Goal: Information Seeking & Learning: Find specific fact

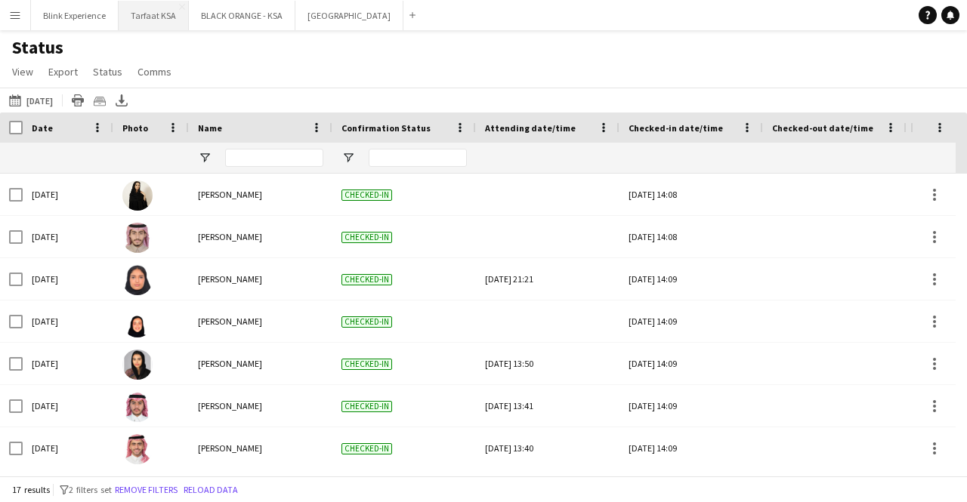
click at [156, 8] on button "Tarfaat KSA Close" at bounding box center [154, 15] width 70 height 29
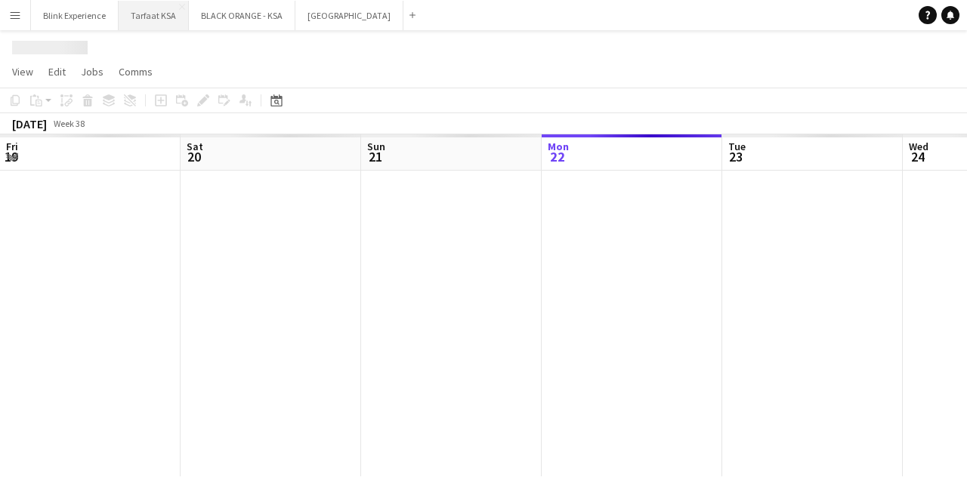
scroll to position [0, 361]
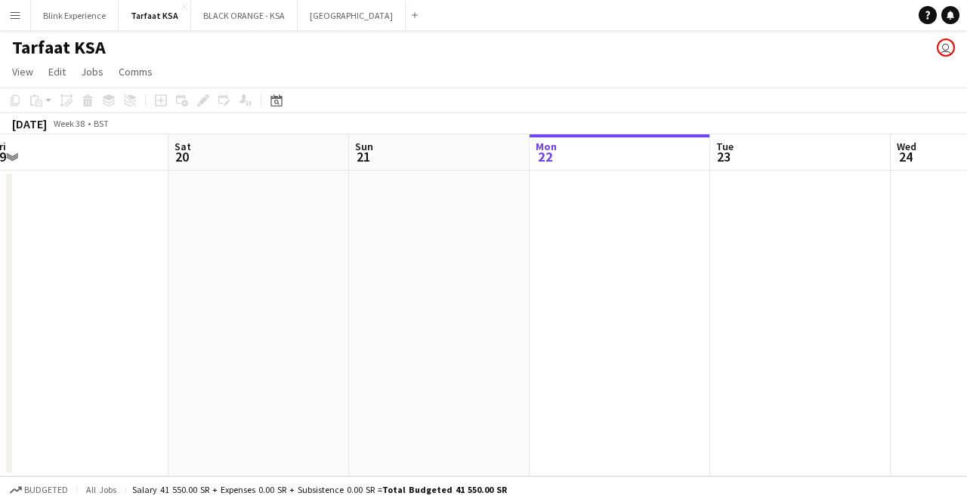
drag, startPoint x: 418, startPoint y: 256, endPoint x: 727, endPoint y: 253, distance: 309.6
click at [727, 253] on app-calendar-viewport "Wed 17 Thu 18 17/17 1 Job Fri 19 Sat 20 Sun 21 Mon 22 Tue 23 Wed 24 Thu 25 Fri …" at bounding box center [483, 305] width 967 height 342
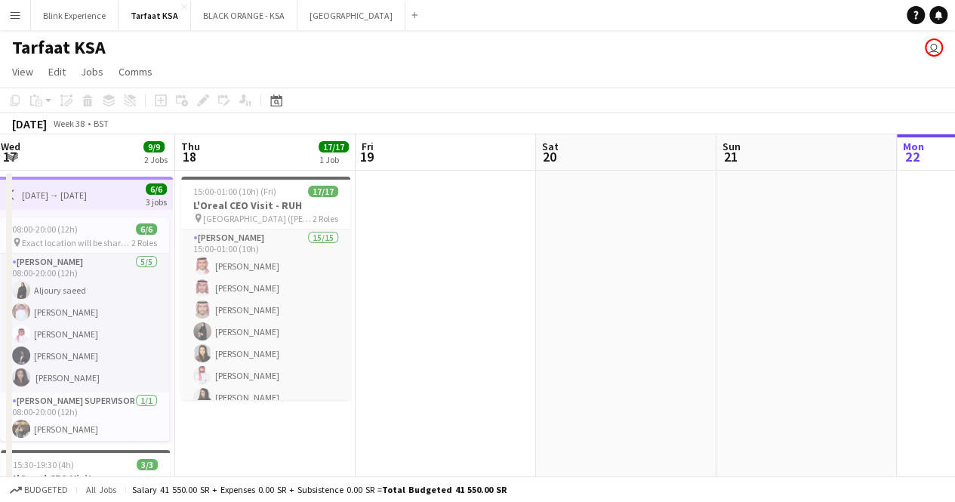
drag, startPoint x: 409, startPoint y: 269, endPoint x: 628, endPoint y: 267, distance: 219.0
click at [762, 246] on app-calendar-viewport "Mon 15 Tue 16 Wed 17 9/9 2 Jobs Thu 18 17/17 1 Job Fri 19 Sat 20 Sun 21 Mon 22 …" at bounding box center [477, 388] width 955 height 509
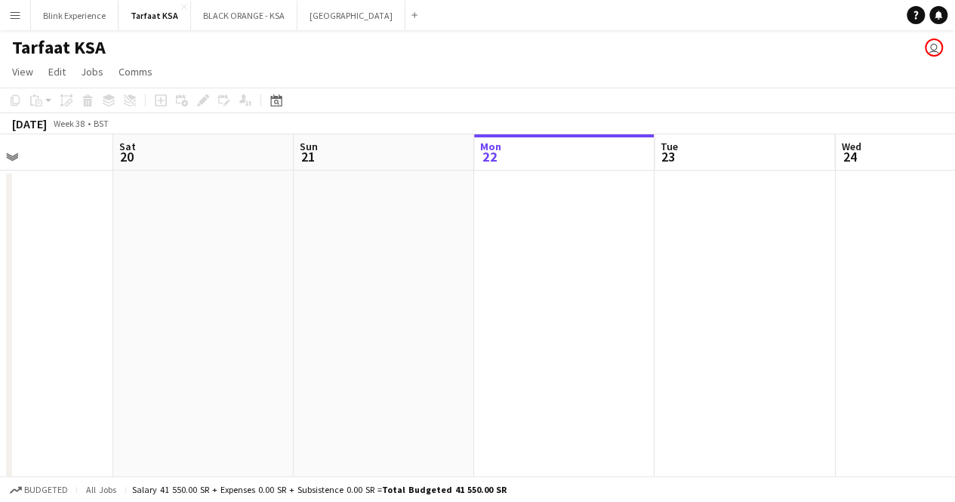
drag, startPoint x: 533, startPoint y: 270, endPoint x: 118, endPoint y: 291, distance: 415.9
click at [60, 321] on app-calendar-viewport "Tue 16 6/6 1 Job Wed 17 9/9 2 Jobs Thu 18 17/17 1 Job Fri 19 Sat 20 Sun 21 Mon …" at bounding box center [477, 388] width 955 height 509
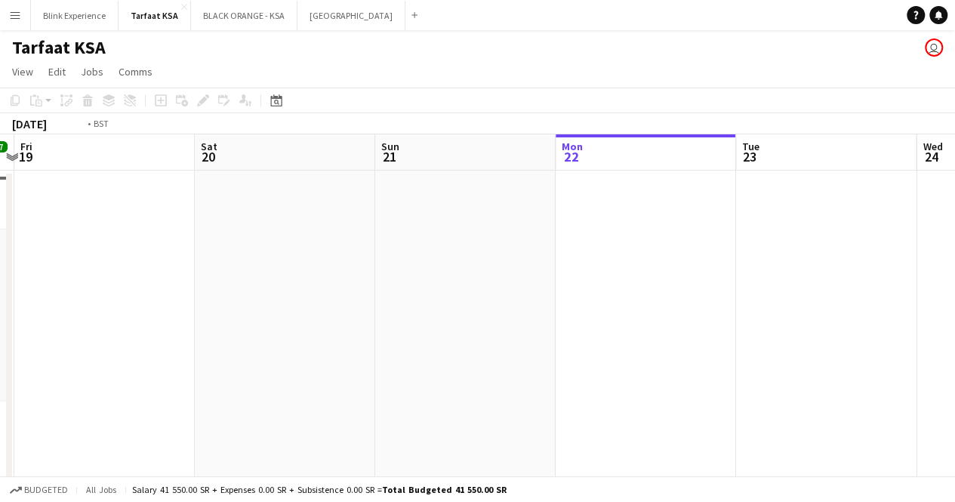
drag, startPoint x: 631, startPoint y: 271, endPoint x: 54, endPoint y: 273, distance: 576.2
click at [42, 282] on app-calendar-viewport "Tue 16 6/6 1 Job Wed 17 9/9 2 Jobs Thu 18 17/17 1 Job Fri 19 Sat 20 Sun 21 Mon …" at bounding box center [477, 388] width 955 height 509
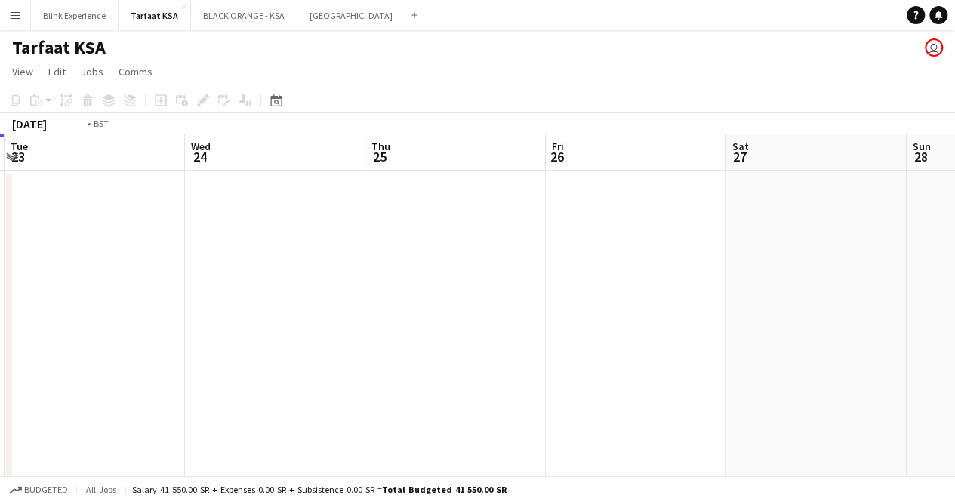
drag, startPoint x: 612, startPoint y: 264, endPoint x: 782, endPoint y: 140, distance: 210.4
click at [782, 140] on app-calendar-viewport "Sun 21 Mon 22 Tue 23 Wed 24 Thu 25 Fri 26 Sat 27 Sun 28 Mon 29 Tue 30 Wed 1" at bounding box center [477, 388] width 955 height 509
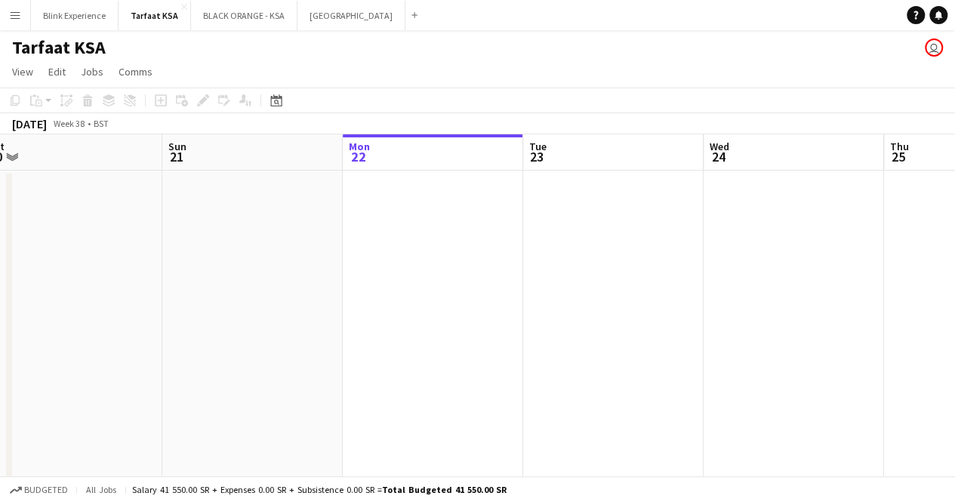
drag, startPoint x: 337, startPoint y: 227, endPoint x: 674, endPoint y: 217, distance: 337.0
click at [674, 217] on app-calendar-viewport "Thu 18 17/17 1 Job Fri 19 Sat 20 Sun 21 Mon 22 Tue 23 Wed 24 Thu 25 Fri 26 Sat …" at bounding box center [477, 388] width 955 height 509
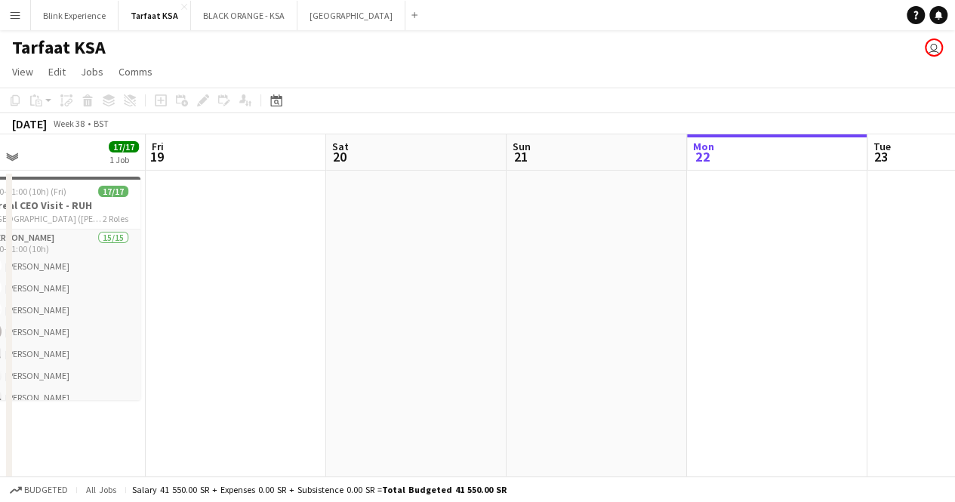
drag, startPoint x: 314, startPoint y: 279, endPoint x: 659, endPoint y: 266, distance: 344.6
click at [659, 266] on app-calendar-viewport "Tue 16 6/6 1 Job Wed 17 9/9 2 Jobs Thu 18 17/17 1 Job Fri 19 Sat 20 Sun 21 Mon …" at bounding box center [477, 388] width 955 height 509
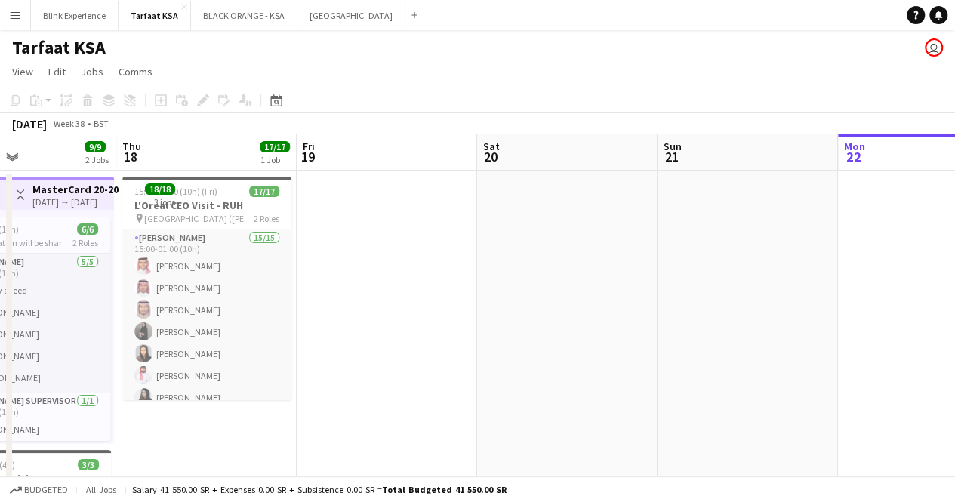
scroll to position [0, 327]
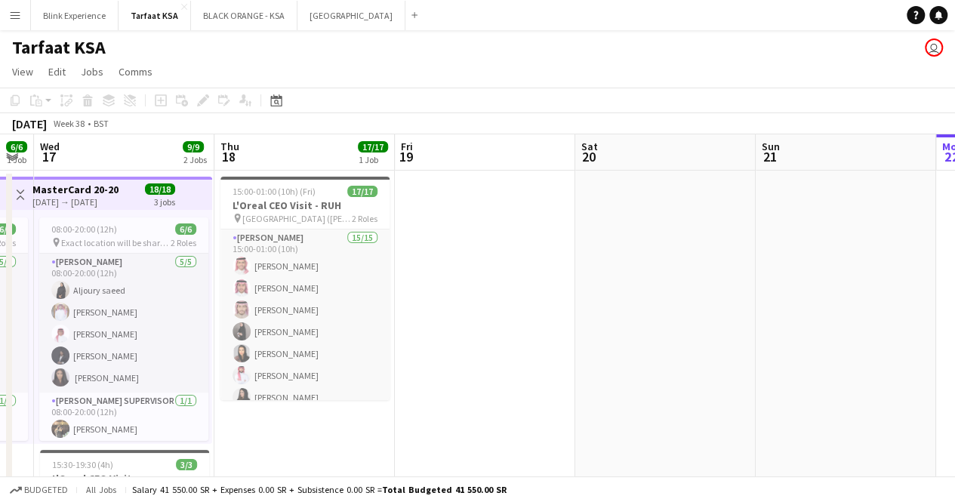
drag, startPoint x: 284, startPoint y: 283, endPoint x: 533, endPoint y: 273, distance: 249.4
click at [533, 273] on app-calendar-viewport "Mon 15 6/6 1 Job Tue 16 6/6 1 Job Wed 17 9/9 2 Jobs Thu 18 17/17 1 Job Fri 19 S…" at bounding box center [477, 388] width 955 height 509
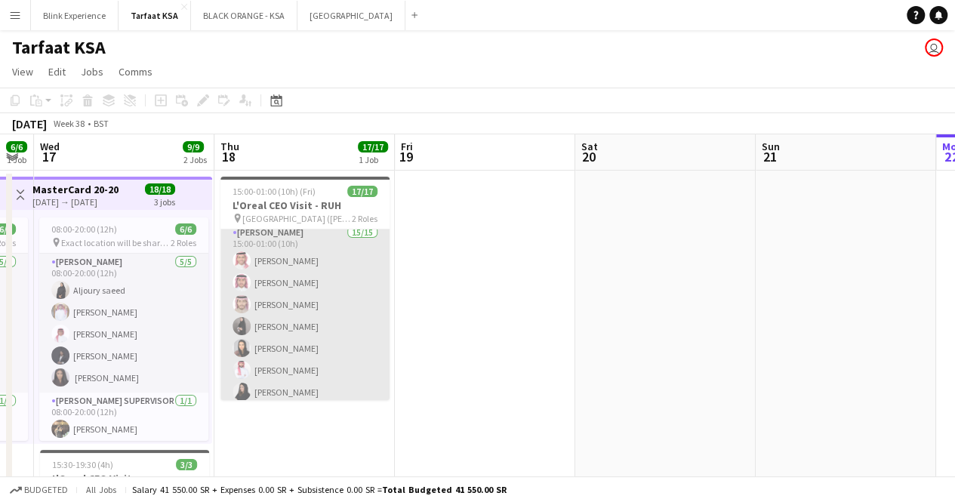
scroll to position [0, 0]
click at [286, 301] on app-card-role "[PERSON_NAME] 15/15 15:00-01:00 (10h) [PERSON_NAME] [PERSON_NAME] [PERSON_NAME]…" at bounding box center [305, 409] width 169 height 358
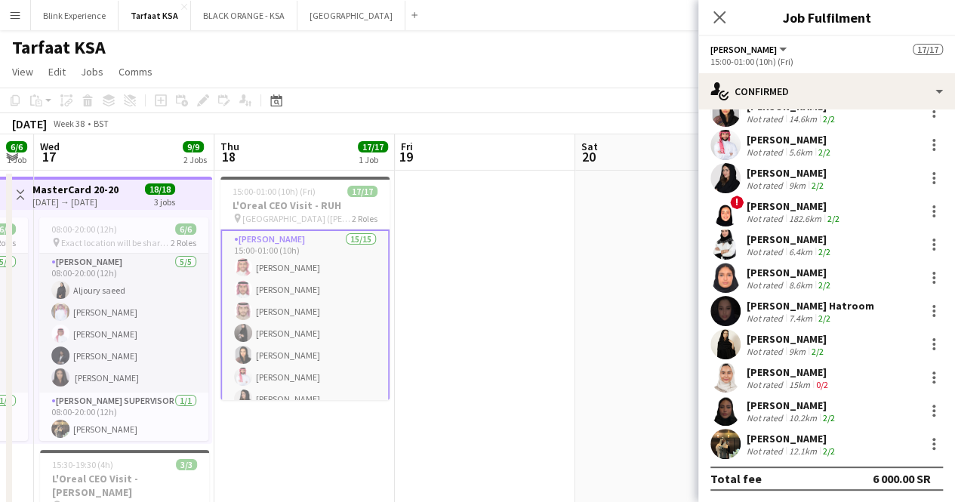
scroll to position [76, 0]
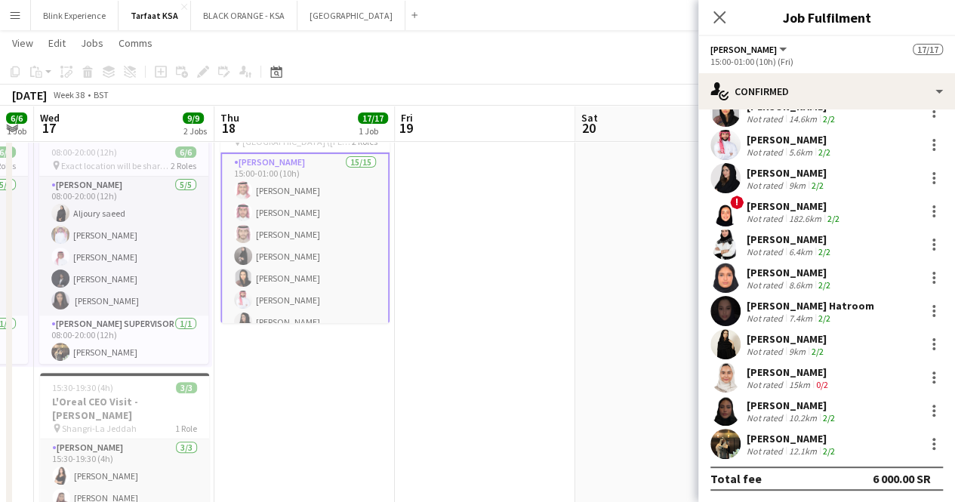
click at [780, 433] on div "[PERSON_NAME]" at bounding box center [792, 439] width 91 height 14
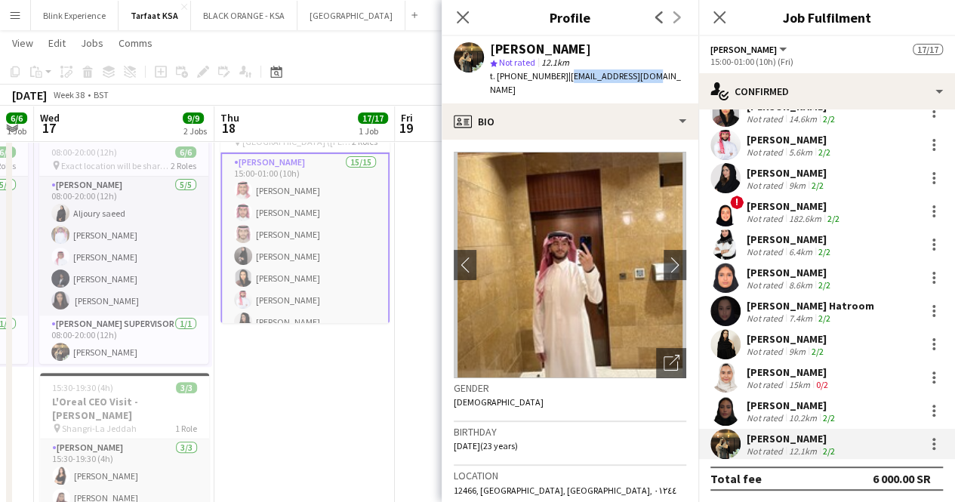
drag, startPoint x: 648, startPoint y: 76, endPoint x: 562, endPoint y: 82, distance: 86.3
click at [562, 82] on div "[PERSON_NAME] star Not rated 12.1km t. [PHONE_NUMBER] | [EMAIL_ADDRESS][DOMAIN_…" at bounding box center [570, 69] width 257 height 67
copy span "[EMAIL_ADDRESS][DOMAIN_NAME]"
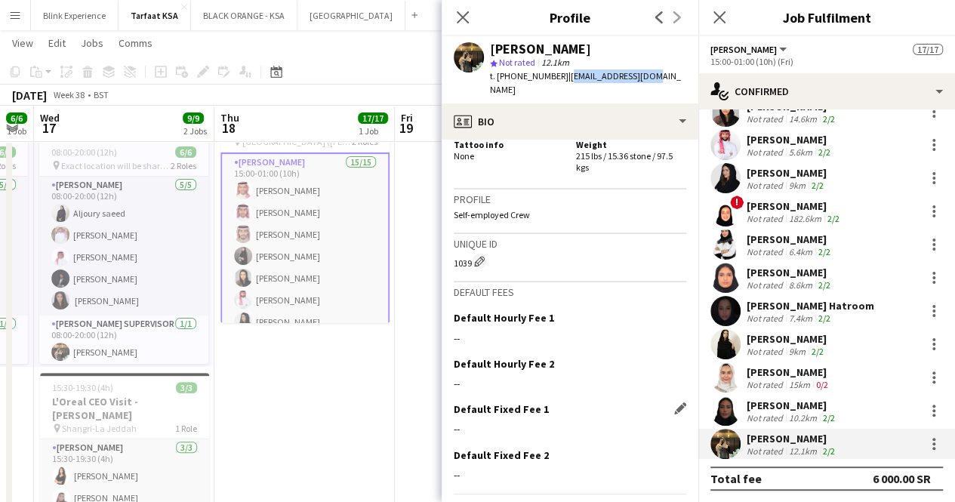
scroll to position [894, 0]
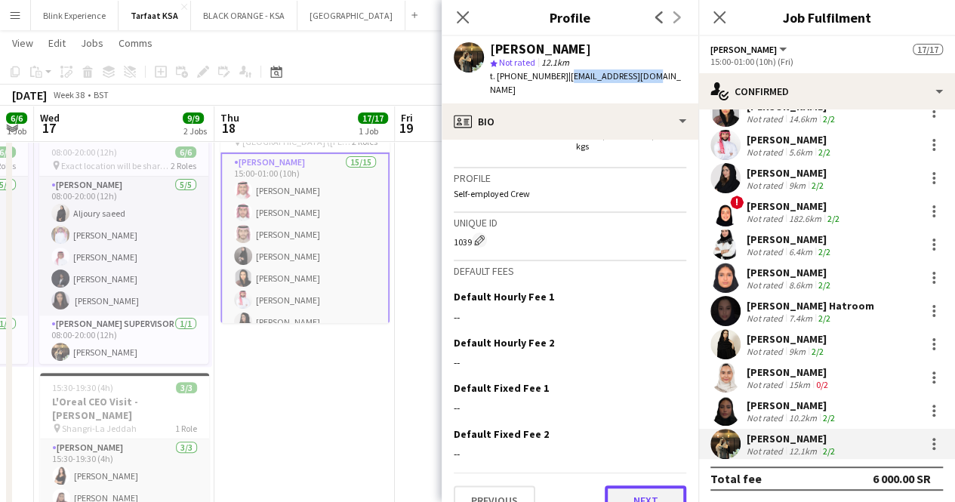
click at [640, 486] on button "Next" at bounding box center [646, 501] width 82 height 30
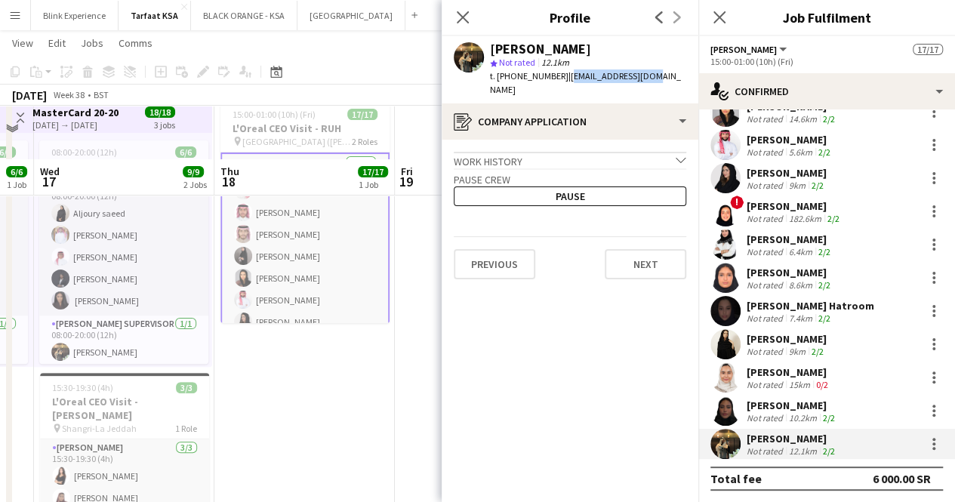
scroll to position [165, 0]
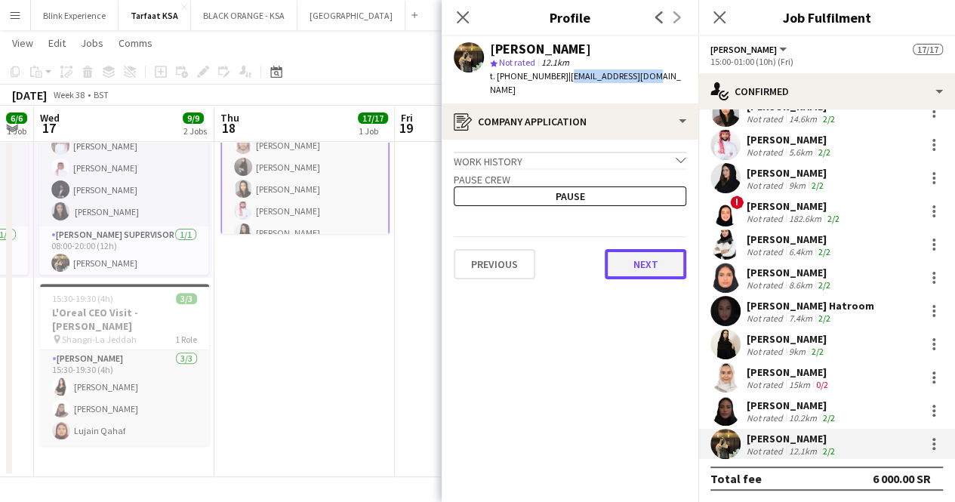
click at [622, 249] on button "Next" at bounding box center [646, 264] width 82 height 30
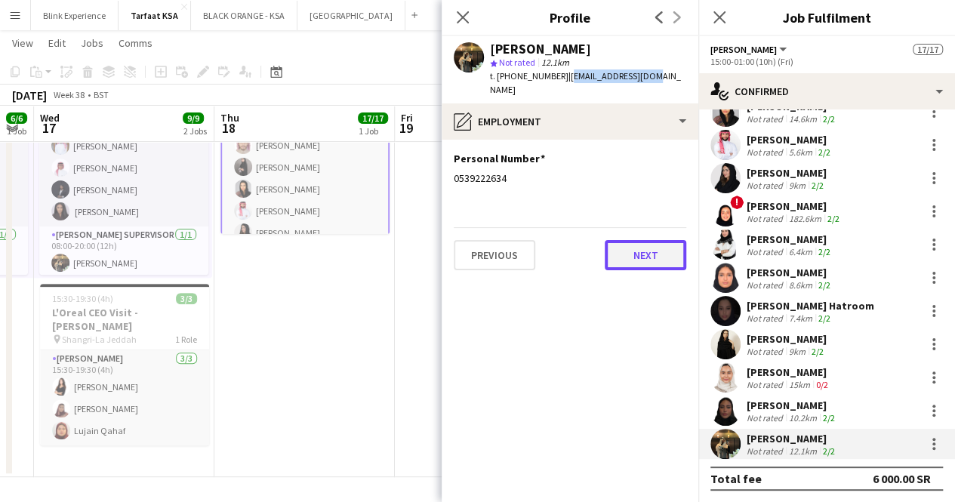
click at [633, 240] on button "Next" at bounding box center [646, 255] width 82 height 30
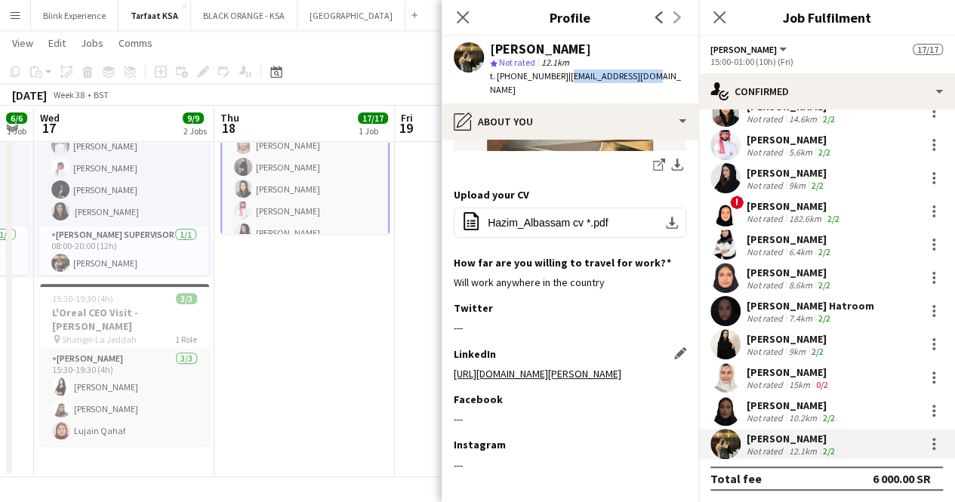
scroll to position [659, 0]
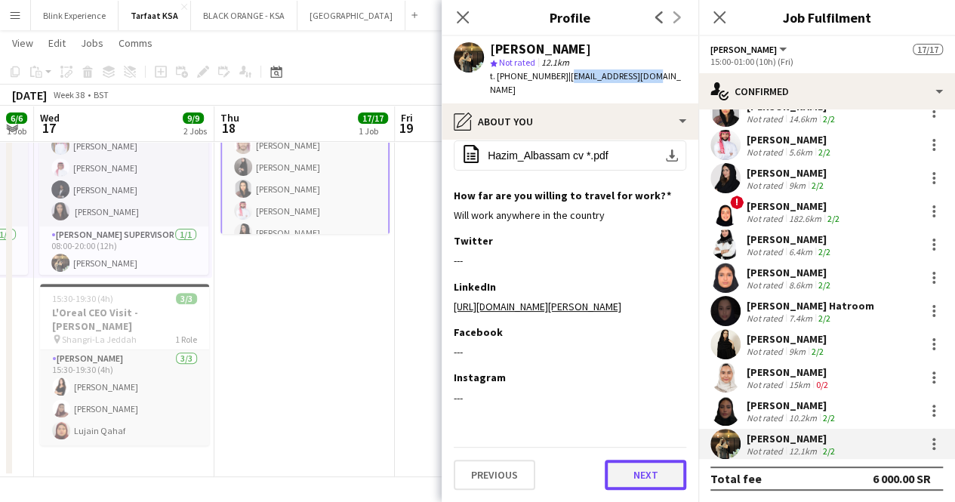
click at [626, 477] on button "Next" at bounding box center [646, 475] width 82 height 30
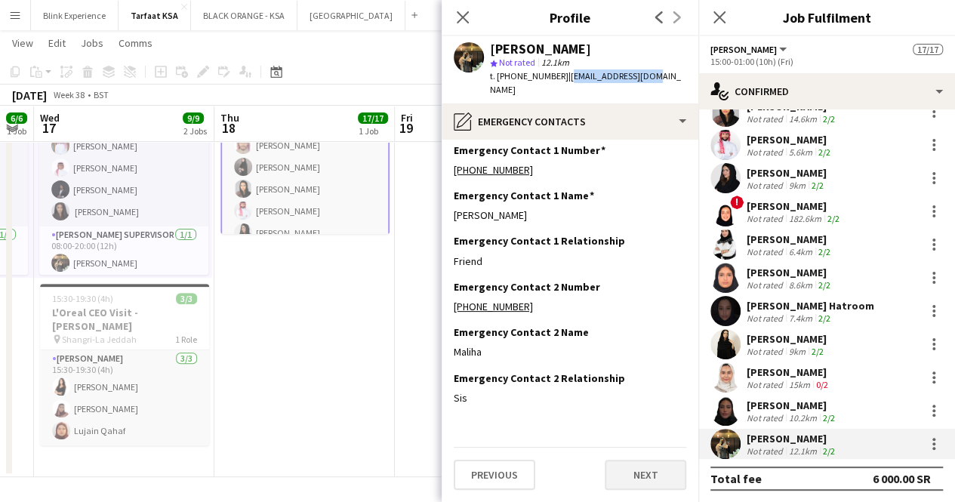
scroll to position [0, 0]
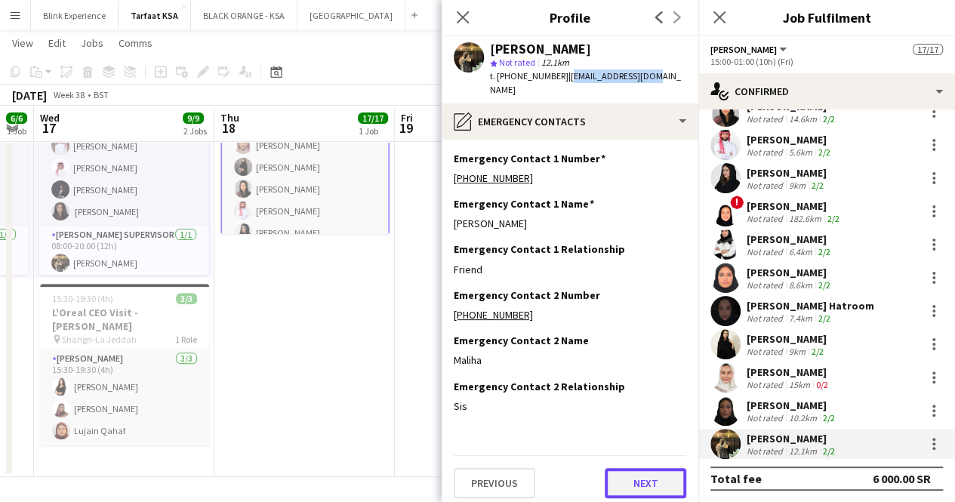
click at [671, 480] on button "Next" at bounding box center [646, 483] width 82 height 30
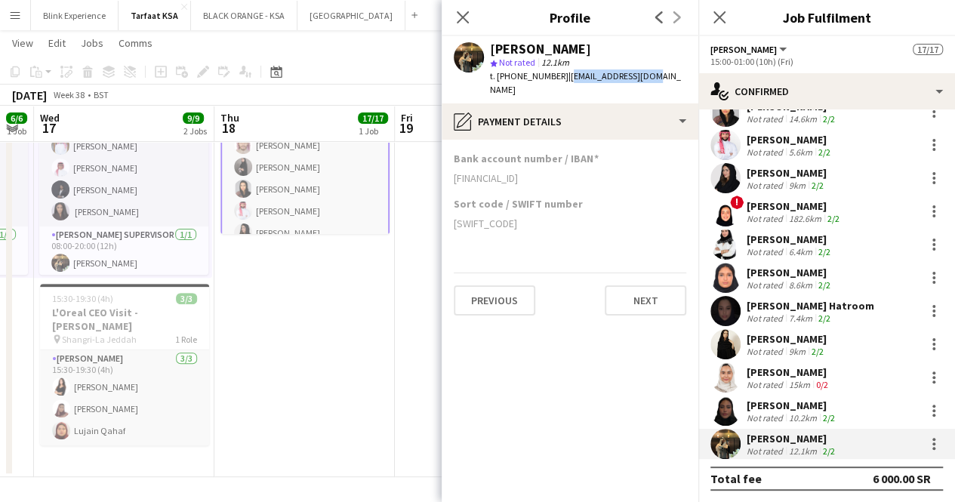
drag, startPoint x: 597, startPoint y: 166, endPoint x: 454, endPoint y: 169, distance: 142.8
click at [454, 171] on div "[FINANCIAL_ID]" at bounding box center [570, 178] width 233 height 14
copy div "[FINANCIAL_ID]"
click at [462, 22] on icon "Close pop-in" at bounding box center [462, 17] width 14 height 14
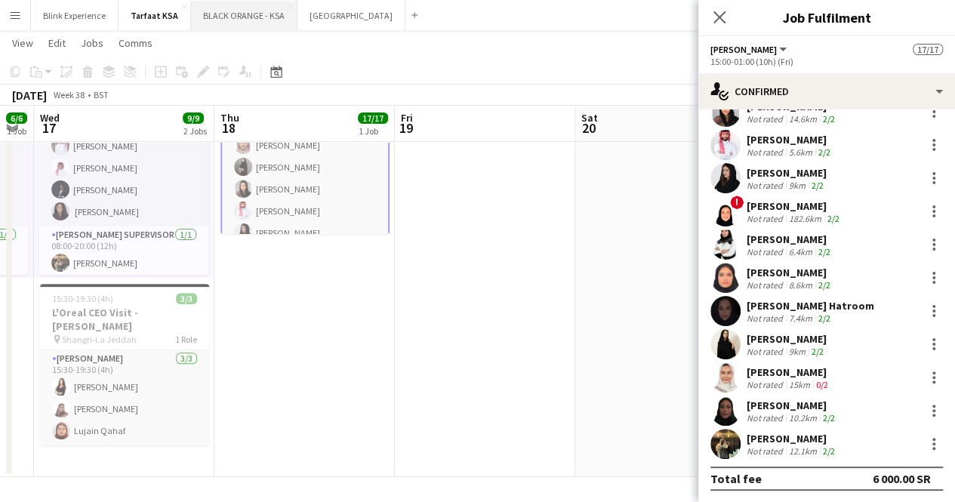
click at [275, 14] on button "BLACK ORANGE - KSA Close" at bounding box center [244, 15] width 106 height 29
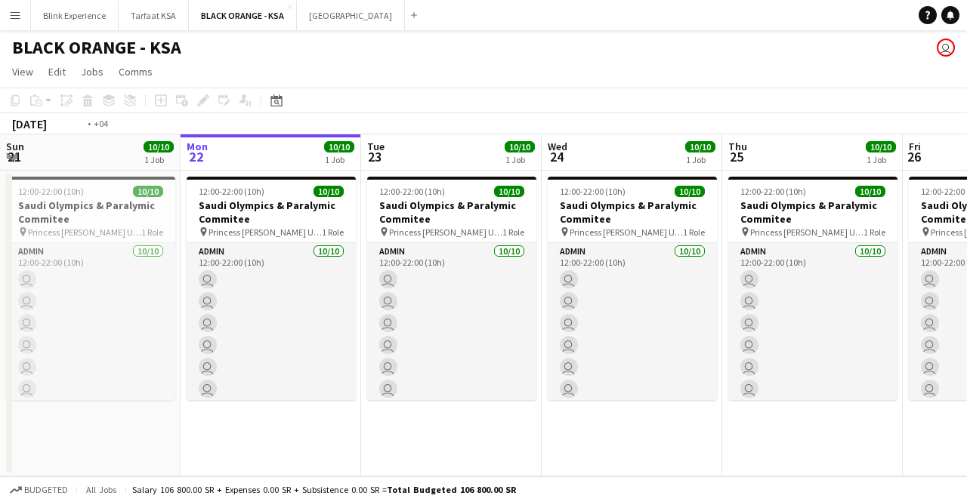
scroll to position [0, 674]
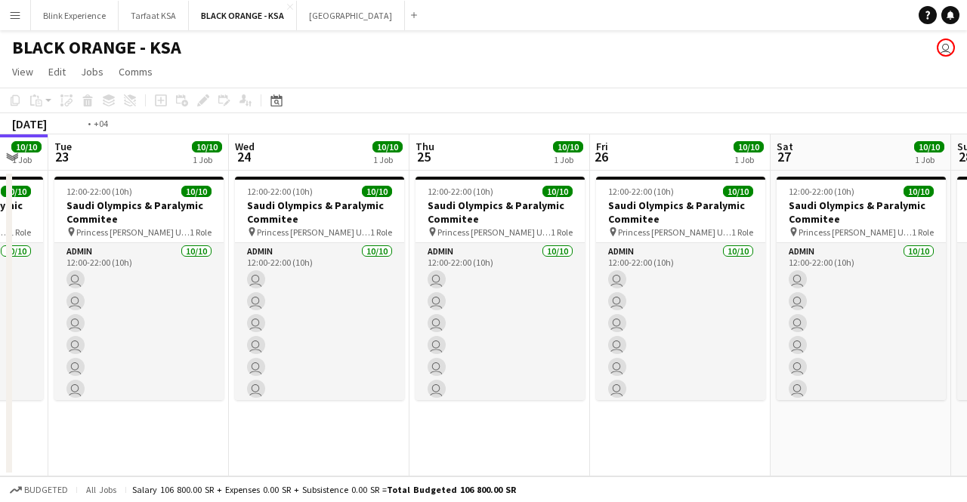
drag, startPoint x: 546, startPoint y: 276, endPoint x: 233, endPoint y: 328, distance: 317.0
click at [233, 328] on app-calendar-viewport "Fri 19 10/10 1 Job Sat 20 10/10 1 Job Sun 21 10/10 1 Job Mon 22 10/10 1 Job Tue…" at bounding box center [483, 305] width 967 height 342
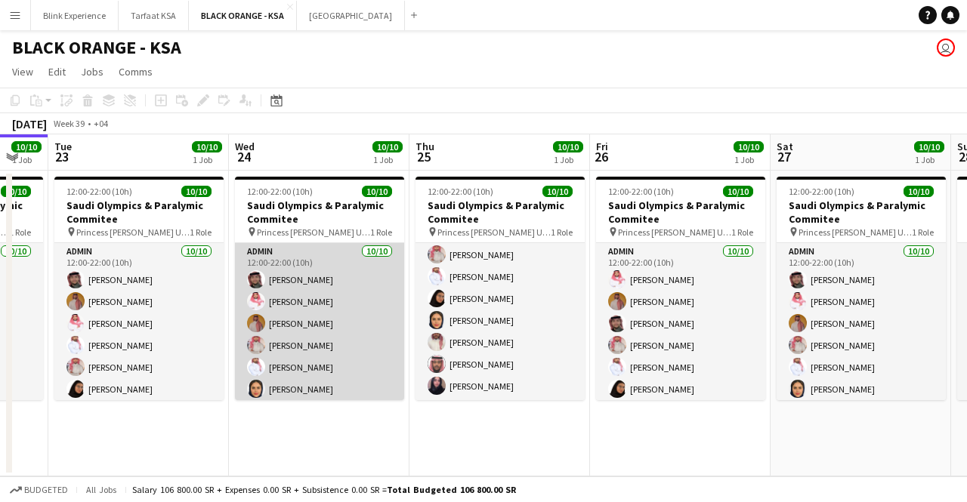
scroll to position [91, 0]
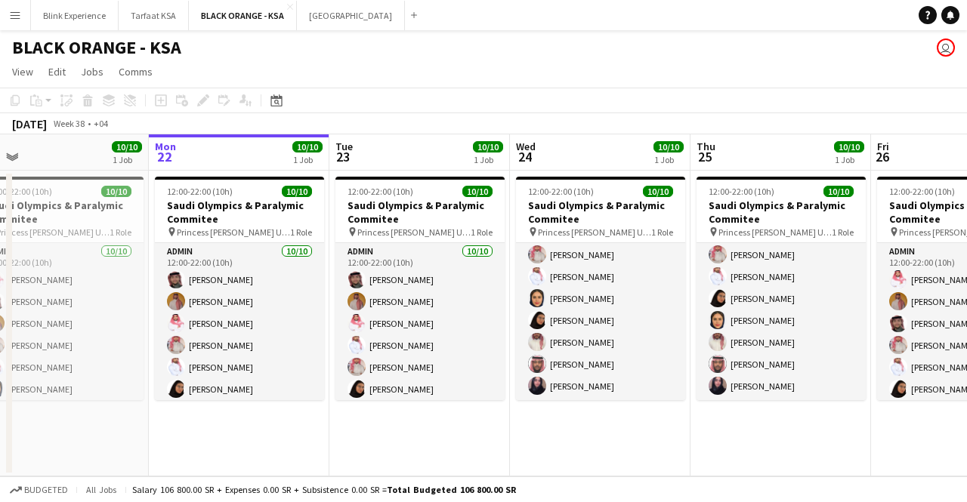
drag, startPoint x: 356, startPoint y: 428, endPoint x: 572, endPoint y: 427, distance: 216.7
click at [572, 427] on app-calendar-viewport "Fri 19 10/10 1 Job Sat 20 10/10 1 Job Sun 21 10/10 1 Job Mon 22 10/10 1 Job Tue…" at bounding box center [483, 305] width 967 height 342
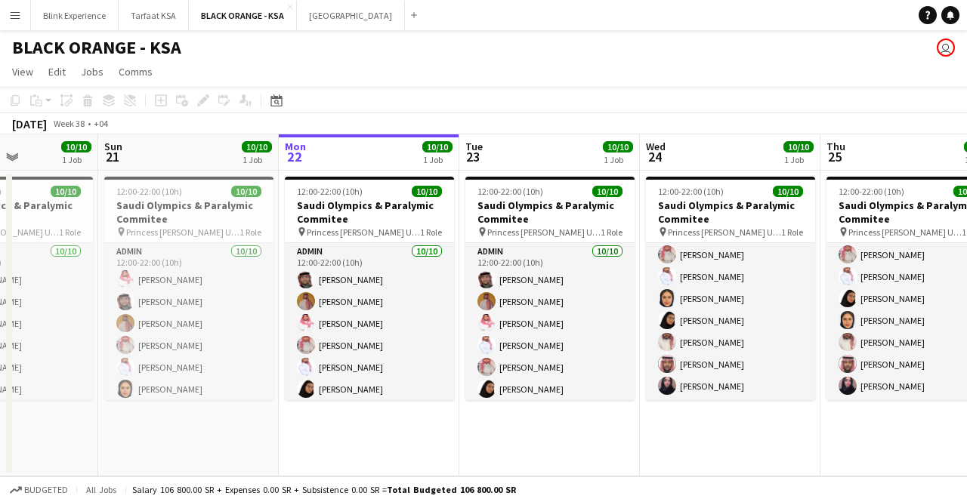
scroll to position [0, 441]
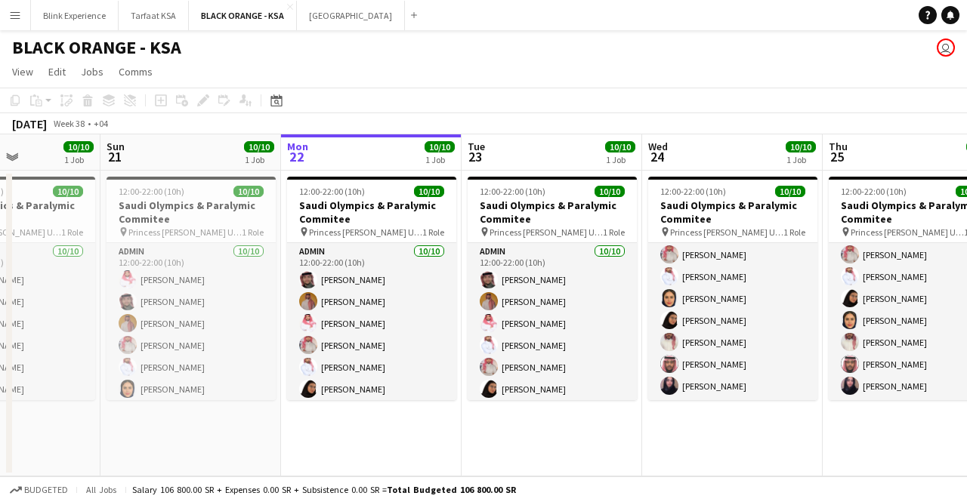
drag, startPoint x: 362, startPoint y: 441, endPoint x: 455, endPoint y: 439, distance: 92.2
click at [492, 441] on app-calendar-viewport "Thu 18 10/10 1 Job Fri 19 10/10 1 Job Sat 20 10/10 1 Job Sun 21 10/10 1 Job Mon…" at bounding box center [483, 305] width 967 height 342
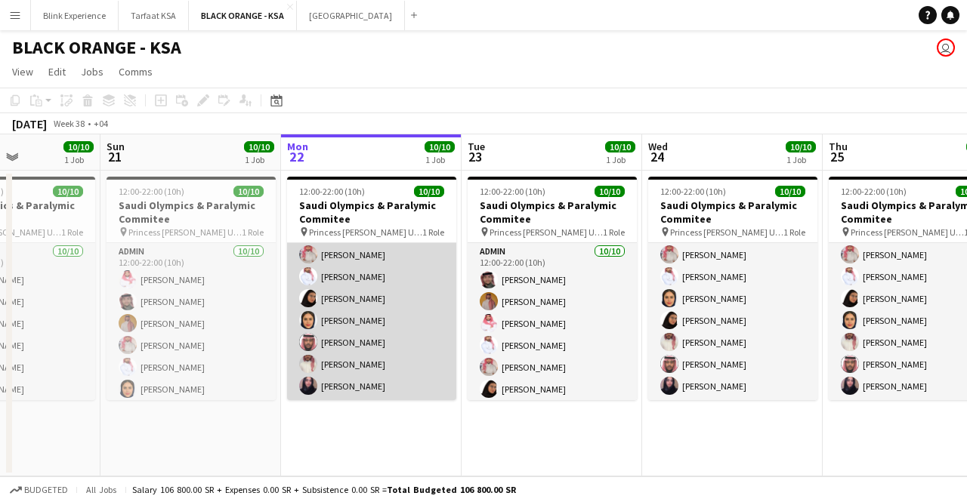
scroll to position [0, 0]
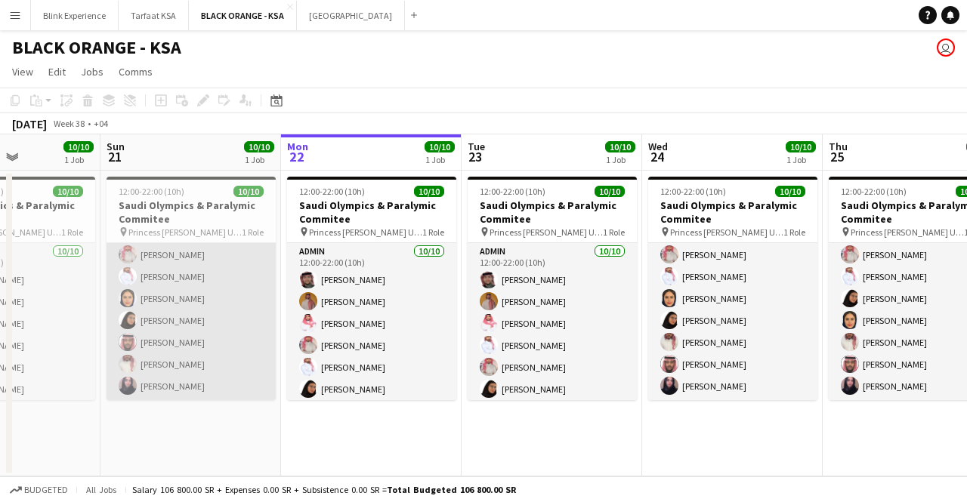
click at [163, 328] on app-card-role "Admin [DATE] 12:00-22:00 (10h) [PERSON_NAME] SAUD [PERSON_NAME] Yagmowr [PERSON…" at bounding box center [190, 277] width 169 height 248
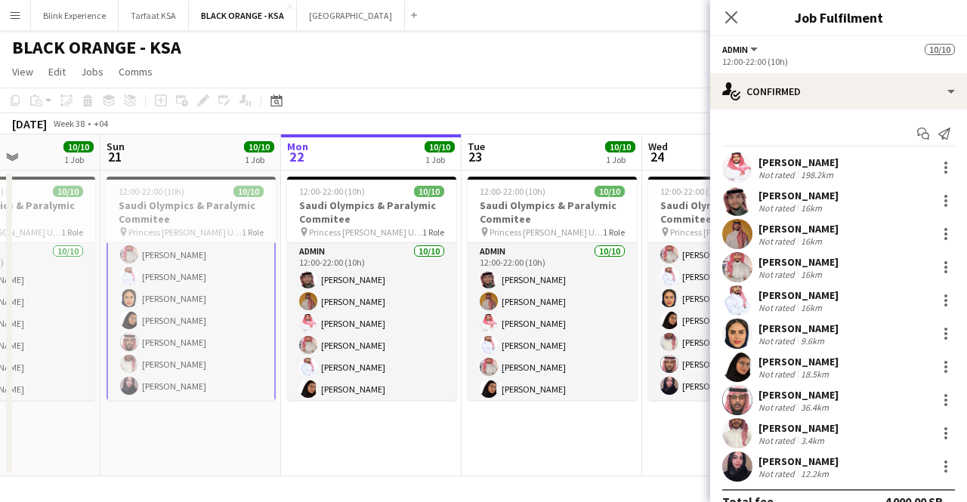
click at [473, 460] on app-date-cell "12:00-22:00 (10h) 10/10 Saudi Olympics & Paralymic Commitee pin Princess [PERSO…" at bounding box center [551, 324] width 180 height 306
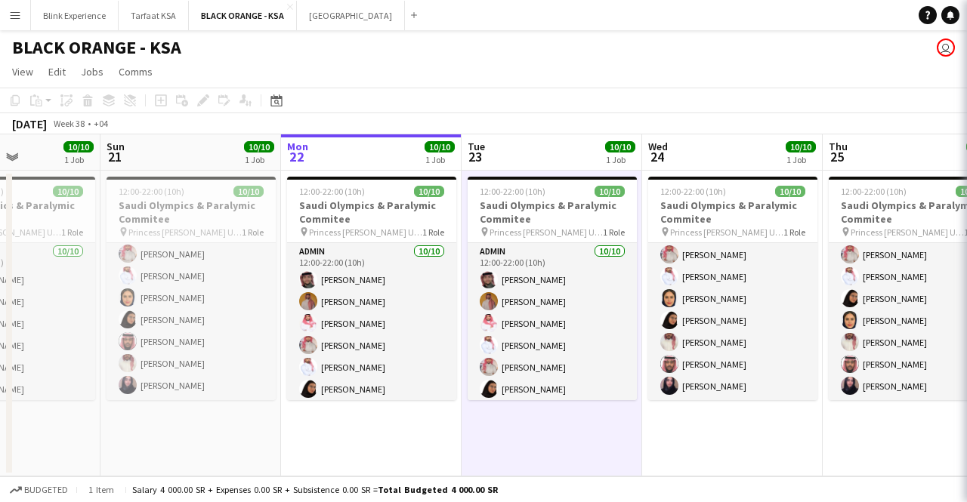
scroll to position [91, 0]
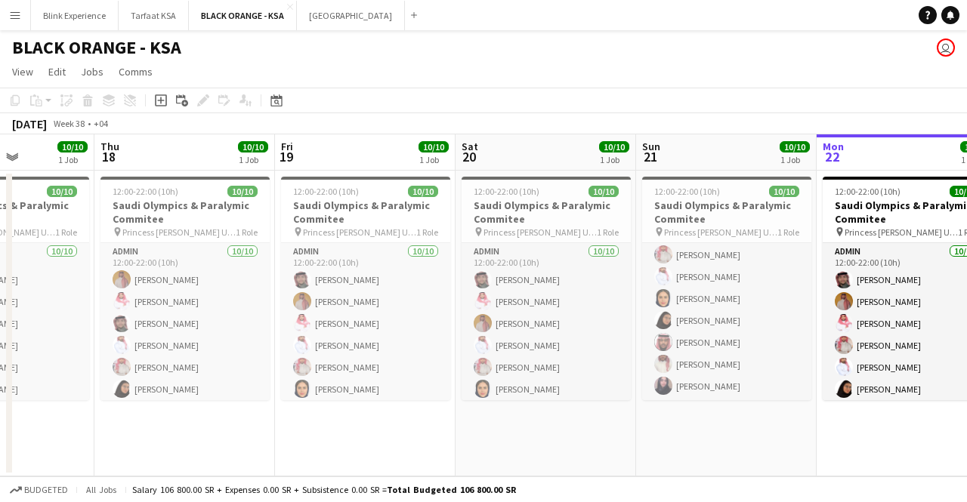
drag, startPoint x: 278, startPoint y: 416, endPoint x: 814, endPoint y: 437, distance: 536.6
click at [814, 437] on app-calendar-viewport "Mon 15 Tue 16 10/10 1 Job Wed 17 10/10 1 Job Thu 18 10/10 1 Job Fri 19 10/10 1 …" at bounding box center [483, 305] width 967 height 342
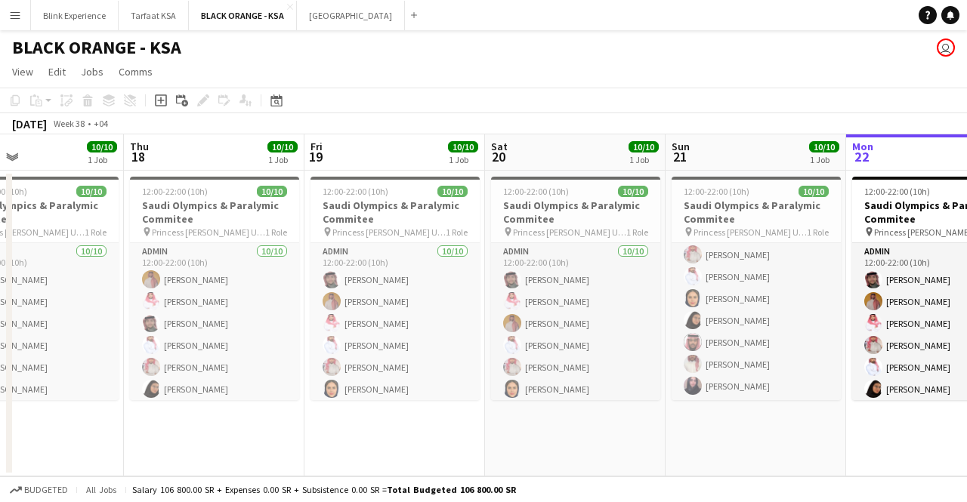
scroll to position [0, 429]
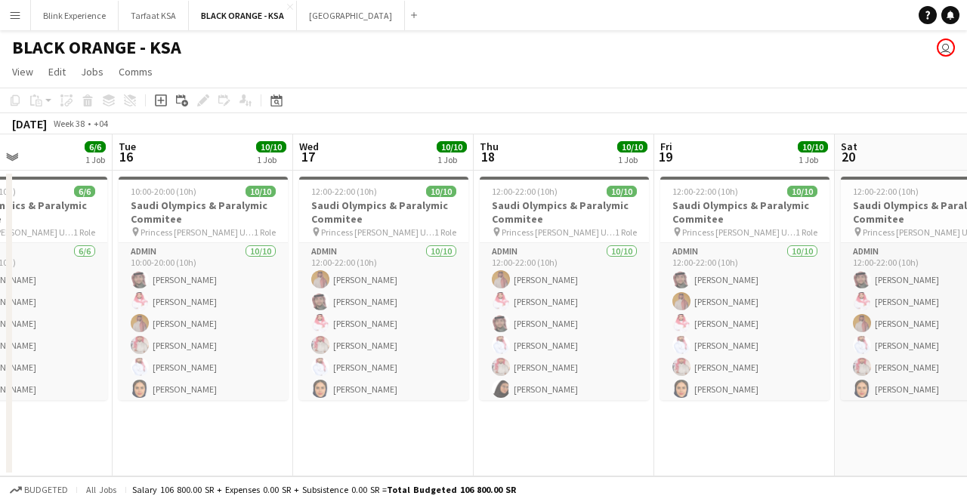
drag, startPoint x: 458, startPoint y: 451, endPoint x: 822, endPoint y: 432, distance: 364.5
click at [822, 432] on app-calendar-viewport "Sat 13 3/3 1 Job Sun 14 5/6 1 Job Mon 15 6/6 1 Job Tue 16 10/10 1 Job Wed 17 10…" at bounding box center [483, 305] width 967 height 342
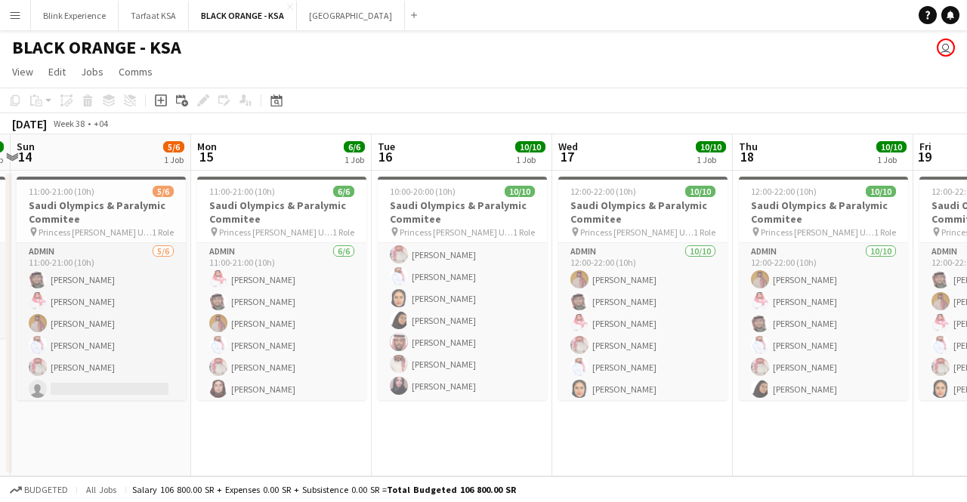
scroll to position [0, 346]
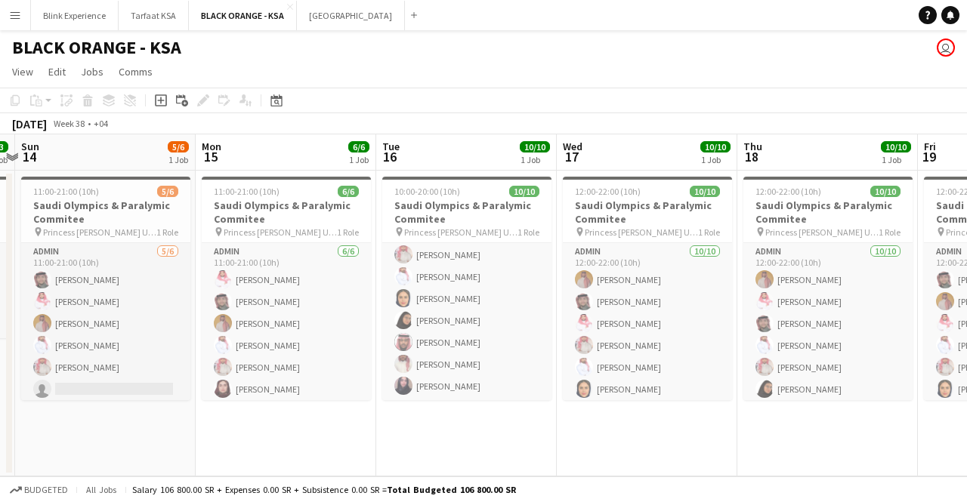
drag, startPoint x: 176, startPoint y: 458, endPoint x: 440, endPoint y: 432, distance: 265.6
click at [440, 432] on app-calendar-viewport "Fri 12 3/3 1 Job Sat 13 3/3 1 Job Sun 14 5/6 1 Job Mon 15 6/6 1 Job Tue 16 10/1…" at bounding box center [483, 305] width 967 height 342
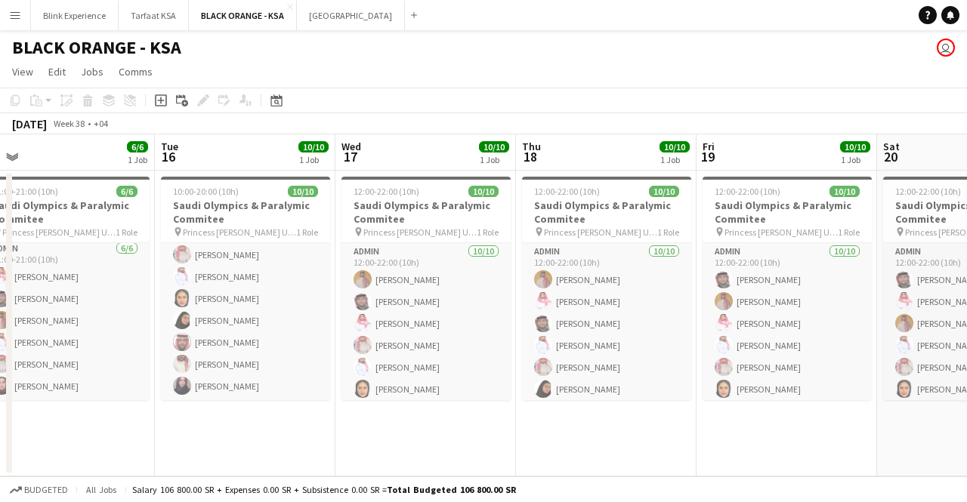
scroll to position [0, 572]
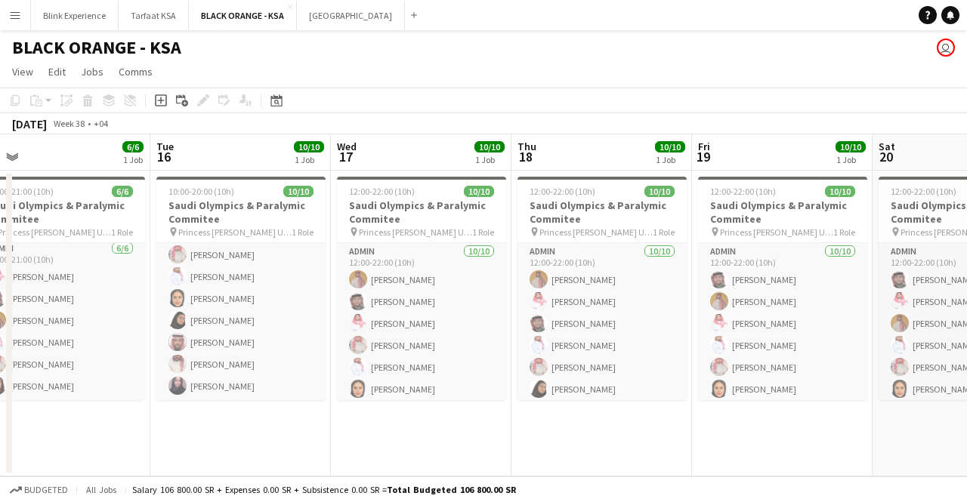
drag, startPoint x: 486, startPoint y: 436, endPoint x: 261, endPoint y: 390, distance: 230.4
click at [261, 390] on app-calendar-viewport "Fri 12 3/3 1 Job Sat 13 3/3 1 Job Sun 14 5/6 1 Job Mon 15 6/6 1 Job Tue 16 10/1…" at bounding box center [483, 305] width 967 height 342
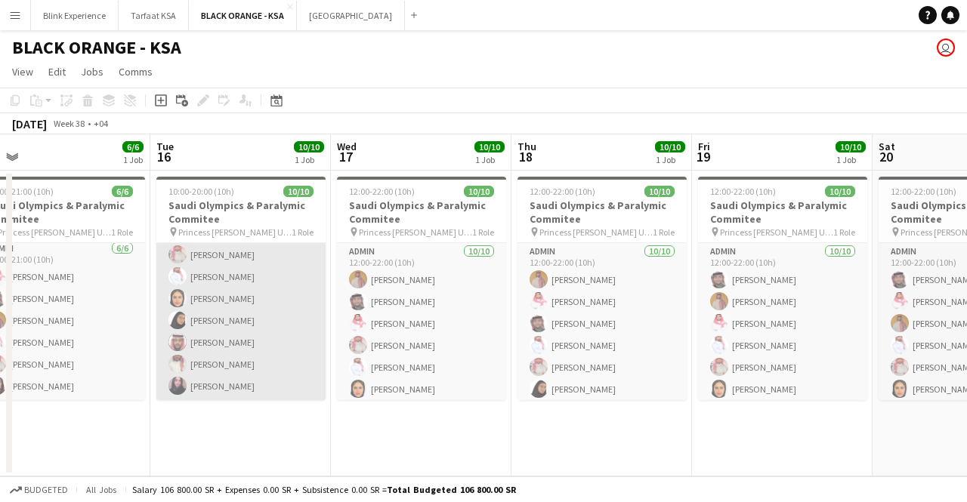
click at [199, 352] on app-card-role "Admin [DATE] 10:00-20:00 (10h) [PERSON_NAME] [PERSON_NAME] [PERSON_NAME] Yagmow…" at bounding box center [240, 277] width 169 height 248
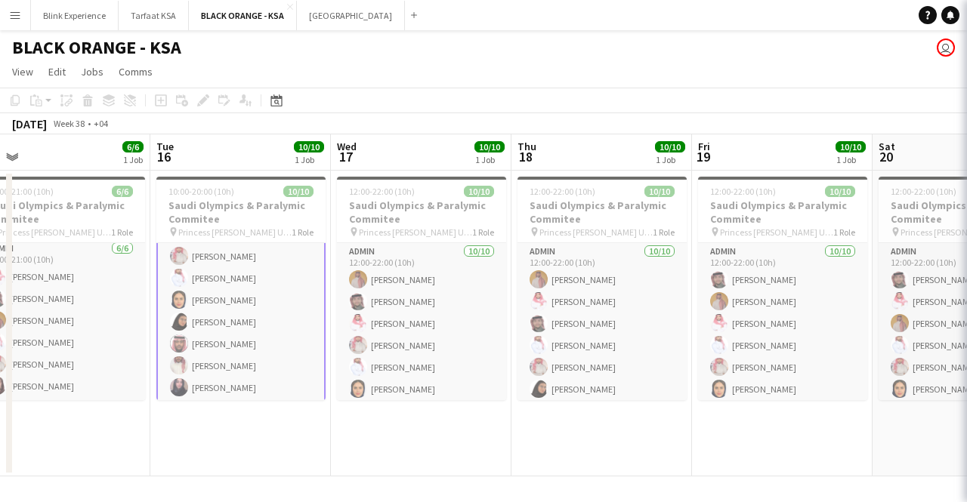
scroll to position [92, 0]
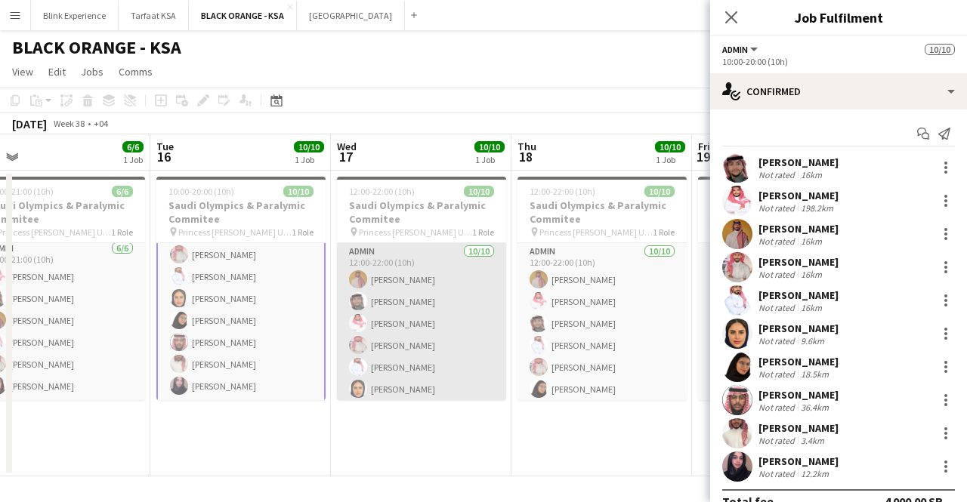
click at [430, 338] on app-card-role "Admin [DATE] 12:00-22:00 (10h) [PERSON_NAME] [PERSON_NAME] [PERSON_NAME] [PERSO…" at bounding box center [421, 367] width 169 height 248
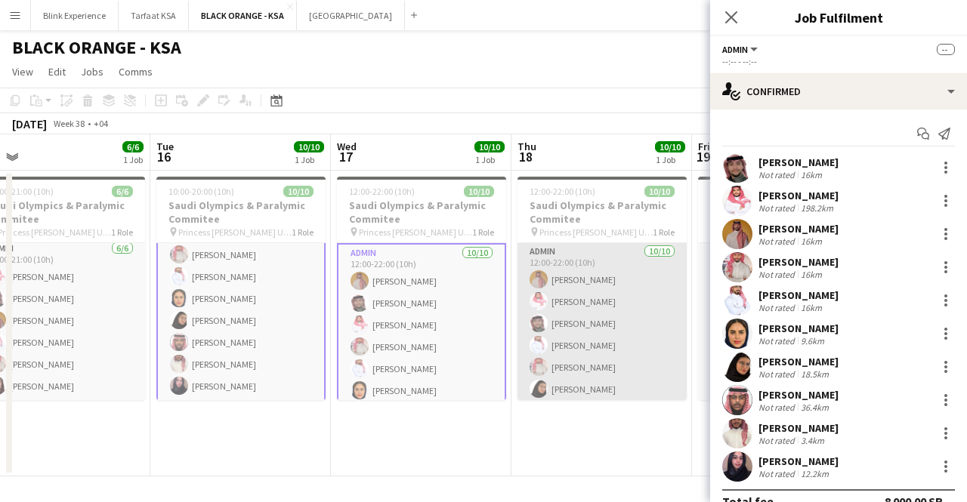
click at [612, 301] on app-card-role "Admin [DATE] 12:00-22:00 (10h) [PERSON_NAME] Yagmowr [PERSON_NAME] [PERSON_NAME…" at bounding box center [601, 367] width 169 height 248
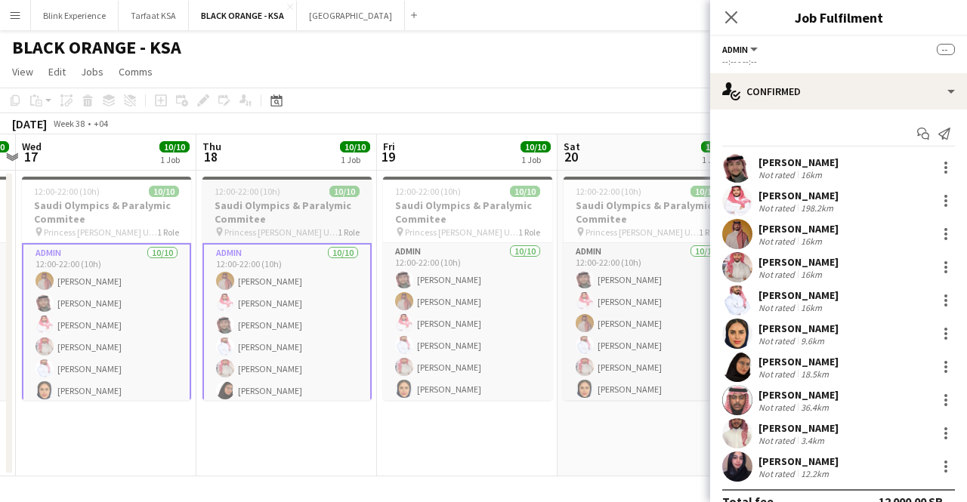
drag, startPoint x: 600, startPoint y: 324, endPoint x: 284, endPoint y: 316, distance: 315.8
click at [283, 318] on app-calendar-viewport "Sun 14 5/6 1 Job Mon 15 6/6 1 Job Tue 16 10/10 1 Job Wed 17 10/10 1 Job Thu 18 …" at bounding box center [483, 305] width 967 height 342
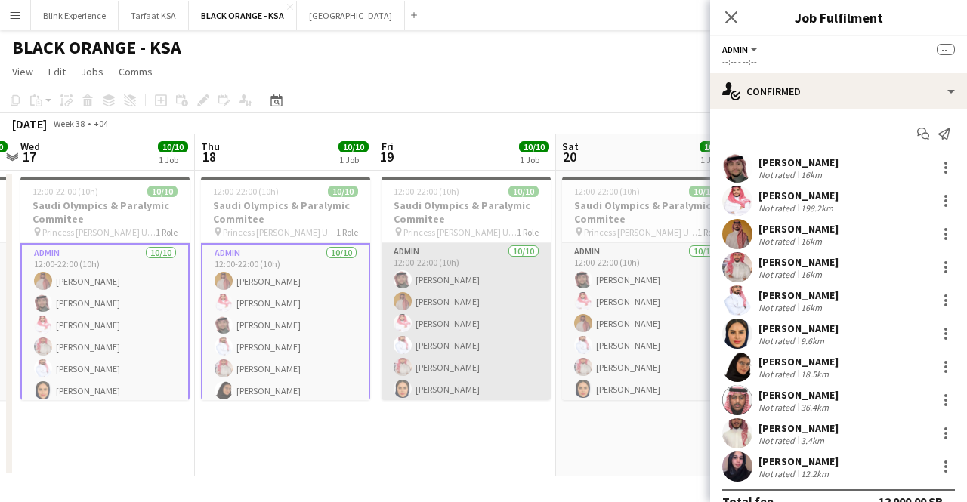
click at [413, 315] on app-card-role "Admin [DATE] 12:00-22:00 (10h) SAUD [PERSON_NAME] Yagmowr [PERSON_NAME] [PERSON…" at bounding box center [465, 367] width 169 height 248
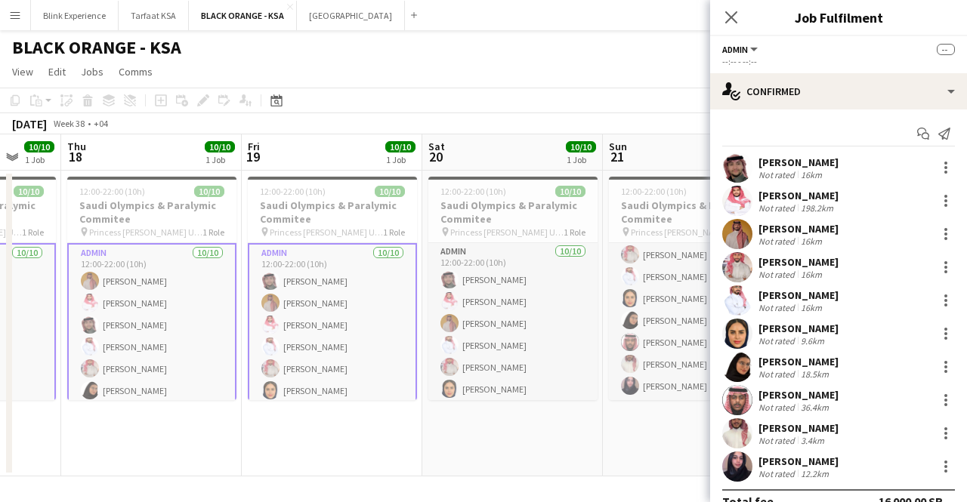
drag, startPoint x: 511, startPoint y: 356, endPoint x: 340, endPoint y: 371, distance: 172.1
click at [340, 371] on app-calendar-viewport "Sun 14 5/6 1 Job Mon 15 6/6 1 Job Tue 16 10/10 1 Job Wed 17 10/10 1 Job Thu 18 …" at bounding box center [483, 305] width 967 height 342
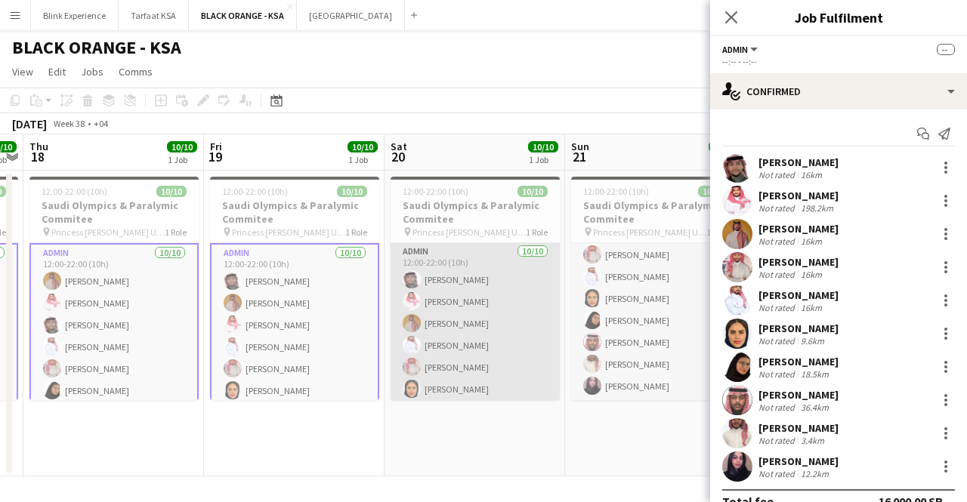
click at [447, 344] on app-card-role "Admin [DATE] 12:00-22:00 (10h) [PERSON_NAME] [PERSON_NAME] [PERSON_NAME] Yagmow…" at bounding box center [474, 367] width 169 height 248
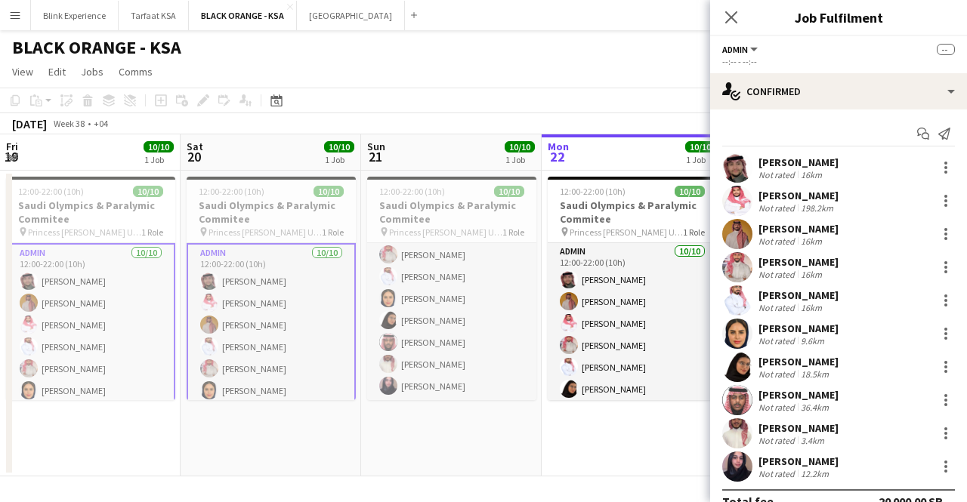
drag, startPoint x: 501, startPoint y: 339, endPoint x: 293, endPoint y: 342, distance: 208.4
click at [293, 342] on app-calendar-viewport "Tue 16 10/10 1 Job Wed 17 10/10 1 Job Thu 18 10/10 1 Job Fri 19 10/10 1 Job Sat…" at bounding box center [483, 305] width 967 height 342
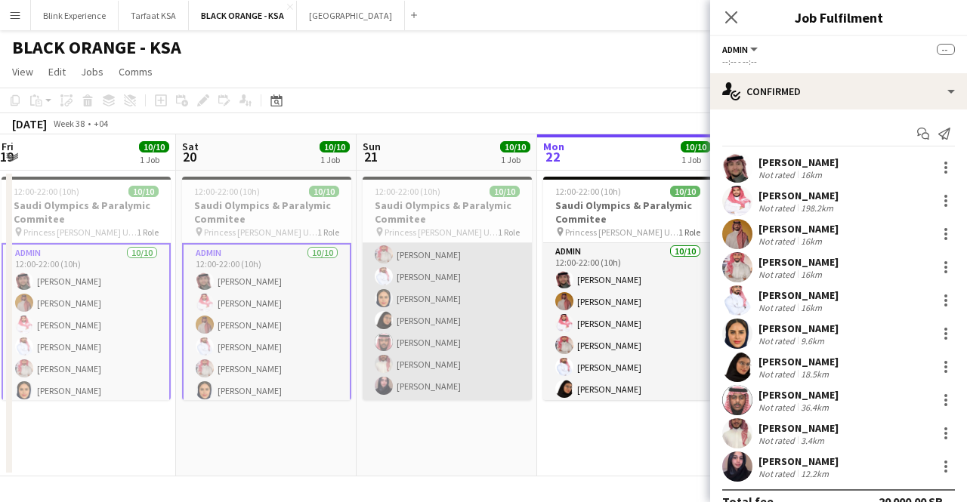
click at [411, 323] on app-card-role "Admin [DATE] 12:00-22:00 (10h) [PERSON_NAME] SAUD [PERSON_NAME] Yagmowr [PERSON…" at bounding box center [446, 277] width 169 height 248
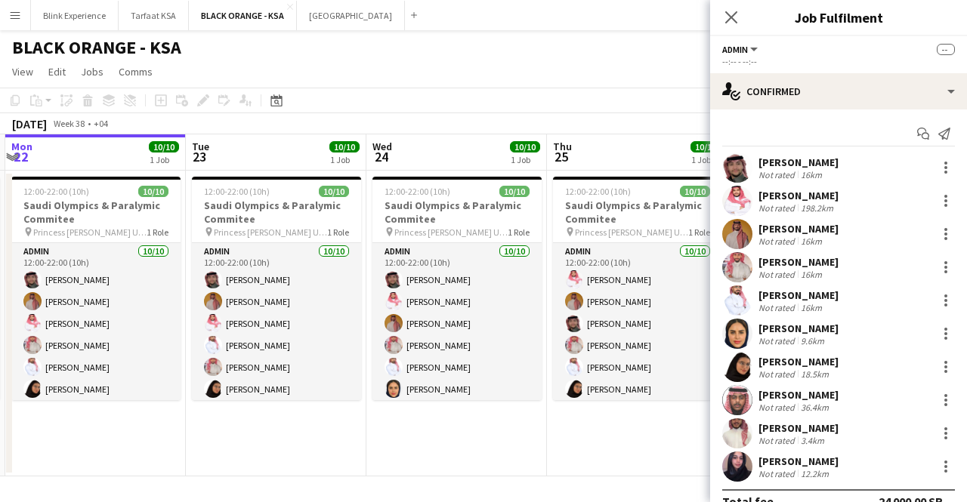
drag, startPoint x: 495, startPoint y: 329, endPoint x: 338, endPoint y: 329, distance: 157.8
click at [291, 350] on app-calendar-viewport "Thu 18 10/10 1 Job Fri 19 10/10 1 Job Sat 20 10/10 1 Job Sun 21 10/10 1 Job Mon…" at bounding box center [483, 305] width 967 height 342
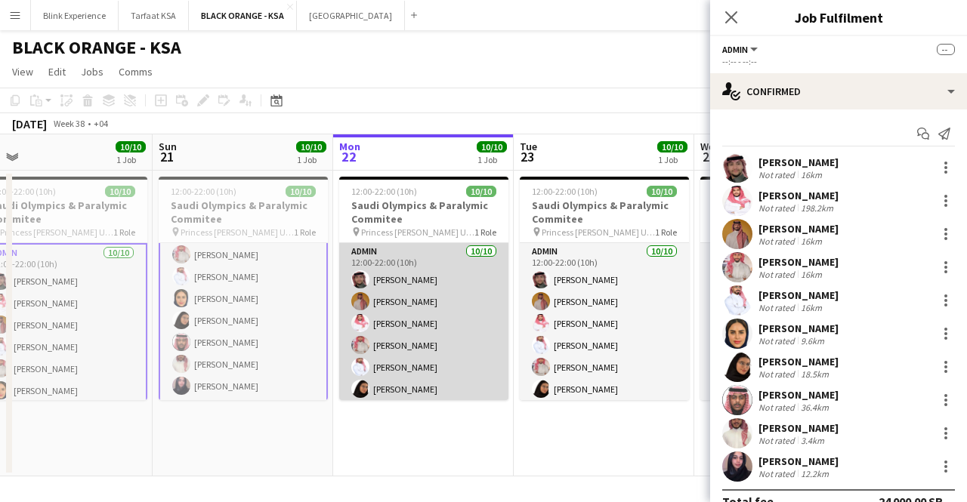
click at [378, 322] on app-card-role "Admin [DATE] 12:00-22:00 (10h) SAUD [PERSON_NAME] Yagmowr [PERSON_NAME] [PERSON…" at bounding box center [423, 367] width 169 height 248
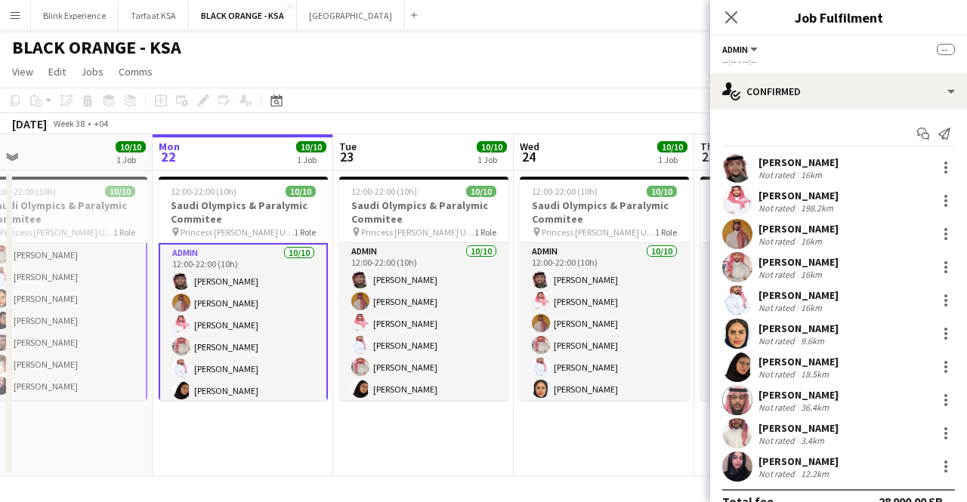
drag, startPoint x: 424, startPoint y: 350, endPoint x: 251, endPoint y: 339, distance: 173.3
click at [251, 339] on app-calendar-viewport "Thu 18 10/10 1 Job Fri 19 10/10 1 Job Sat 20 10/10 1 Job Sun 21 10/10 1 Job Mon…" at bounding box center [483, 305] width 967 height 342
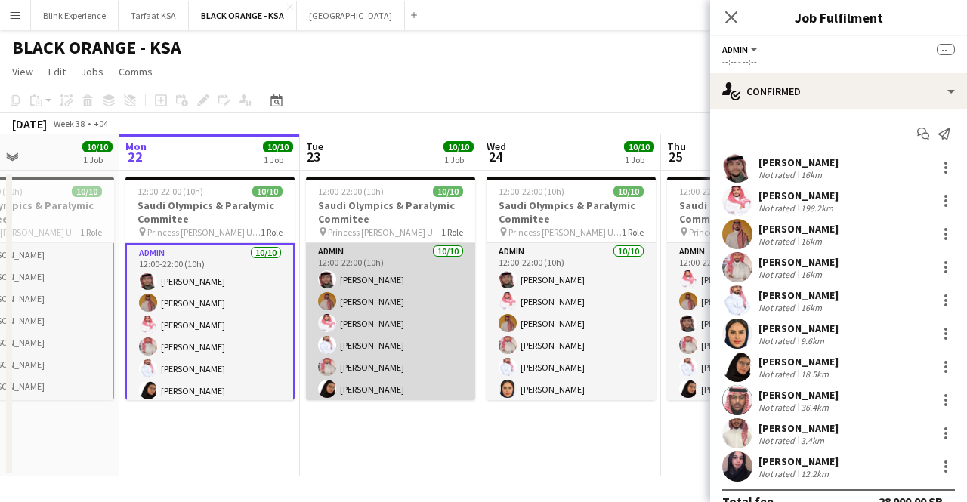
click at [382, 308] on app-card-role "Admin [DATE] 12:00-22:00 (10h) SAUD [PERSON_NAME] Yagmowr [PERSON_NAME] [PERSON…" at bounding box center [390, 367] width 169 height 248
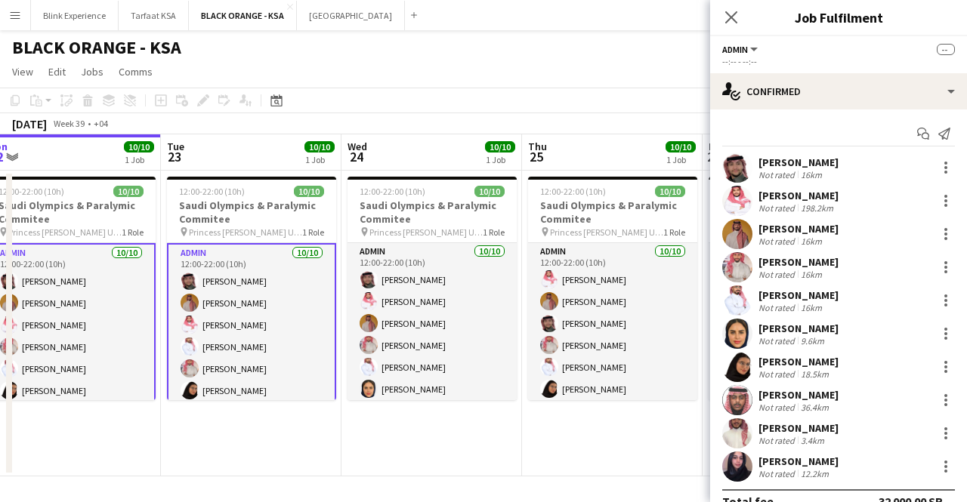
drag, startPoint x: 405, startPoint y: 315, endPoint x: 250, endPoint y: 321, distance: 154.9
click at [250, 321] on app-calendar-viewport "Sat 20 10/10 1 Job Sun 21 10/10 1 Job Mon 22 10/10 1 Job Tue 23 10/10 1 Job Wed…" at bounding box center [483, 305] width 967 height 342
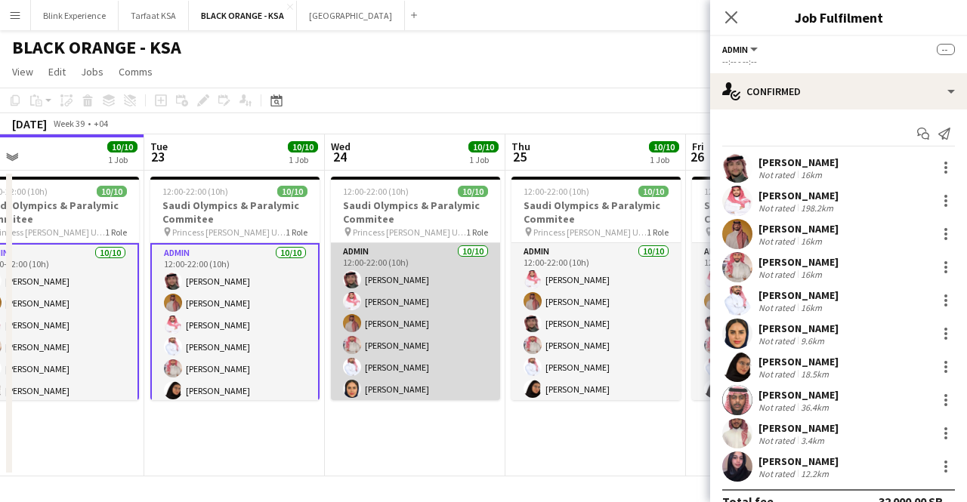
click at [412, 310] on app-card-role "Admin [DATE] 12:00-22:00 (10h) [PERSON_NAME] [PERSON_NAME] [PERSON_NAME] Yagmow…" at bounding box center [415, 367] width 169 height 248
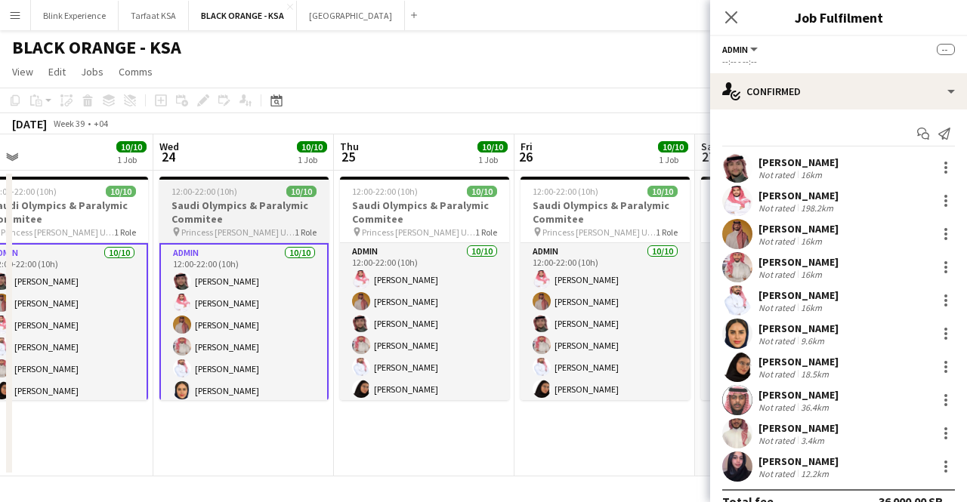
drag, startPoint x: 429, startPoint y: 322, endPoint x: 279, endPoint y: 316, distance: 149.6
click at [258, 325] on app-calendar-viewport "Sat 20 10/10 1 Job Sun 21 10/10 1 Job Mon 22 10/10 1 Job Tue 23 10/10 1 Job Wed…" at bounding box center [483, 305] width 967 height 342
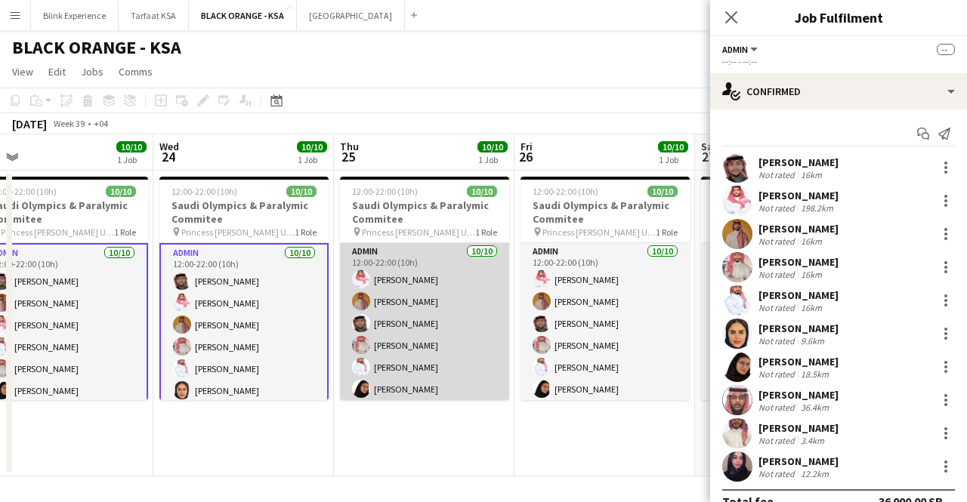
click at [413, 302] on app-card-role "Admin [DATE] 12:00-22:00 (10h) [PERSON_NAME] [PERSON_NAME] Yagmowr [PERSON_NAME…" at bounding box center [424, 367] width 169 height 248
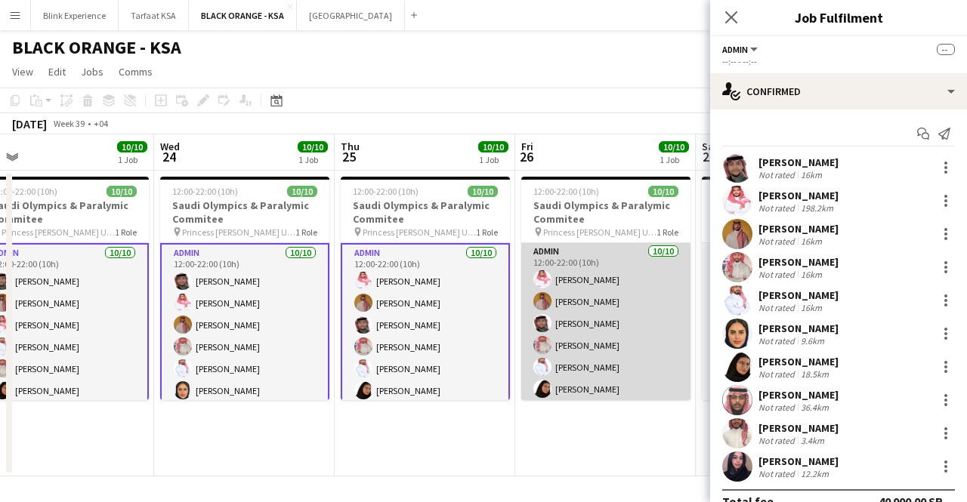
click at [577, 324] on app-card-role "Admin [DATE] 12:00-22:00 (10h) [PERSON_NAME] [PERSON_NAME] Yagmowr [PERSON_NAME…" at bounding box center [605, 367] width 169 height 248
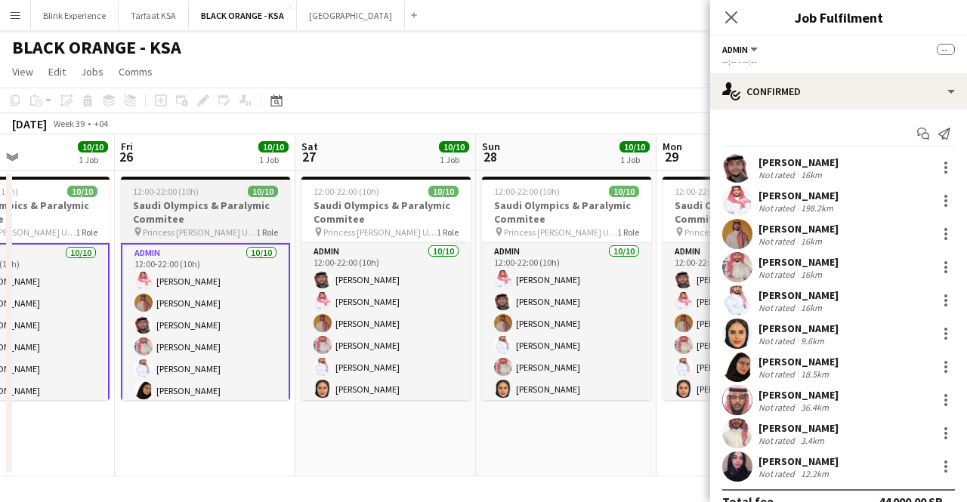
drag, startPoint x: 537, startPoint y: 332, endPoint x: 191, endPoint y: 315, distance: 346.3
click at [191, 317] on app-calendar-viewport "Mon 22 10/10 1 Job Tue 23 10/10 1 Job Wed 24 10/10 1 Job Thu 25 10/10 1 Job Fri…" at bounding box center [483, 305] width 967 height 342
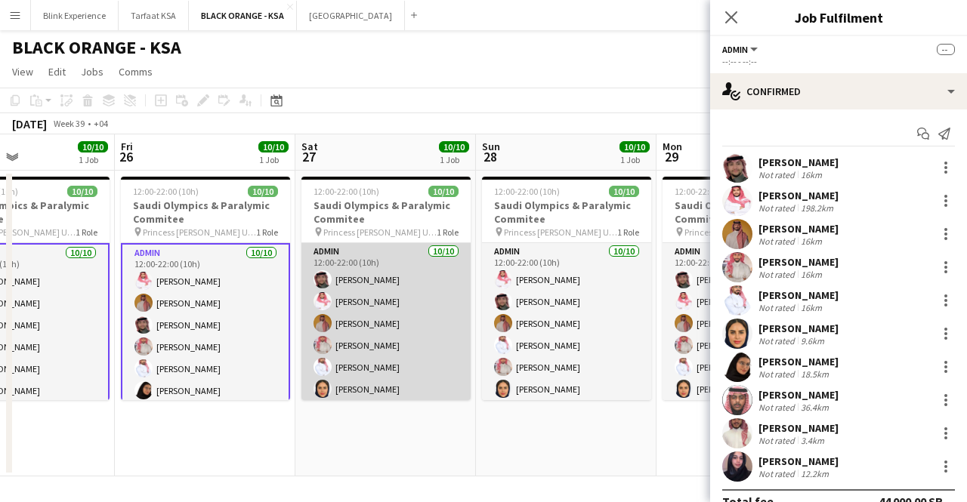
click at [344, 295] on app-card-role "Admin [DATE] 12:00-22:00 (10h) [PERSON_NAME] [PERSON_NAME] [PERSON_NAME] Yagmow…" at bounding box center [385, 367] width 169 height 248
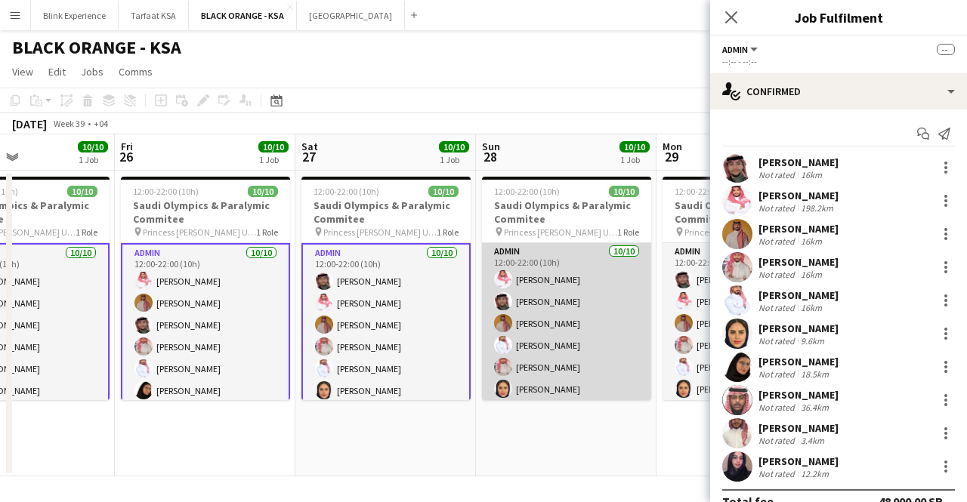
click at [558, 325] on app-card-role "Admin [DATE] 12:00-22:00 (10h) [PERSON_NAME] SAUD [PERSON_NAME] Yagmowr [PERSON…" at bounding box center [566, 367] width 169 height 248
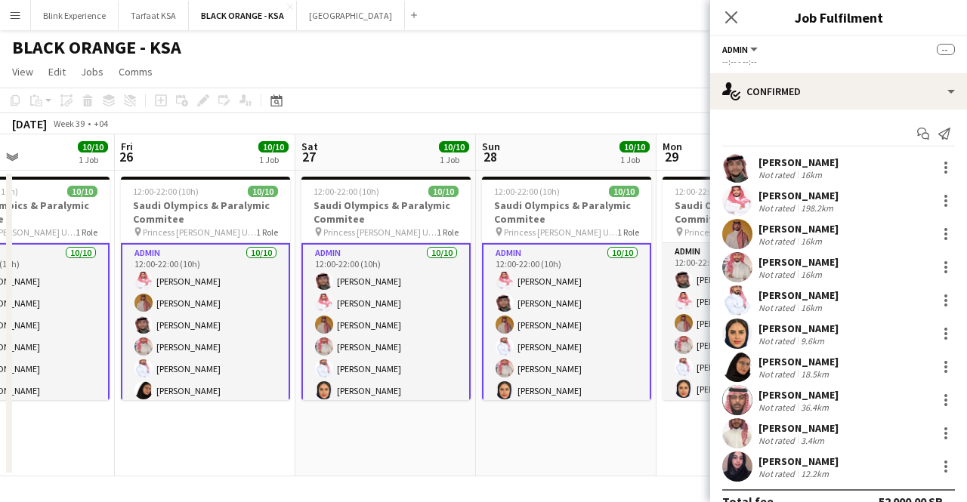
click at [331, 447] on app-date-cell "12:00-22:00 (10h) 10/10 Saudi Olympics & Paralymic Commitee pin Princess [PERSO…" at bounding box center [385, 324] width 180 height 306
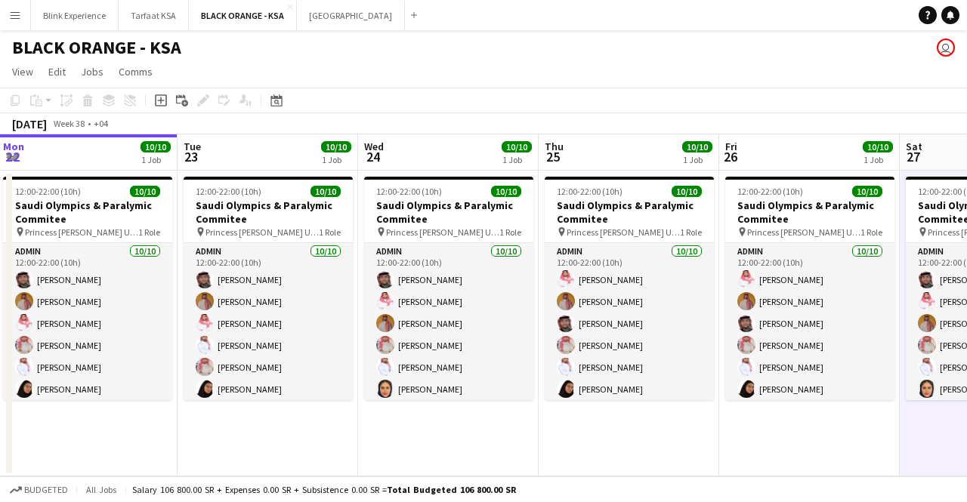
drag, startPoint x: 177, startPoint y: 433, endPoint x: 831, endPoint y: 415, distance: 654.2
click at [828, 416] on app-calendar-viewport "Sat 20 10/10 1 Job Sun 21 10/10 1 Job Mon 22 10/10 1 Job Tue 23 10/10 1 Job Wed…" at bounding box center [483, 305] width 967 height 342
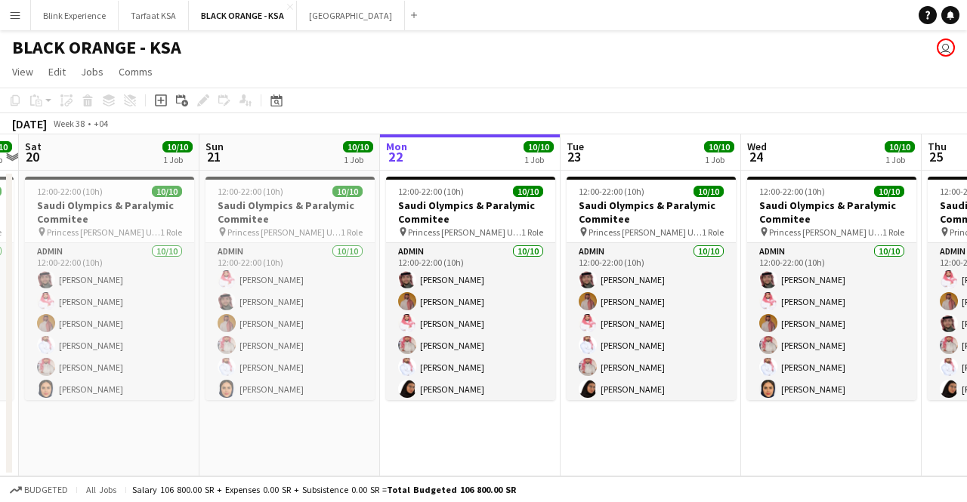
drag, startPoint x: 83, startPoint y: 353, endPoint x: 600, endPoint y: 374, distance: 517.7
click at [600, 374] on app-calendar-viewport "Thu 18 10/10 1 Job Fri 19 10/10 1 Job Sat 20 10/10 1 Job Sun 21 10/10 1 Job Mon…" at bounding box center [483, 305] width 967 height 342
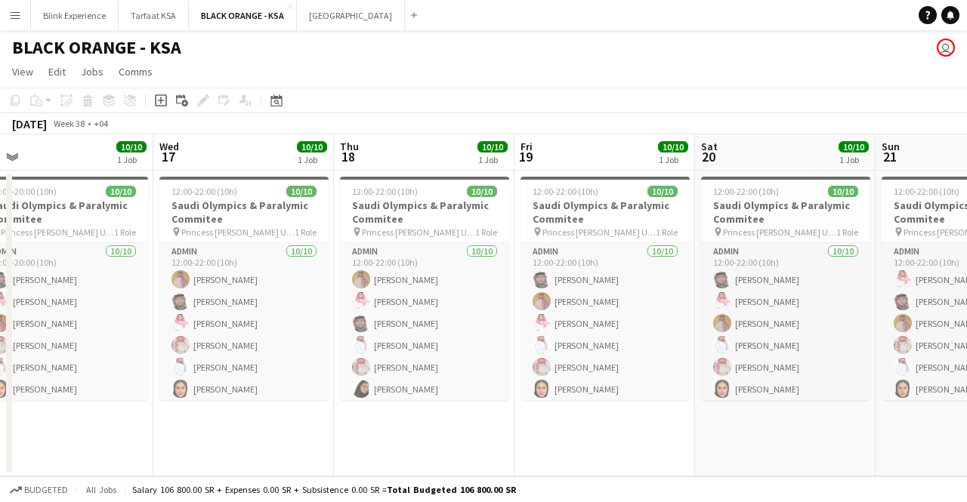
drag, startPoint x: 251, startPoint y: 327, endPoint x: 746, endPoint y: 316, distance: 494.8
click at [746, 316] on app-calendar-viewport "Sun 14 5/6 1 Job Mon 15 6/6 1 Job Tue 16 10/10 1 Job Wed 17 10/10 1 Job Thu 18 …" at bounding box center [483, 305] width 967 height 342
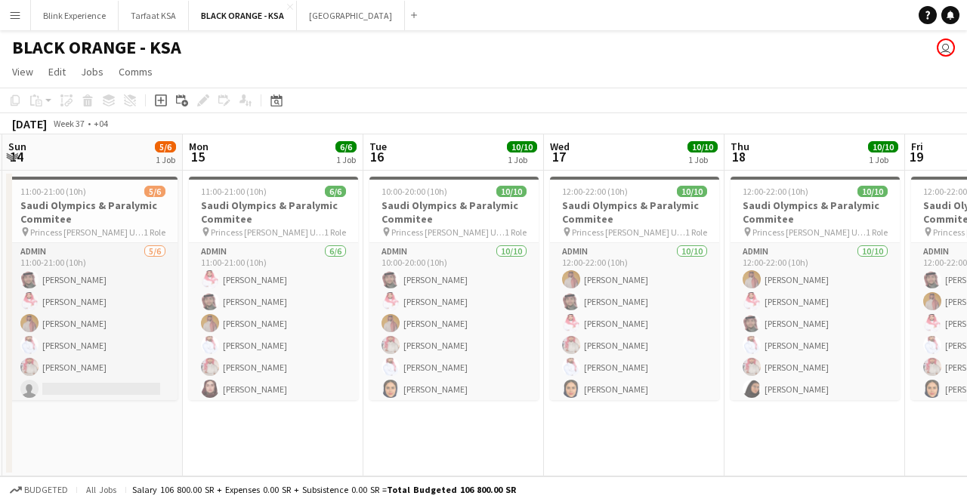
drag, startPoint x: 279, startPoint y: 324, endPoint x: 670, endPoint y: 316, distance: 390.5
click at [670, 316] on app-calendar-viewport "Fri 12 3/3 1 Job Sat 13 3/3 1 Job Sun 14 5/6 1 Job Mon 15 6/6 1 Job Tue 16 10/1…" at bounding box center [483, 305] width 967 height 342
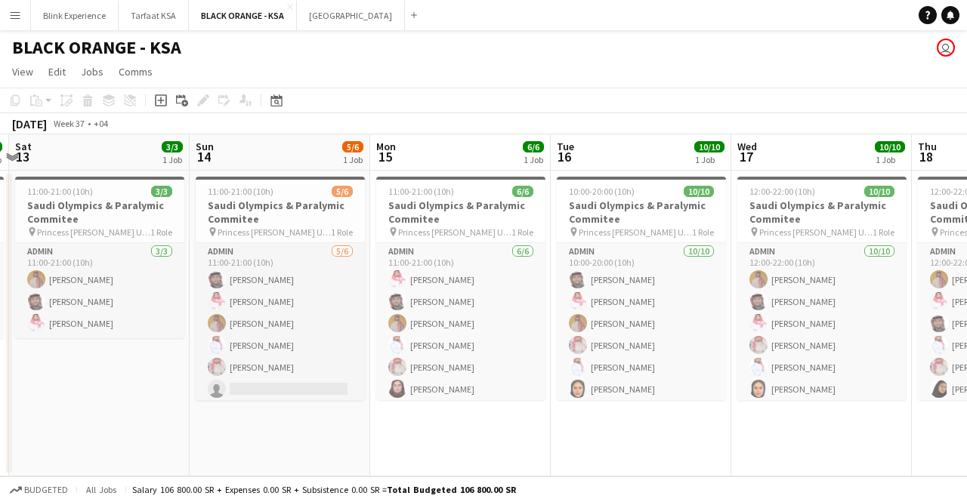
scroll to position [0, 440]
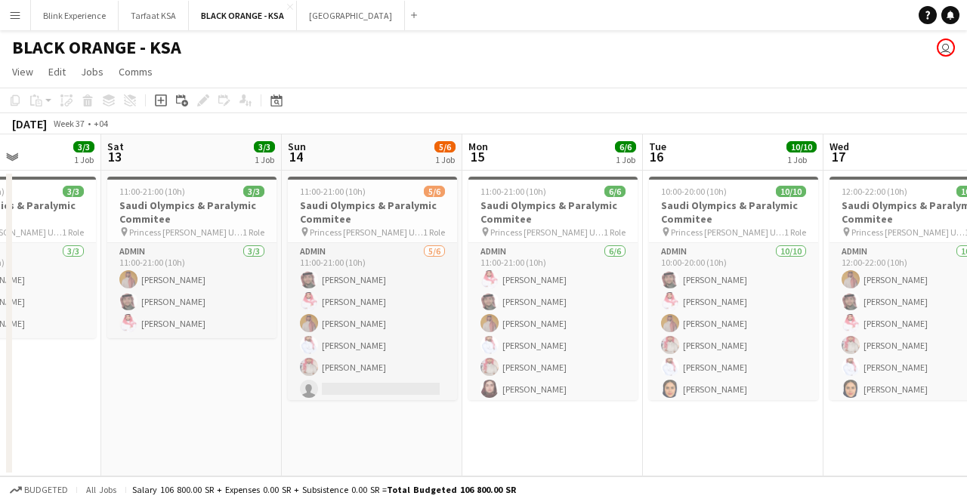
drag, startPoint x: 298, startPoint y: 298, endPoint x: 577, endPoint y: 291, distance: 279.5
click at [577, 291] on app-calendar-viewport "Wed 10 3/3 1 Job Thu 11 3/3 1 Job Fri 12 3/3 1 Job Sat 13 3/3 1 Job Sun 14 5/6 …" at bounding box center [483, 305] width 967 height 342
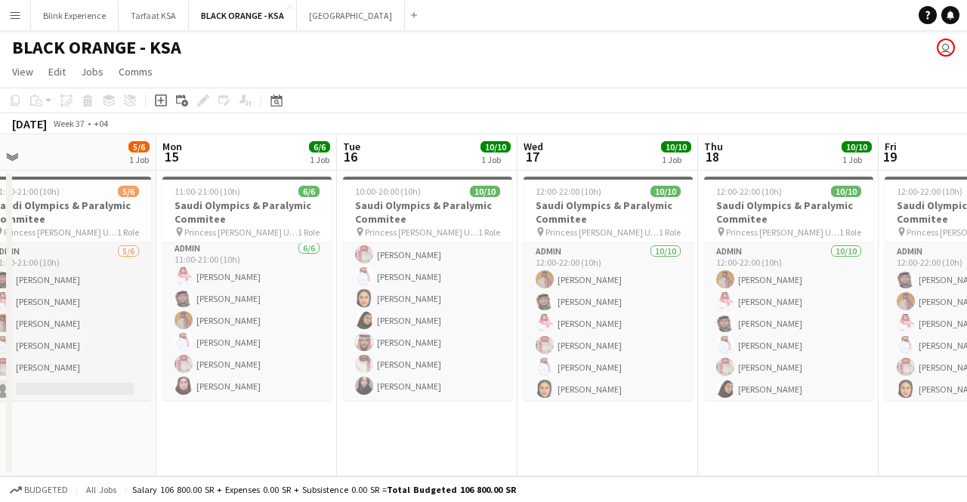
scroll to position [0, 386]
drag, startPoint x: 678, startPoint y: 317, endPoint x: 372, endPoint y: 306, distance: 306.8
click at [372, 306] on app-calendar-viewport "Fri 12 3/3 1 Job Sat 13 3/3 1 Job Sun 14 5/6 1 Job Mon 15 6/6 1 Job Tue 16 10/1…" at bounding box center [483, 305] width 967 height 342
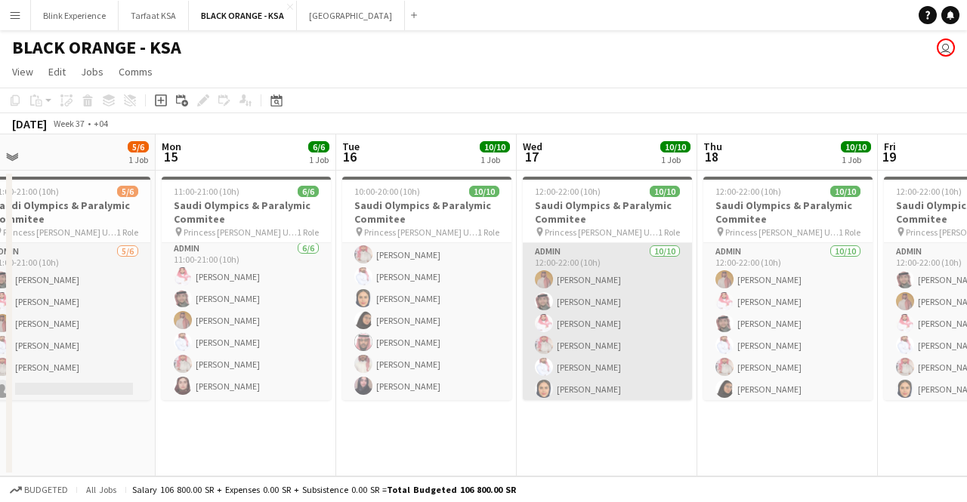
click at [591, 307] on app-card-role "Admin [DATE] 12:00-22:00 (10h) [PERSON_NAME] [PERSON_NAME] [PERSON_NAME] [PERSO…" at bounding box center [607, 367] width 169 height 248
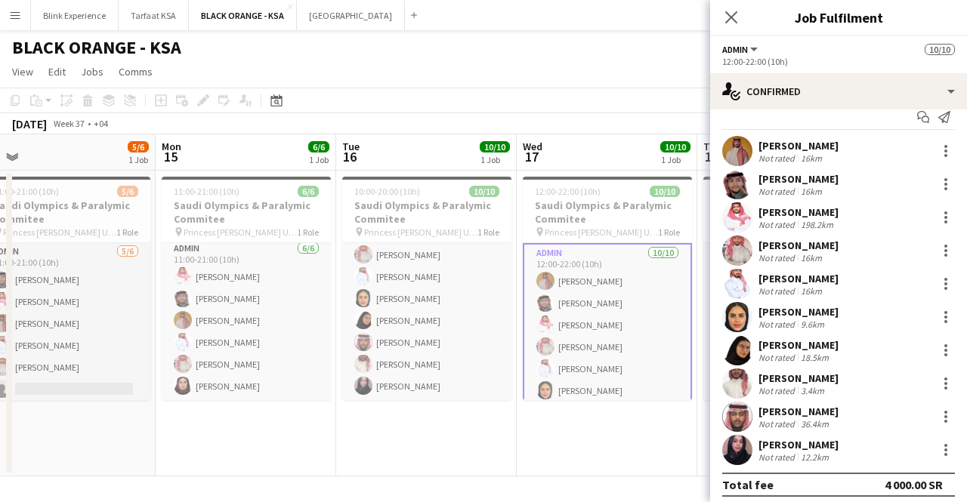
scroll to position [23, 0]
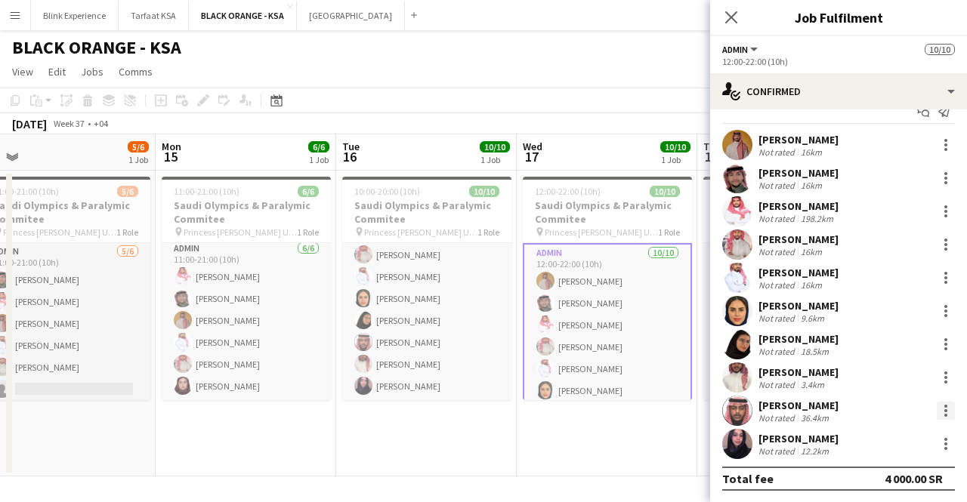
click at [936, 406] on div at bounding box center [945, 411] width 18 height 18
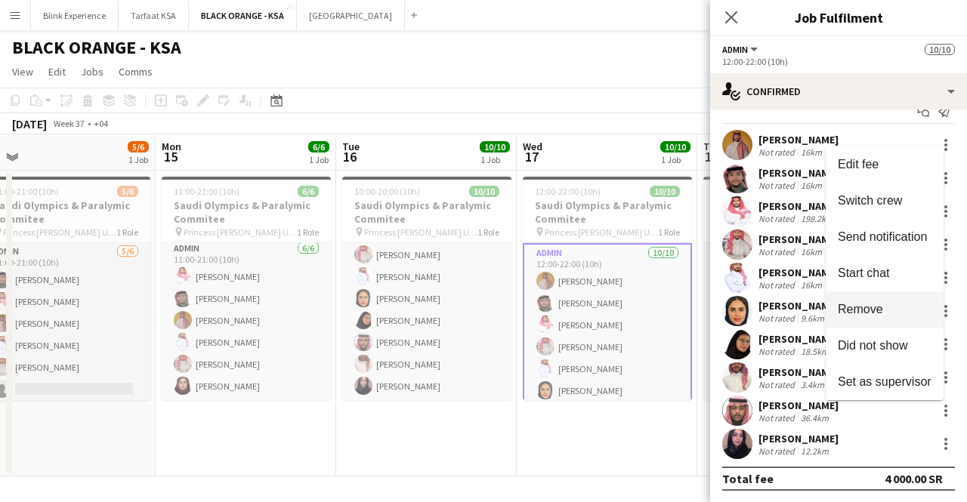
click at [879, 313] on span "Remove" at bounding box center [859, 309] width 45 height 13
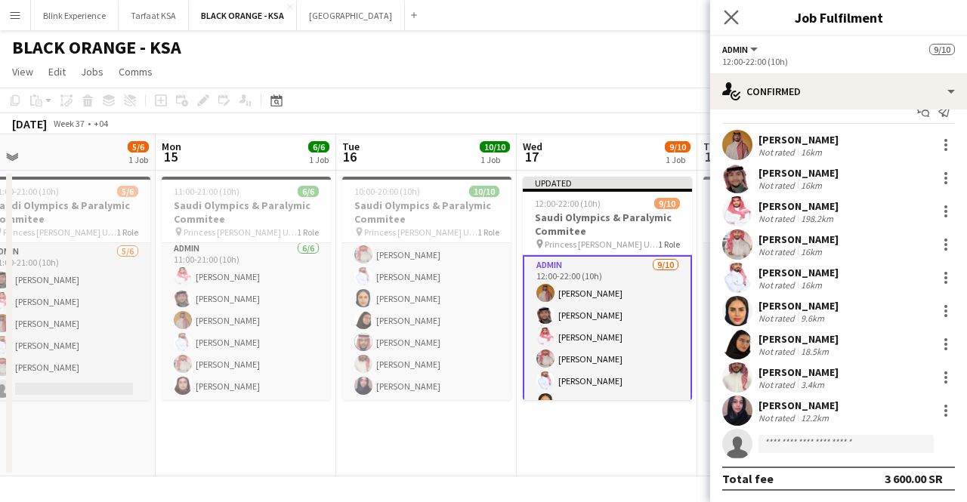
click at [723, 14] on icon "Close pop-in" at bounding box center [730, 17] width 14 height 14
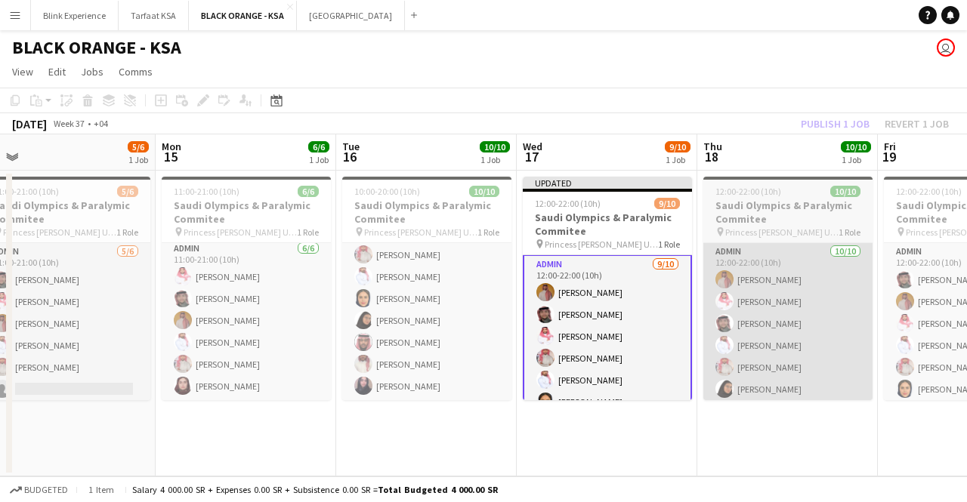
scroll to position [0, 0]
click at [755, 307] on app-card-role "Admin [DATE] 12:00-22:00 (10h) [PERSON_NAME] Yagmowr [PERSON_NAME] [PERSON_NAME…" at bounding box center [787, 367] width 169 height 248
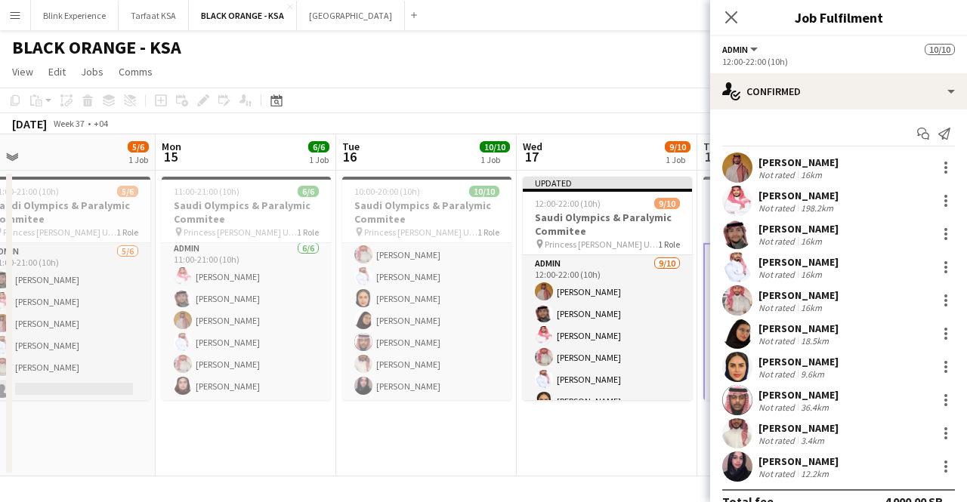
click at [659, 486] on app-board "BLACK ORANGE - KSA user View Day view expanded Day view collapsed Month view Da…" at bounding box center [483, 266] width 967 height 472
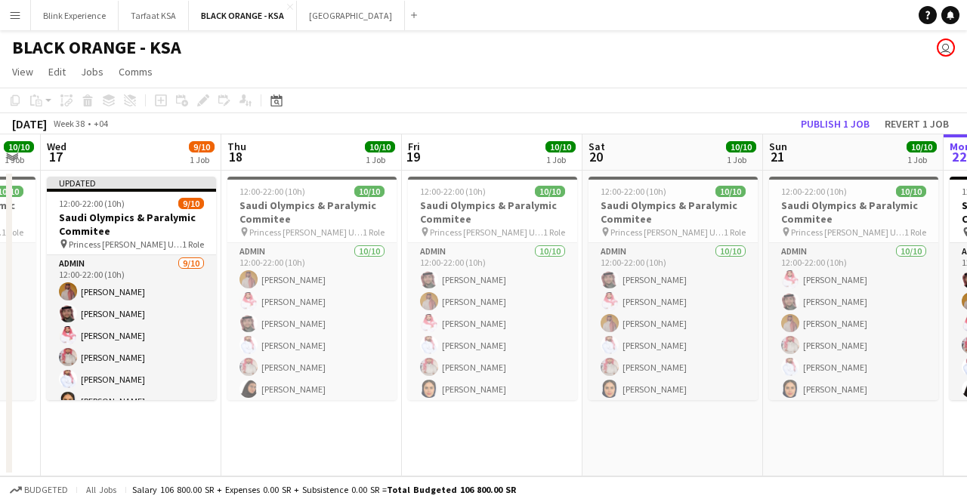
scroll to position [0, 554]
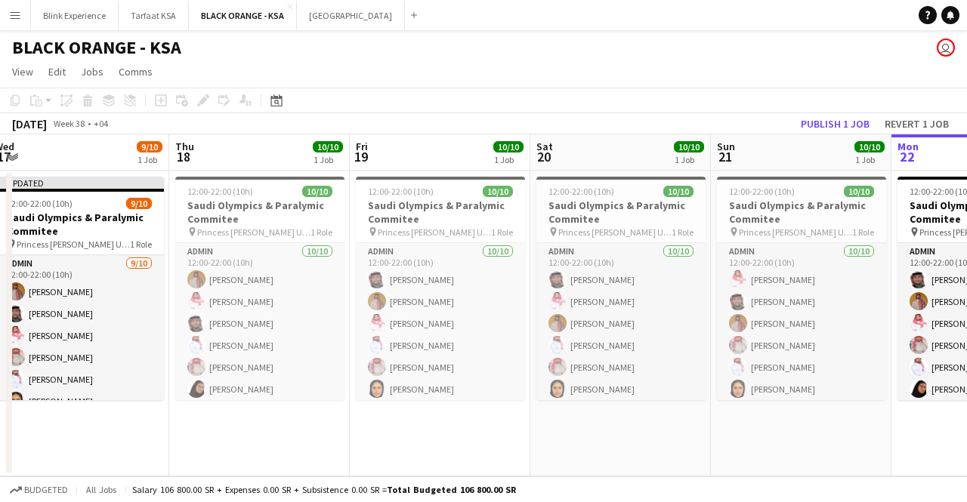
drag, startPoint x: 803, startPoint y: 214, endPoint x: 273, endPoint y: 244, distance: 530.2
click at [273, 244] on app-calendar-viewport "Sun 14 5/6 1 Job Mon 15 6/6 1 Job Tue 16 10/10 1 Job Wed 17 9/10 1 Job Thu 18 1…" at bounding box center [483, 305] width 967 height 342
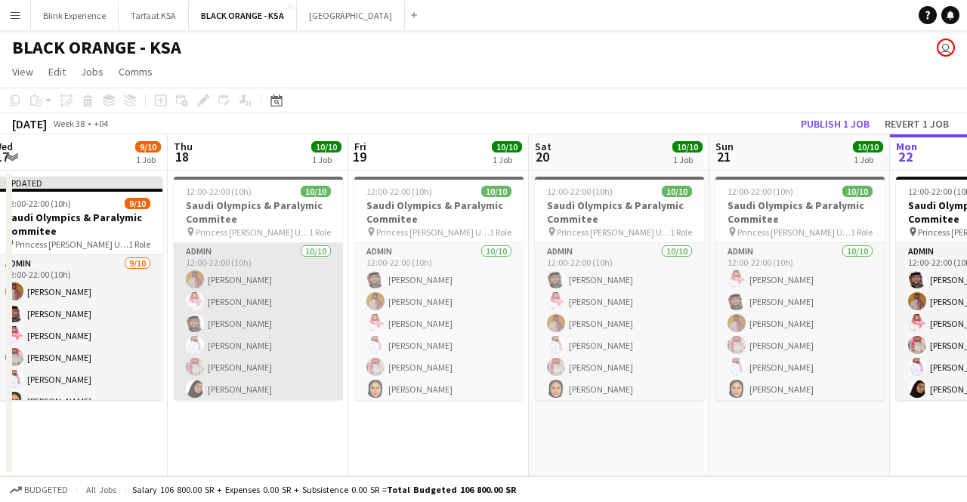
click at [282, 341] on app-card-role "Admin [DATE] 12:00-22:00 (10h) [PERSON_NAME] Yagmowr [PERSON_NAME] [PERSON_NAME…" at bounding box center [258, 367] width 169 height 248
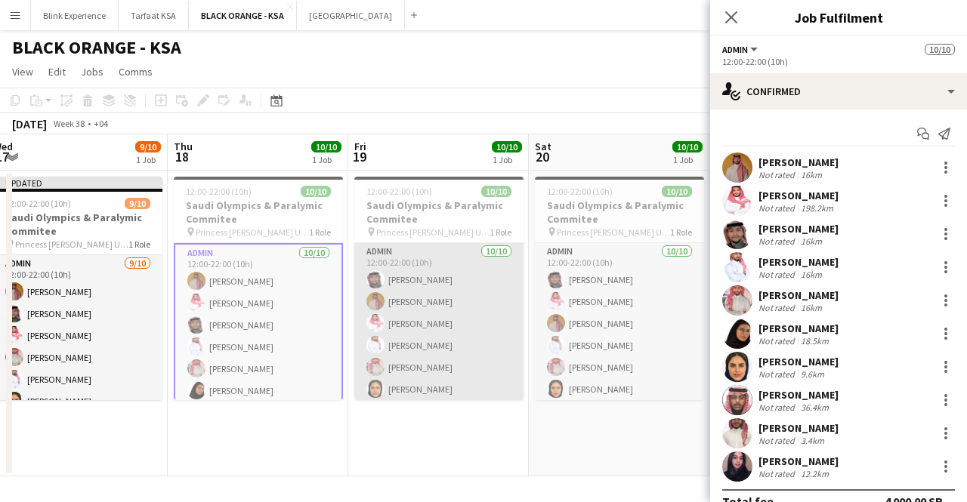
click at [462, 323] on app-card-role "Admin [DATE] 12:00-22:00 (10h) SAUD [PERSON_NAME] Yagmowr [PERSON_NAME] [PERSON…" at bounding box center [438, 367] width 169 height 248
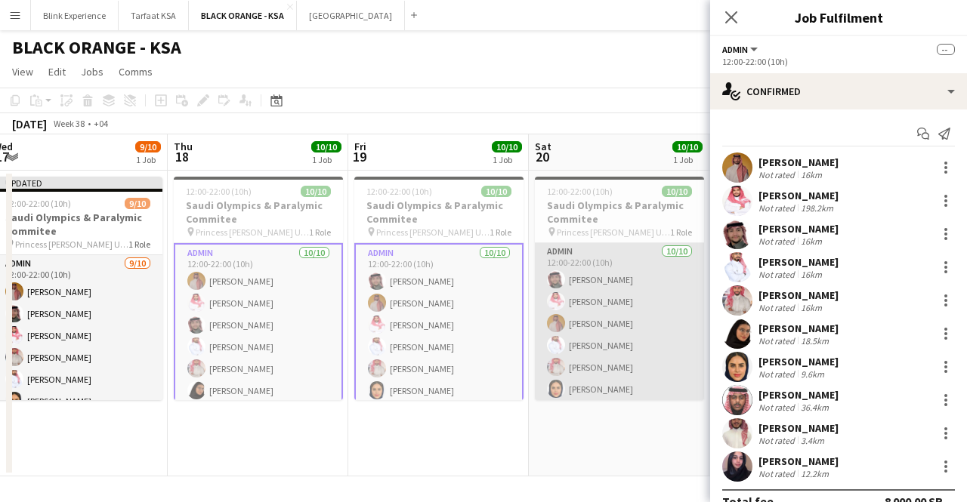
click at [568, 310] on app-card-role "Admin [DATE] 12:00-22:00 (10h) [PERSON_NAME] [PERSON_NAME] [PERSON_NAME] Yagmow…" at bounding box center [619, 367] width 169 height 248
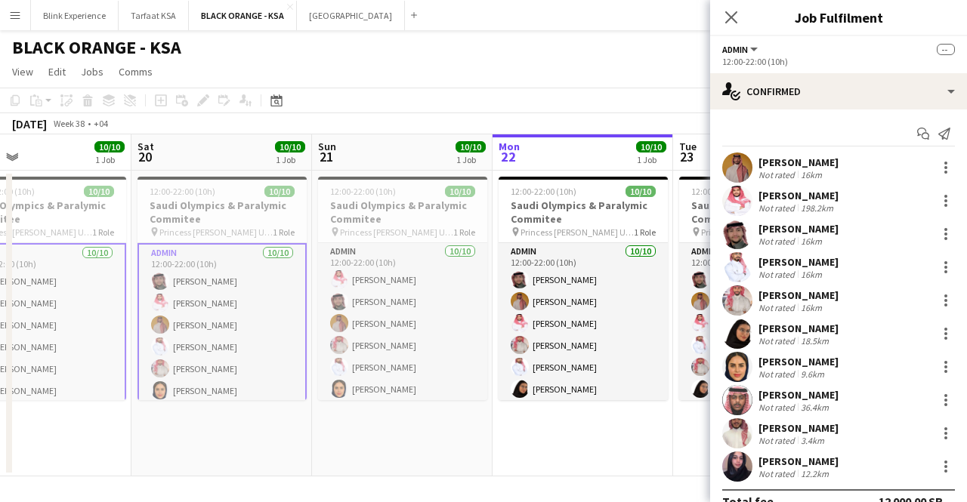
drag, startPoint x: 594, startPoint y: 321, endPoint x: 185, endPoint y: 313, distance: 408.6
click at [185, 313] on app-calendar-viewport "Tue 16 10/10 1 Job Wed 17 9/10 1 Job Thu 18 10/10 1 Job Fri 19 10/10 1 Job Sat …" at bounding box center [483, 305] width 967 height 342
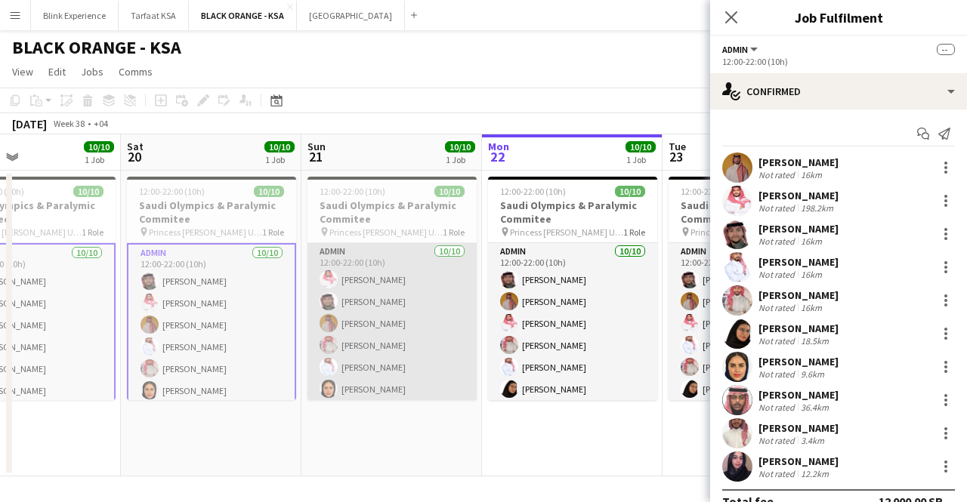
drag, startPoint x: 329, startPoint y: 291, endPoint x: 343, endPoint y: 288, distance: 13.9
click at [331, 291] on app-card-role "Admin [DATE] 12:00-22:00 (10h) [PERSON_NAME] SAUD [PERSON_NAME] Yagmowr [PERSON…" at bounding box center [391, 367] width 169 height 248
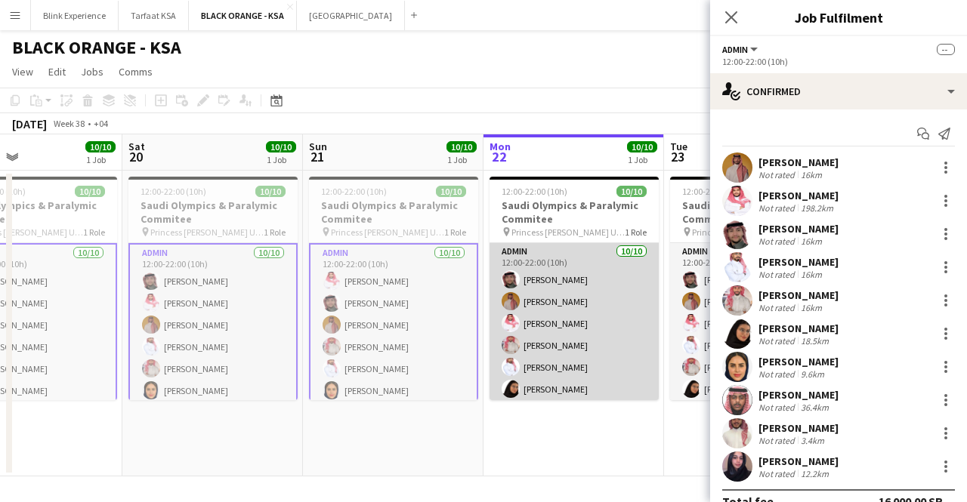
click at [555, 288] on app-card-role "Admin [DATE] 12:00-22:00 (10h) SAUD [PERSON_NAME] Yagmowr [PERSON_NAME] [PERSON…" at bounding box center [573, 367] width 169 height 248
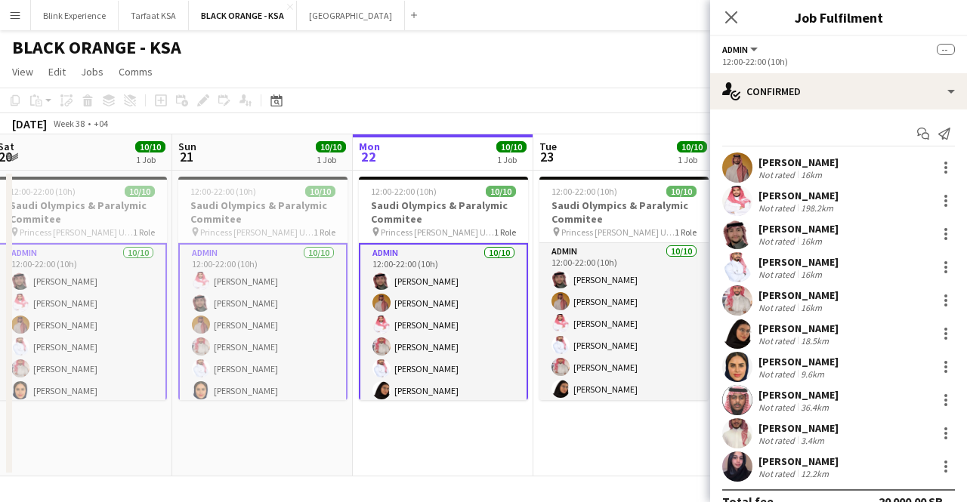
scroll to position [0, 640]
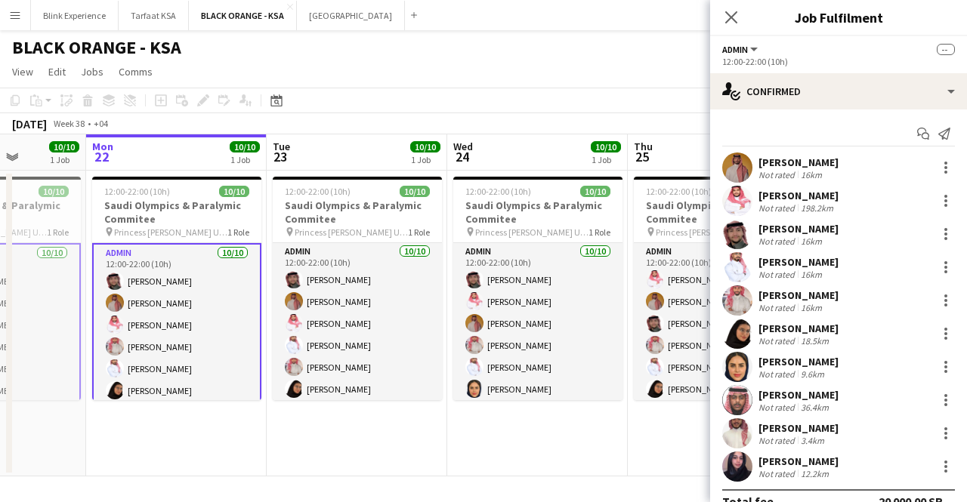
drag, startPoint x: 556, startPoint y: 289, endPoint x: 159, endPoint y: 293, distance: 397.2
click at [159, 293] on app-calendar-viewport "Thu 18 10/10 1 Job Fri 19 10/10 1 Job Sat 20 10/10 1 Job Sun 21 10/10 1 Job Mon…" at bounding box center [483, 305] width 967 height 342
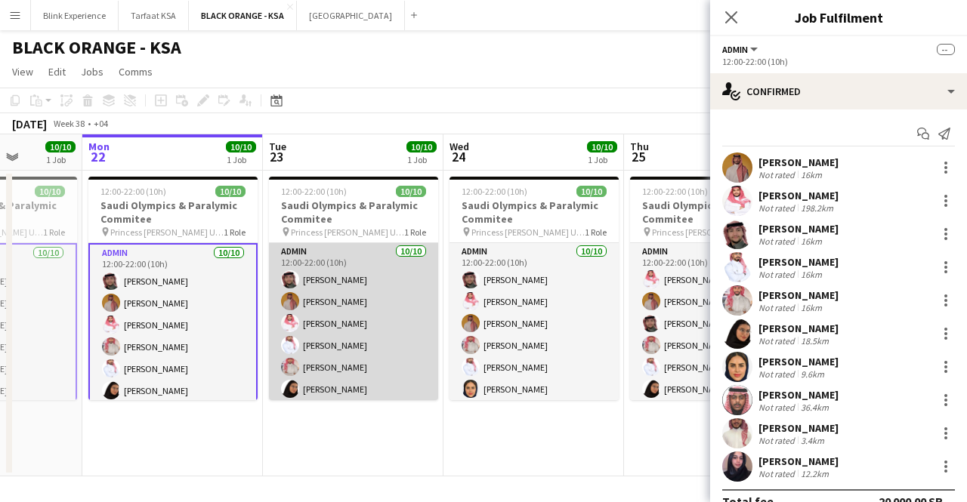
click at [317, 277] on app-card-role "Admin [DATE] 12:00-22:00 (10h) SAUD [PERSON_NAME] Yagmowr [PERSON_NAME] [PERSON…" at bounding box center [353, 367] width 169 height 248
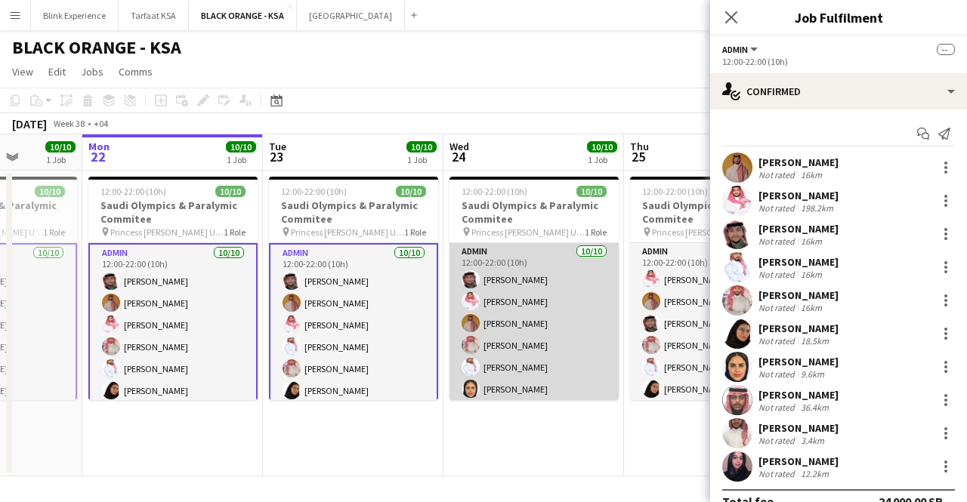
click at [579, 276] on app-card-role "Admin [DATE] 12:00-22:00 (10h) [PERSON_NAME] [PERSON_NAME] [PERSON_NAME] Yagmow…" at bounding box center [533, 367] width 169 height 248
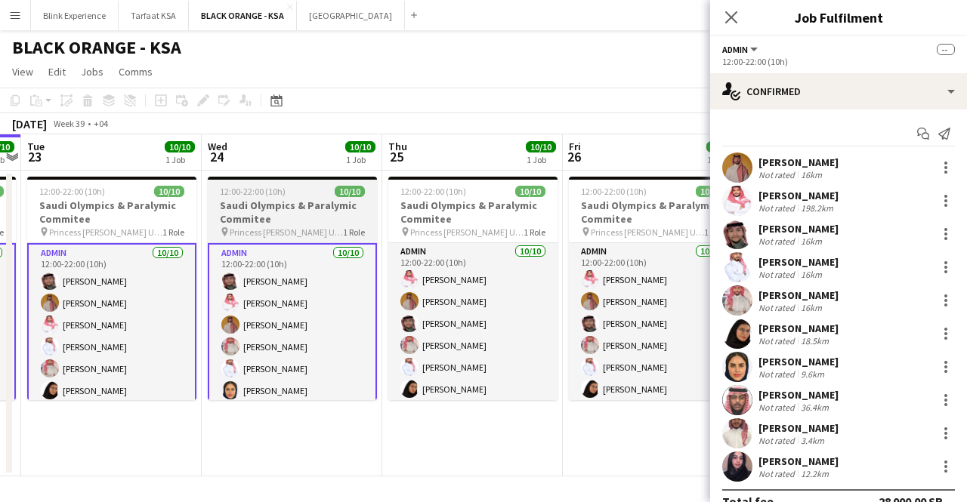
drag, startPoint x: 491, startPoint y: 291, endPoint x: 254, endPoint y: 280, distance: 237.4
click at [174, 294] on app-calendar-viewport "Sat 20 10/10 1 Job Sun 21 10/10 1 Job Mon 22 10/10 1 Job Tue 23 10/10 1 Job Wed…" at bounding box center [483, 305] width 967 height 342
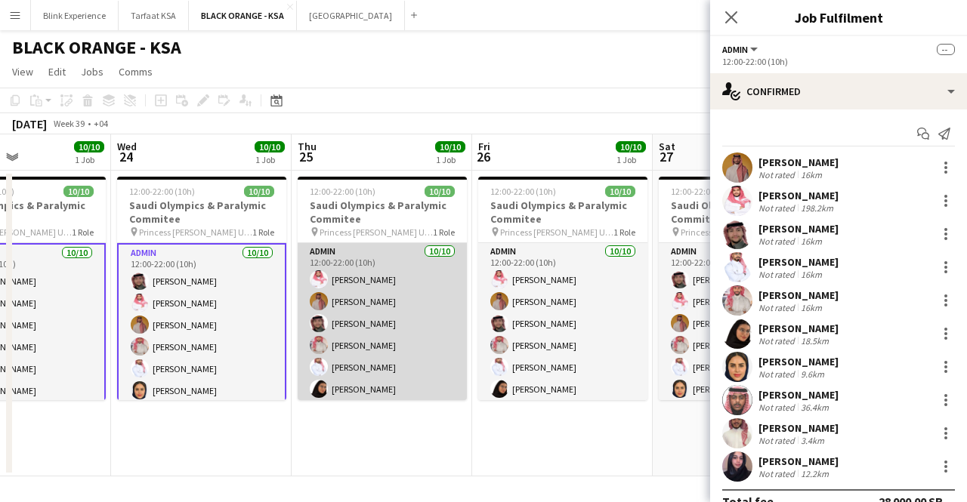
click at [356, 282] on app-card-role "Admin [DATE] 12:00-22:00 (10h) [PERSON_NAME] [PERSON_NAME] Yagmowr [PERSON_NAME…" at bounding box center [382, 367] width 169 height 248
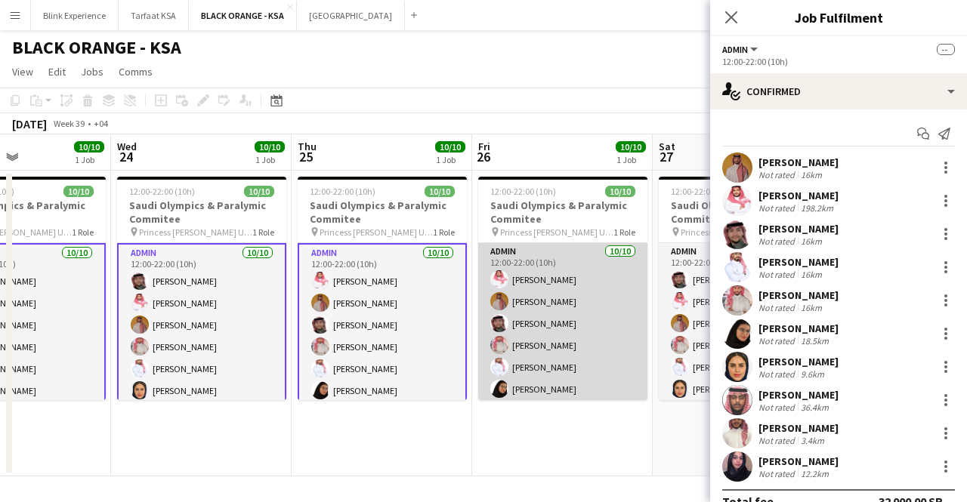
click at [566, 286] on app-card-role "Admin [DATE] 12:00-22:00 (10h) [PERSON_NAME] [PERSON_NAME] Yagmowr [PERSON_NAME…" at bounding box center [562, 367] width 169 height 248
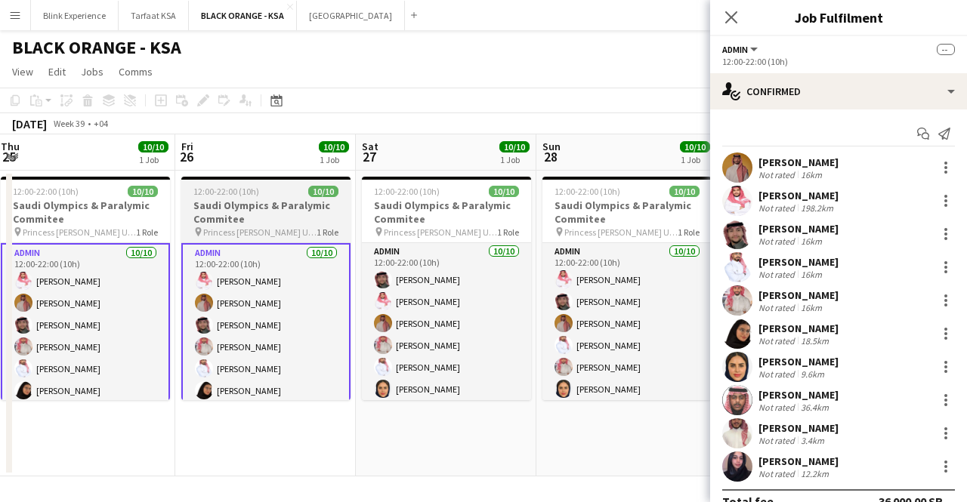
drag, startPoint x: 532, startPoint y: 295, endPoint x: 298, endPoint y: 322, distance: 236.4
click at [248, 344] on app-calendar-viewport "Mon 22 10/10 1 Job Tue 23 10/10 1 Job Wed 24 10/10 1 Job Thu 25 10/10 1 Job Fri…" at bounding box center [483, 305] width 967 height 342
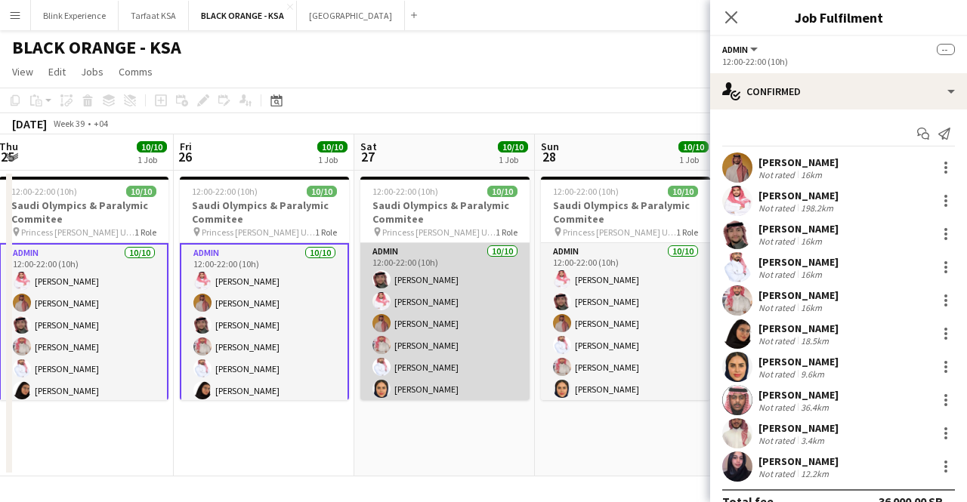
click at [412, 306] on app-card-role "Admin [DATE] 12:00-22:00 (10h) [PERSON_NAME] [PERSON_NAME] [PERSON_NAME] Yagmow…" at bounding box center [444, 367] width 169 height 248
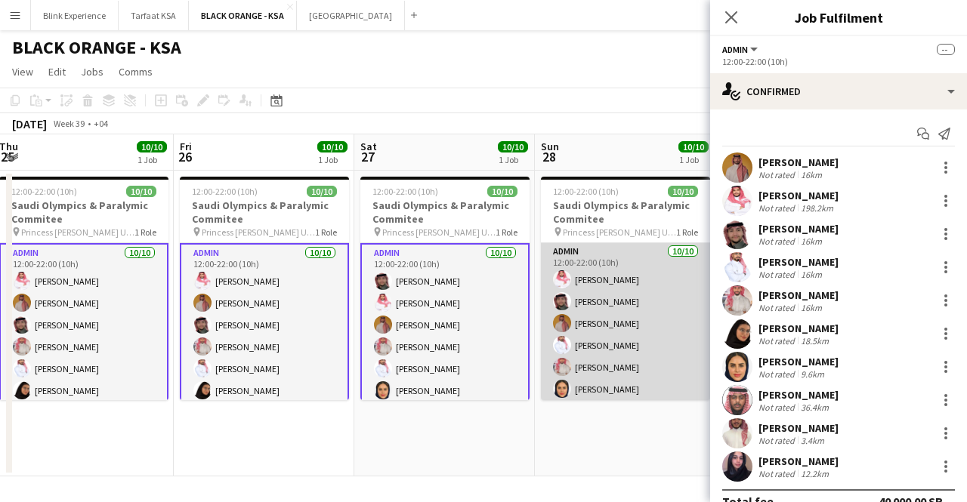
click at [619, 301] on app-card-role "Admin [DATE] 12:00-22:00 (10h) [PERSON_NAME] SAUD [PERSON_NAME] Yagmowr [PERSON…" at bounding box center [625, 367] width 169 height 248
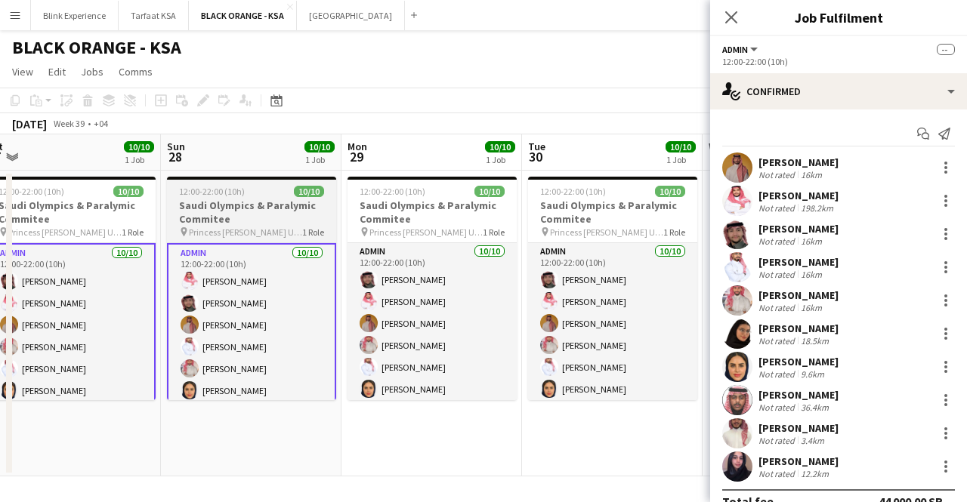
drag, startPoint x: 482, startPoint y: 314, endPoint x: 267, endPoint y: 327, distance: 214.9
click at [255, 333] on app-calendar-viewport "Wed 24 10/10 1 Job Thu 25 10/10 1 Job Fri 26 10/10 1 Job Sat 27 10/10 1 Job Sun…" at bounding box center [483, 305] width 967 height 342
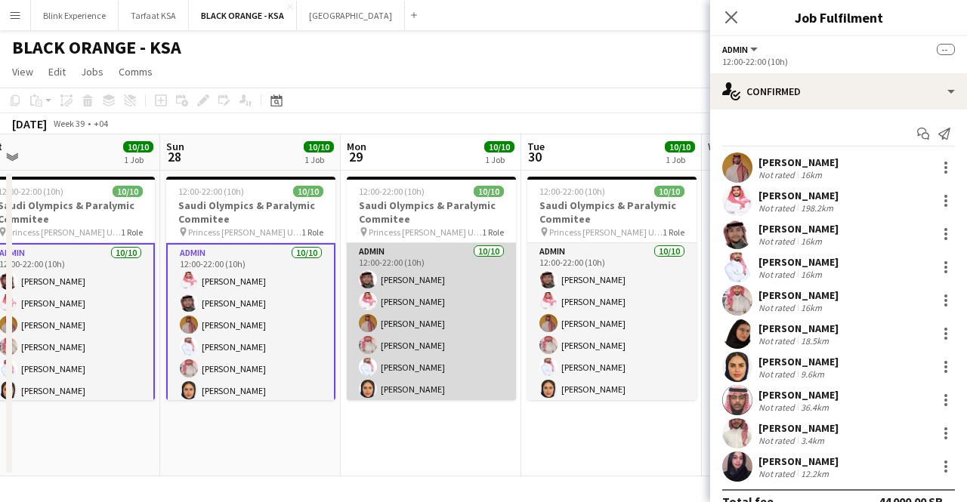
click at [387, 304] on app-card-role "Admin [DATE] 12:00-22:00 (10h) [PERSON_NAME] [PERSON_NAME] [PERSON_NAME] Yagmow…" at bounding box center [431, 367] width 169 height 248
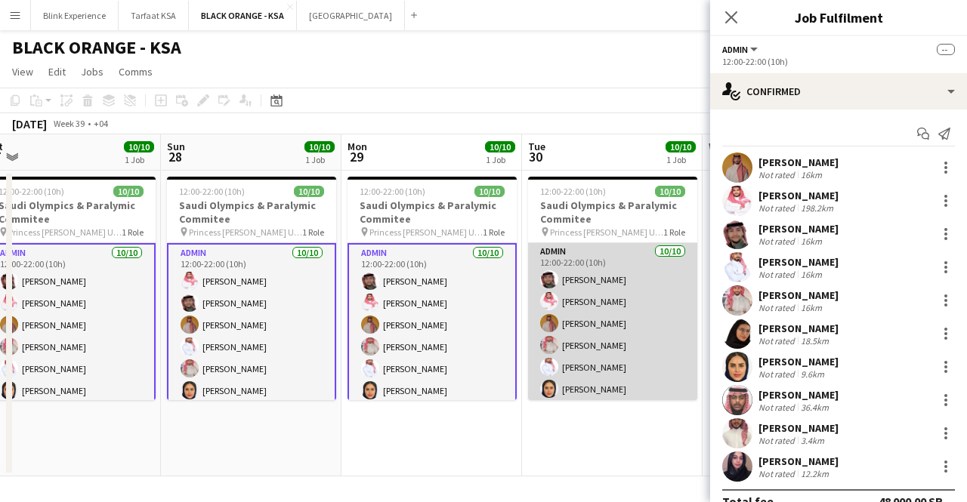
click at [601, 298] on app-card-role "Admin [DATE] 12:00-22:00 (10h) [PERSON_NAME] [PERSON_NAME] [PERSON_NAME] Yagmow…" at bounding box center [612, 367] width 169 height 248
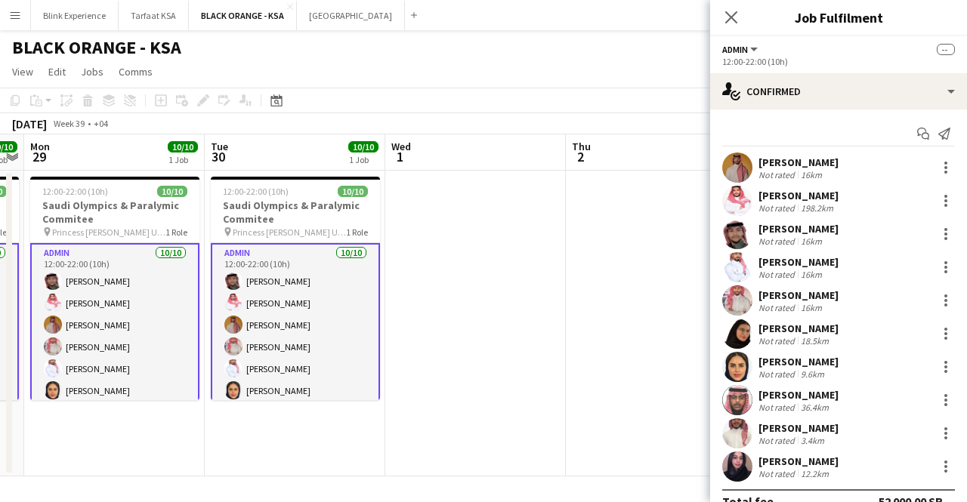
drag, startPoint x: 604, startPoint y: 298, endPoint x: 286, endPoint y: 321, distance: 318.7
click at [286, 321] on app-calendar-viewport "Fri 26 10/10 1 Job Sat 27 10/10 1 Job Sun 28 10/10 1 Job Mon 29 10/10 1 Job Tue…" at bounding box center [483, 305] width 967 height 342
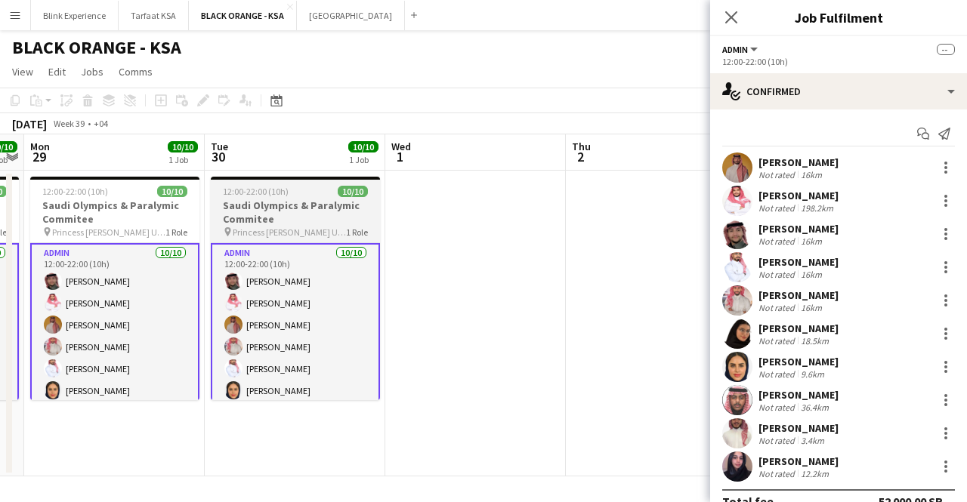
scroll to position [0, 518]
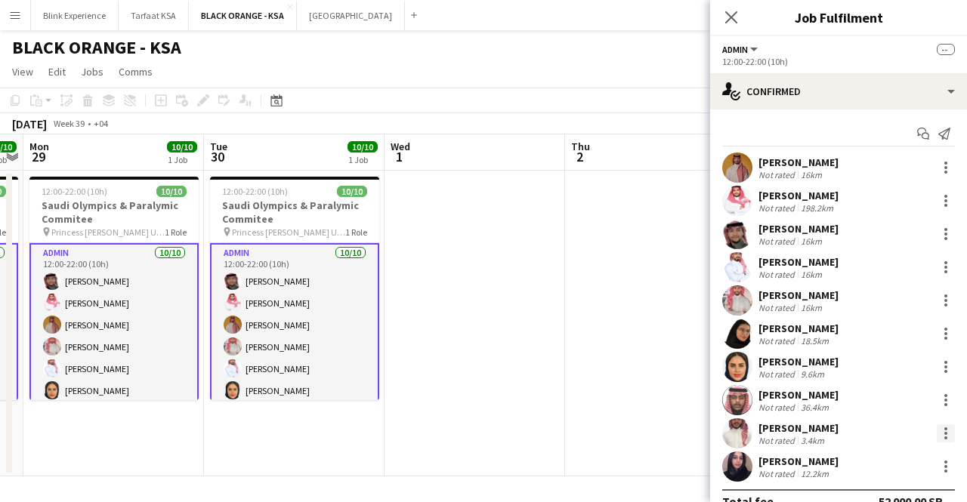
click at [944, 430] on div at bounding box center [945, 428] width 3 height 3
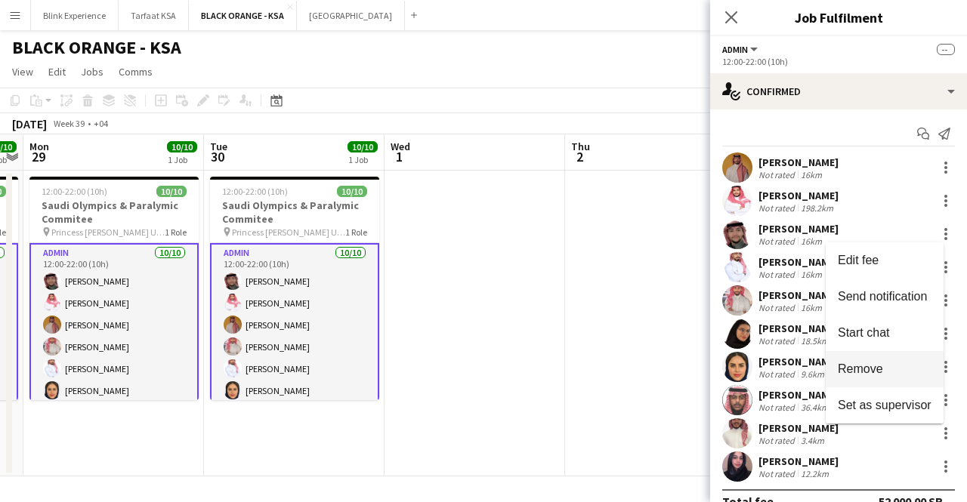
click at [873, 369] on span "Remove" at bounding box center [859, 368] width 45 height 13
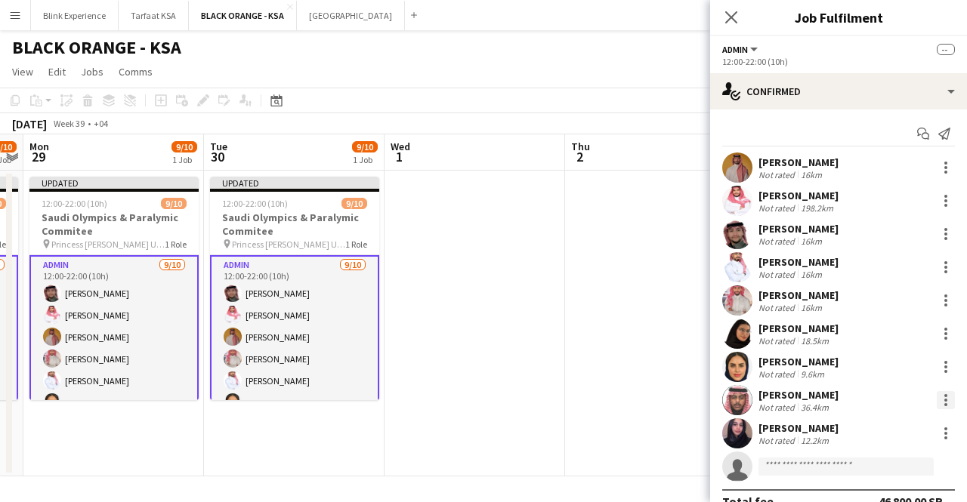
click at [936, 395] on div at bounding box center [945, 400] width 18 height 18
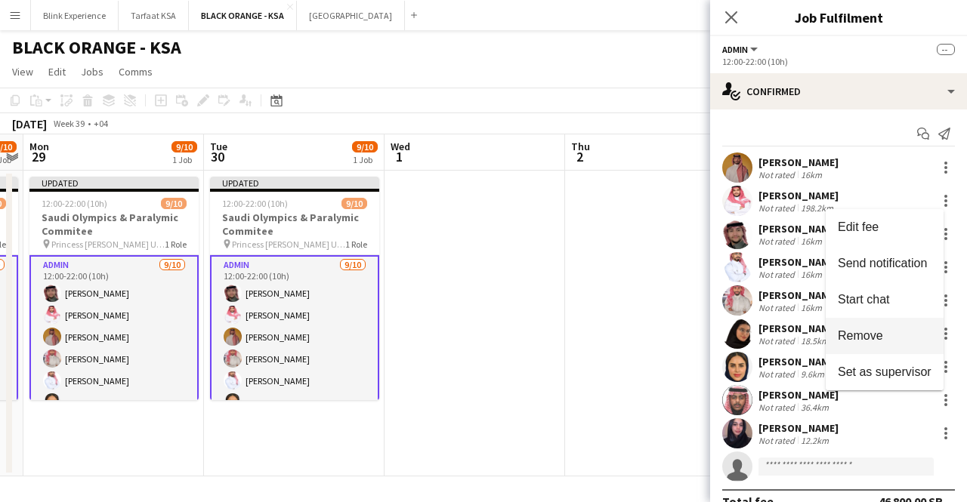
click at [878, 341] on span "Remove" at bounding box center [859, 335] width 45 height 13
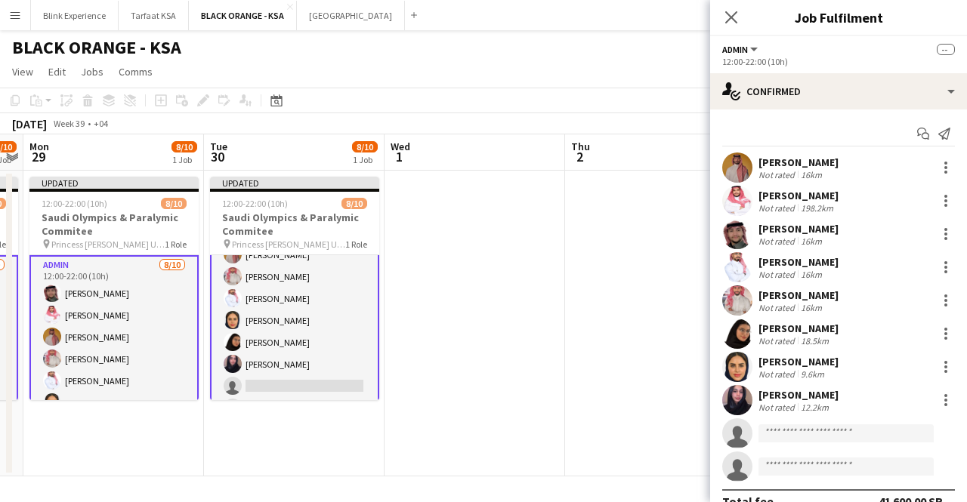
scroll to position [106, 0]
click at [733, 11] on icon "Close pop-in" at bounding box center [730, 17] width 14 height 14
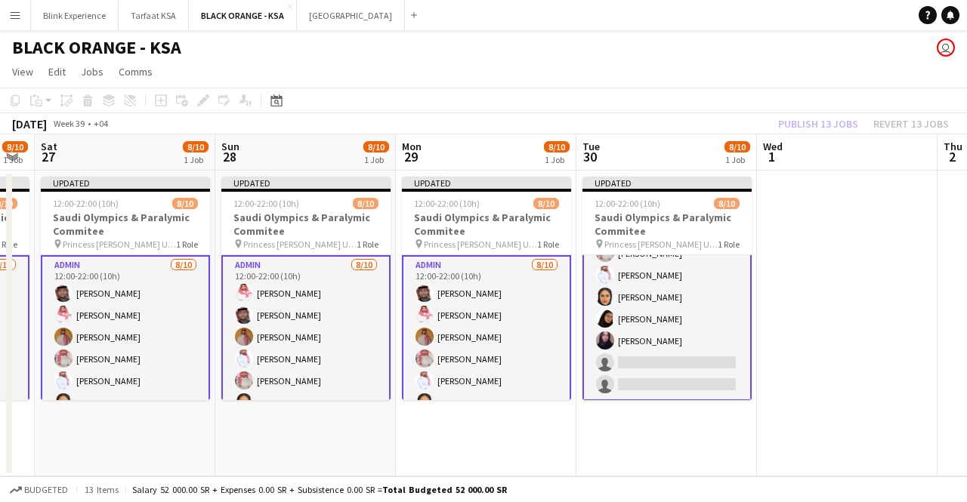
scroll to position [0, 314]
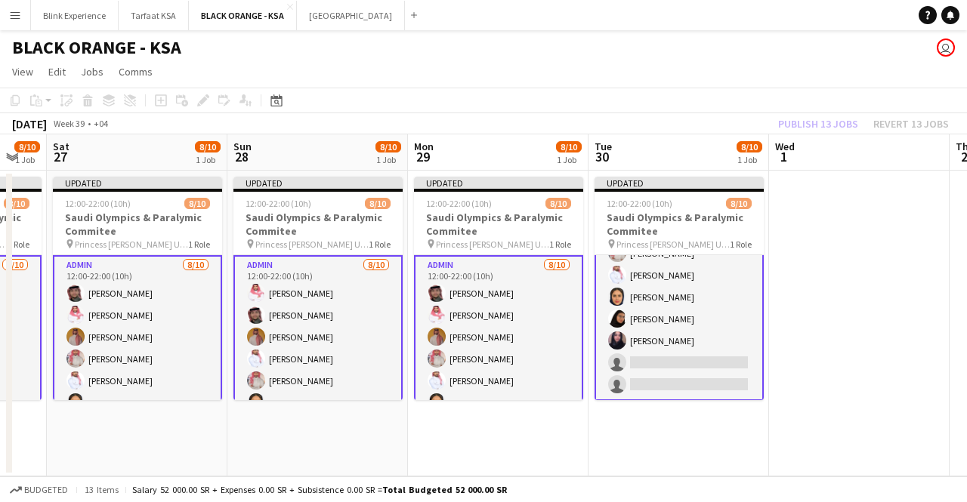
drag, startPoint x: 402, startPoint y: 264, endPoint x: 786, endPoint y: 257, distance: 384.4
click at [786, 257] on app-calendar-viewport "Thu 25 8/10 1 Job Fri 26 8/10 1 Job Sat 27 8/10 1 Job Sun 28 8/10 1 Job Mon 29 …" at bounding box center [483, 305] width 967 height 342
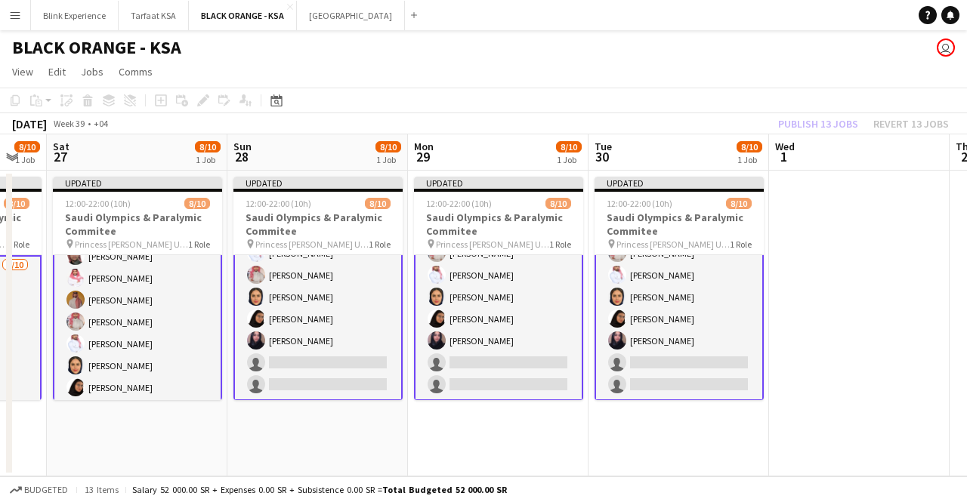
scroll to position [106, 0]
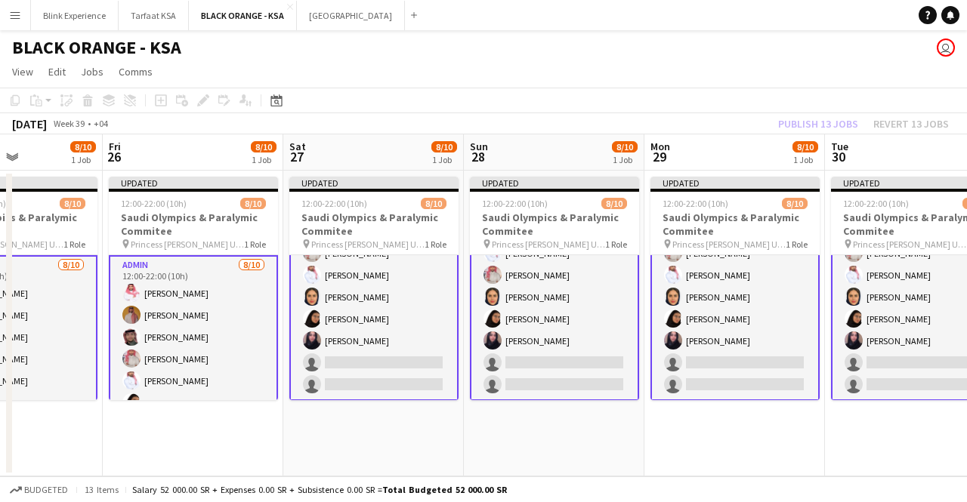
drag, startPoint x: 125, startPoint y: 294, endPoint x: 338, endPoint y: 284, distance: 212.4
click at [338, 284] on app-calendar-viewport "Tue 23 8/10 1 Job Wed 24 8/10 1 Job Thu 25 8/10 1 Job Fri 26 8/10 1 Job Sat 27 …" at bounding box center [483, 305] width 967 height 342
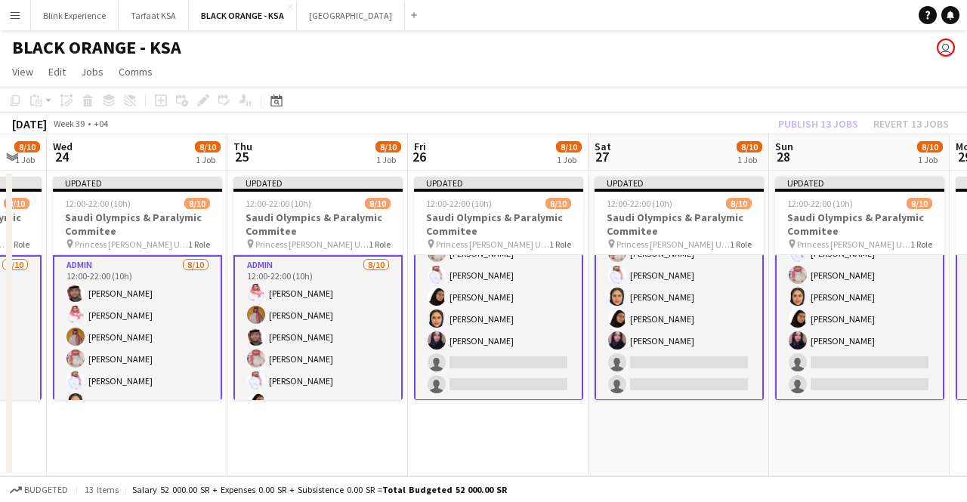
drag, startPoint x: 187, startPoint y: 316, endPoint x: 489, endPoint y: 313, distance: 302.1
click at [489, 313] on app-calendar-viewport "Mon 22 8/10 1 Job Tue 23 8/10 1 Job Wed 24 8/10 1 Job Thu 25 8/10 1 Job Fri 26 …" at bounding box center [483, 305] width 967 height 342
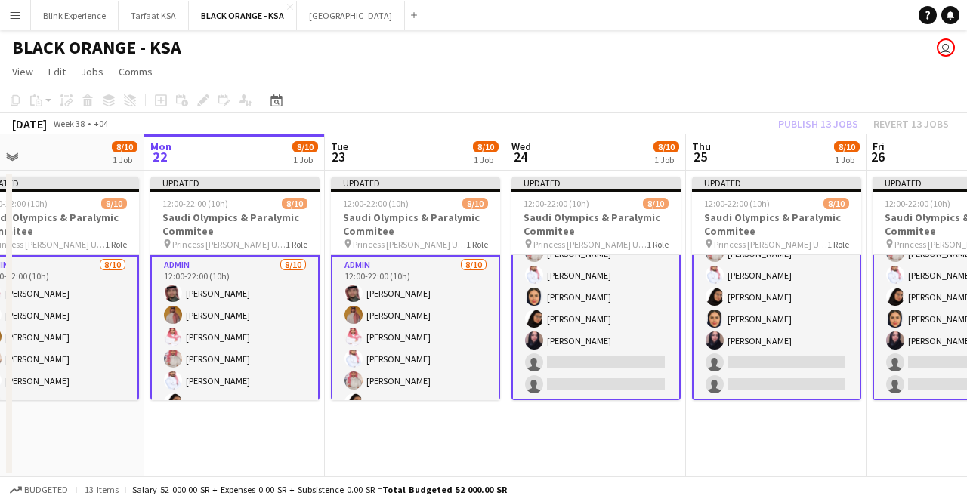
drag, startPoint x: 174, startPoint y: 322, endPoint x: 588, endPoint y: 315, distance: 413.1
click at [588, 315] on app-calendar-viewport "Fri 19 8/10 1 Job Sat 20 8/10 1 Job Sun 21 8/10 1 Job Mon 22 8/10 1 Job Tue 23 …" at bounding box center [483, 305] width 967 height 342
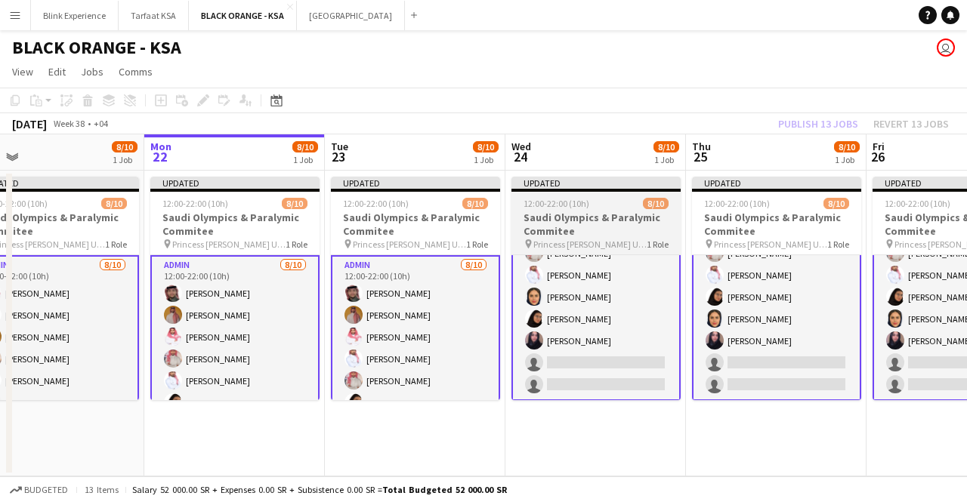
scroll to position [0, 396]
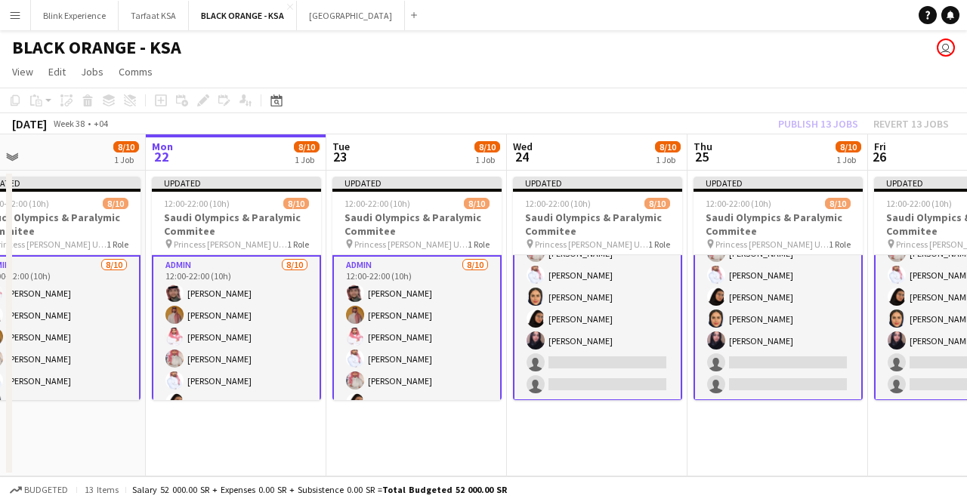
drag, startPoint x: 652, startPoint y: 480, endPoint x: 825, endPoint y: 441, distance: 176.4
click at [825, 441] on app-board "BLACK ORANGE - KSA user View Day view expanded Day view collapsed Month view Da…" at bounding box center [483, 266] width 967 height 472
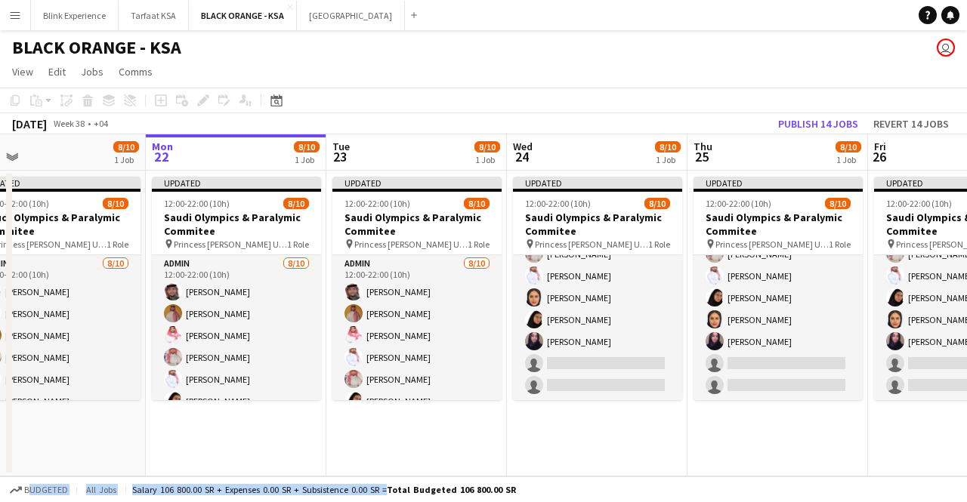
scroll to position [103, 0]
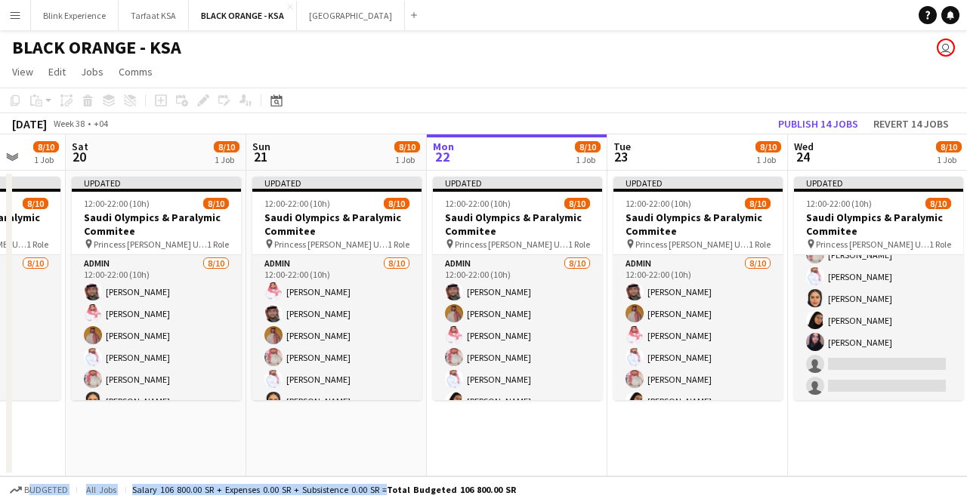
drag, startPoint x: 554, startPoint y: 449, endPoint x: 835, endPoint y: 428, distance: 281.7
click at [835, 428] on app-calendar-viewport "Wed 17 9/10 1 Job Thu 18 8/10 1 Job Fri 19 8/10 1 Job Sat 20 8/10 1 Job Sun 21 …" at bounding box center [483, 305] width 967 height 342
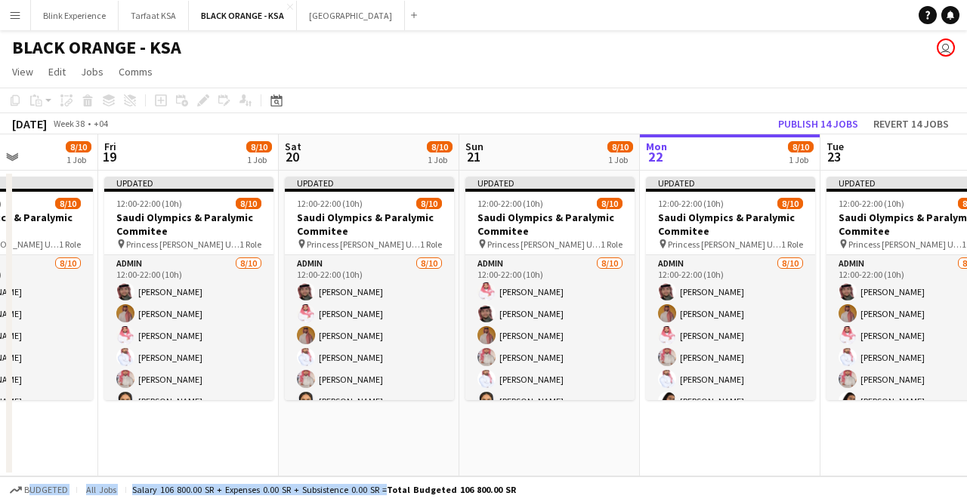
drag, startPoint x: 400, startPoint y: 421, endPoint x: 455, endPoint y: 410, distance: 55.4
click at [613, 401] on app-calendar-viewport "Tue 16 10/10 1 Job Wed 17 9/10 1 Job Thu 18 8/10 1 Job Fri 19 8/10 1 Job Sat 20…" at bounding box center [483, 305] width 967 height 342
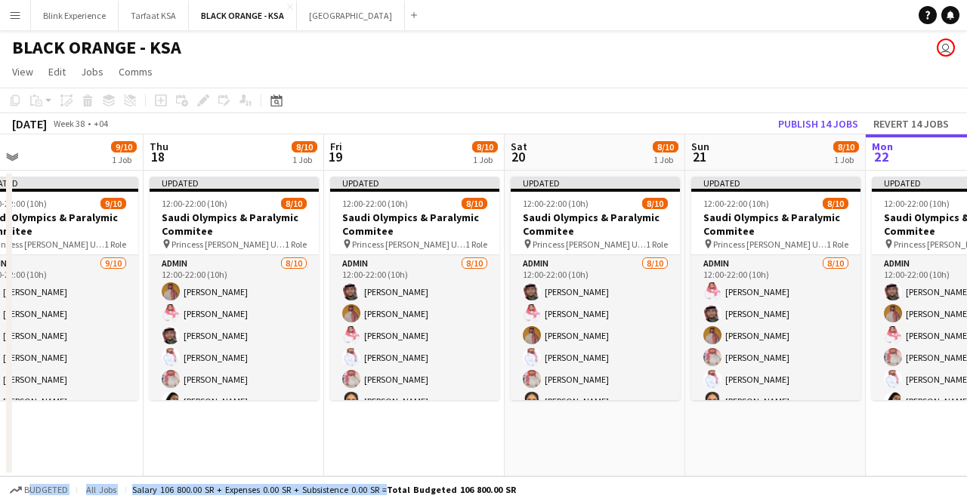
drag, startPoint x: 269, startPoint y: 417, endPoint x: 447, endPoint y: 409, distance: 178.4
click at [495, 403] on app-calendar-viewport "Mon 15 6/6 1 Job Tue 16 10/10 1 Job Wed 17 9/10 1 Job Thu 18 8/10 1 Job Fri 19 …" at bounding box center [483, 305] width 967 height 342
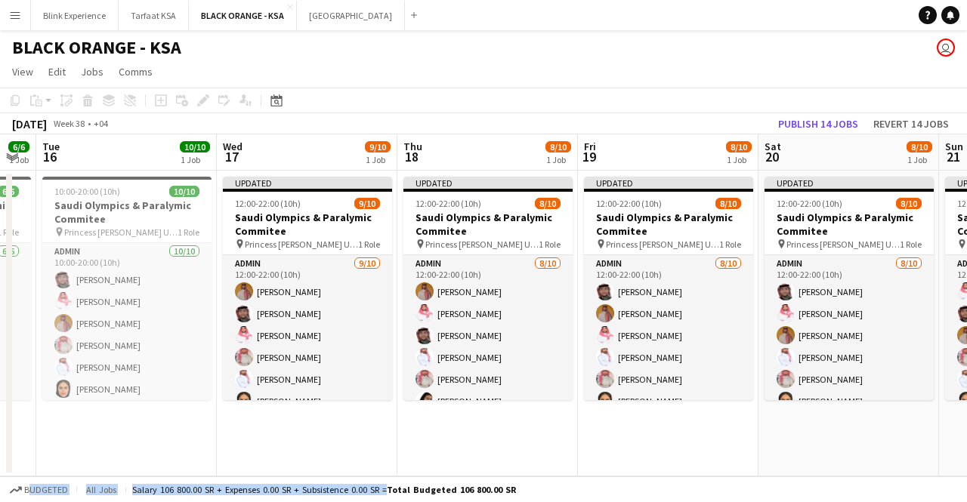
drag, startPoint x: 237, startPoint y: 415, endPoint x: 366, endPoint y: 411, distance: 128.5
click at [498, 392] on app-calendar-viewport "Sun 14 5/6 1 Job Mon 15 6/6 1 Job Tue 16 10/10 1 Job Wed 17 9/10 1 Job Thu 18 8…" at bounding box center [483, 305] width 967 height 342
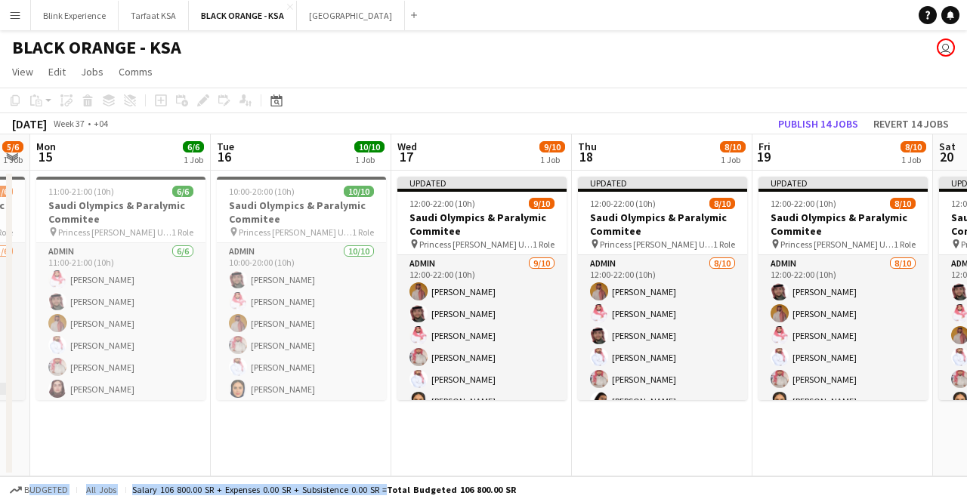
drag, startPoint x: 254, startPoint y: 422, endPoint x: 422, endPoint y: 403, distance: 168.8
click at [422, 403] on app-calendar-viewport "Sat 13 3/3 1 Job Sun 14 5/6 1 Job Mon 15 6/6 1 Job Tue 16 10/10 1 Job Wed 17 9/…" at bounding box center [483, 305] width 967 height 342
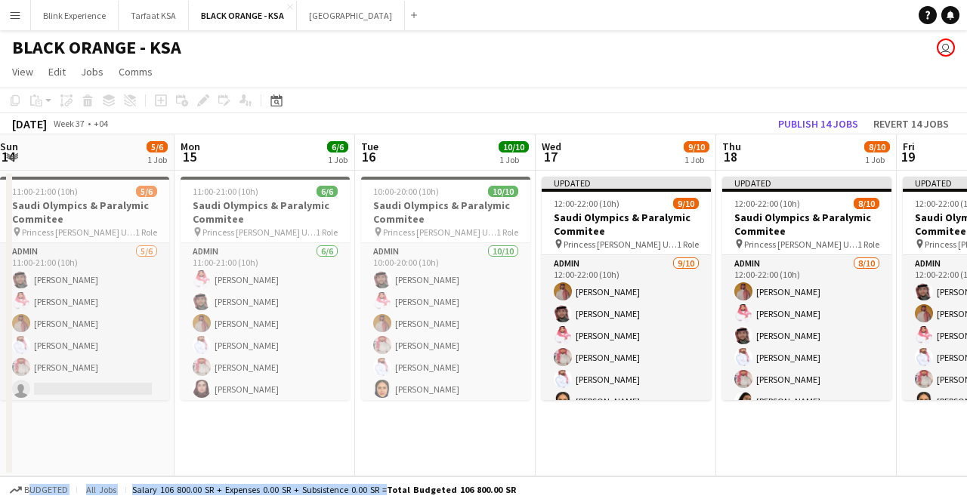
drag, startPoint x: 245, startPoint y: 429, endPoint x: 391, endPoint y: 411, distance: 147.6
click at [391, 411] on app-calendar-viewport "Fri 12 3/3 1 Job Sat 13 3/3 1 Job Sun 14 5/6 1 Job Mon 15 6/6 1 Job Tue 16 10/1…" at bounding box center [483, 305] width 967 height 342
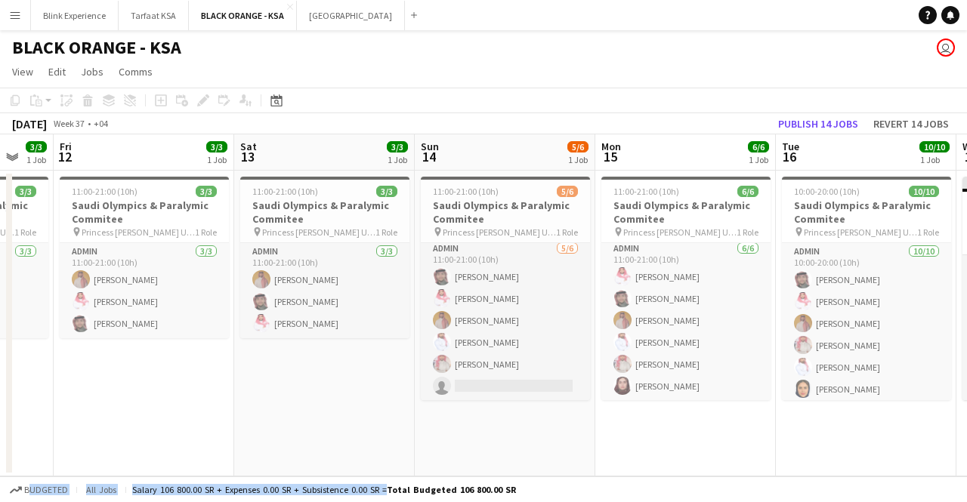
scroll to position [0, 304]
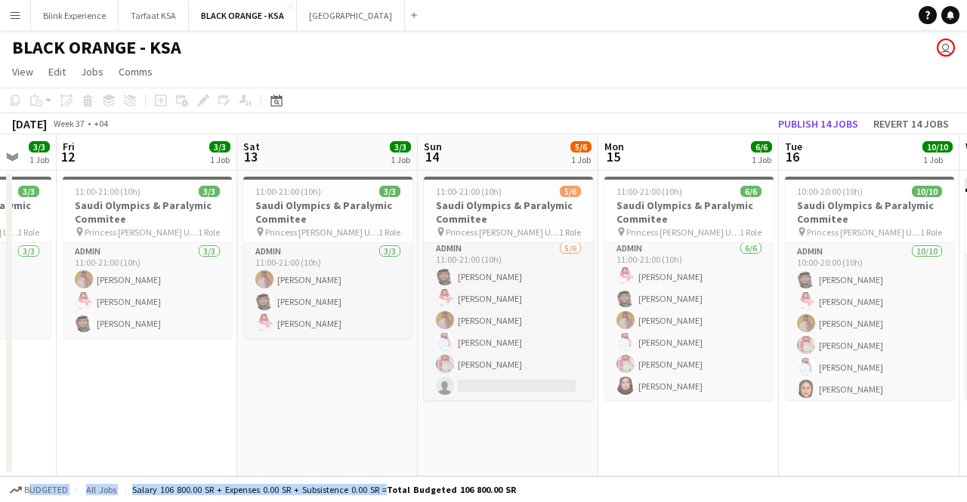
drag, startPoint x: 63, startPoint y: 426, endPoint x: 485, endPoint y: 362, distance: 426.2
click at [485, 362] on app-calendar-viewport "Wed 10 3/3 1 Job Thu 11 3/3 1 Job Fri 12 3/3 1 Job Sat 13 3/3 1 Job Sun 14 5/6 …" at bounding box center [483, 305] width 967 height 342
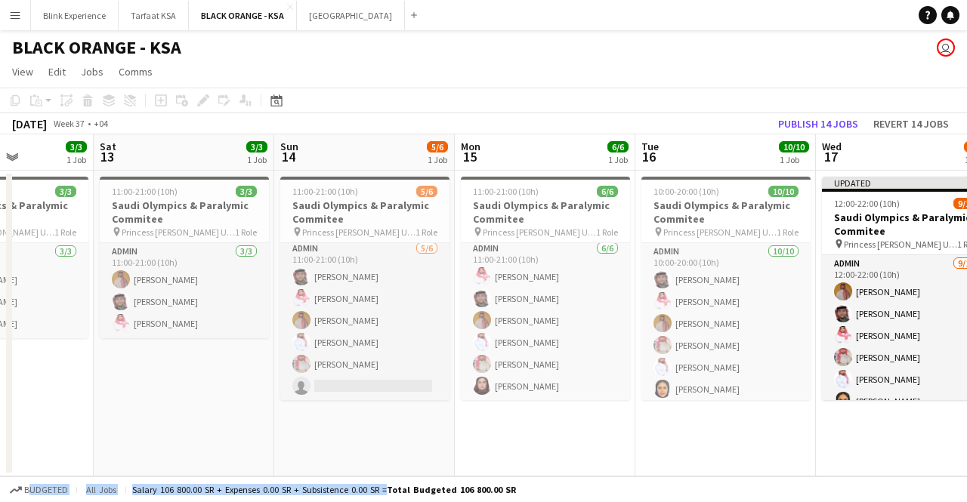
scroll to position [0, 457]
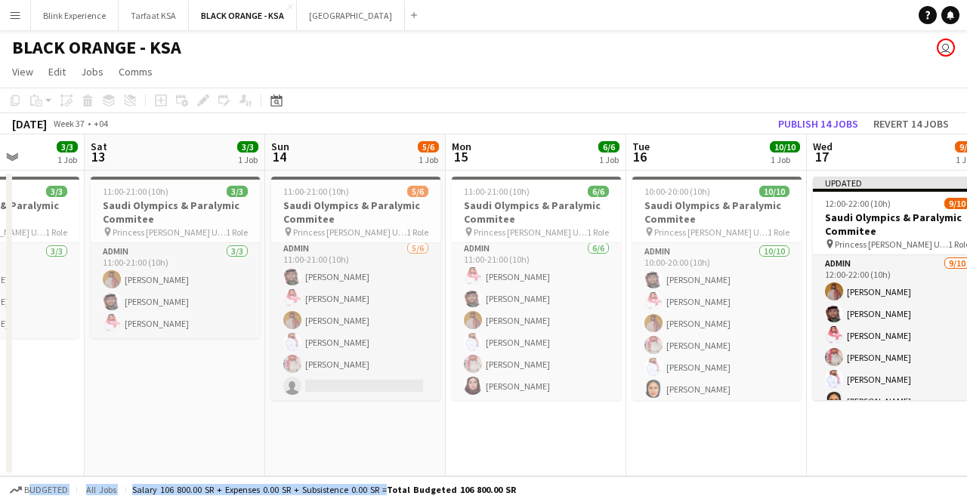
drag, startPoint x: 356, startPoint y: 378, endPoint x: 204, endPoint y: 399, distance: 154.0
click at [204, 399] on app-calendar-viewport "Wed 10 3/3 1 Job Thu 11 3/3 1 Job Fri 12 3/3 1 Job Sat 13 3/3 1 Job Sun 14 5/6 …" at bounding box center [483, 305] width 967 height 342
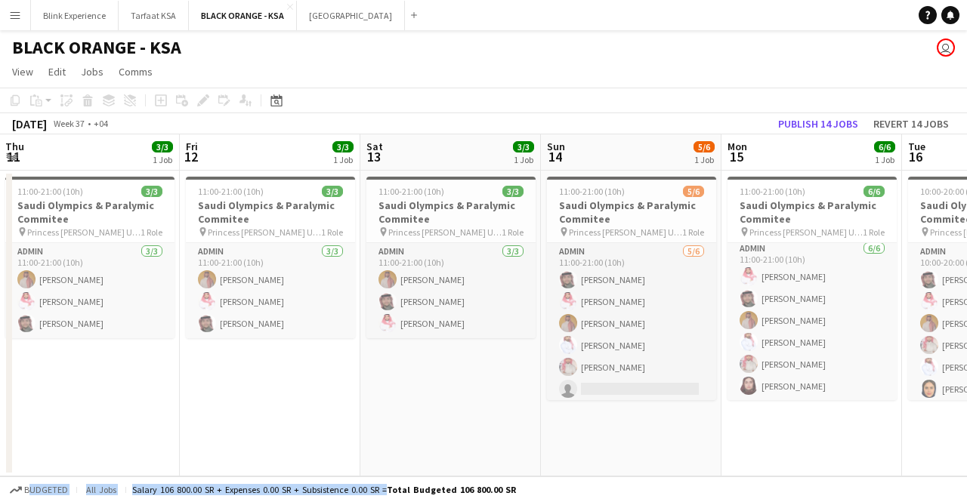
scroll to position [0, 361]
drag, startPoint x: 128, startPoint y: 389, endPoint x: 405, endPoint y: 362, distance: 277.7
click at [405, 362] on app-calendar-viewport "Tue 9 3/3 1 Job Wed 10 3/3 1 Job Thu 11 3/3 1 Job Fri 12 3/3 1 Job Sat 13 3/3 1…" at bounding box center [483, 305] width 967 height 342
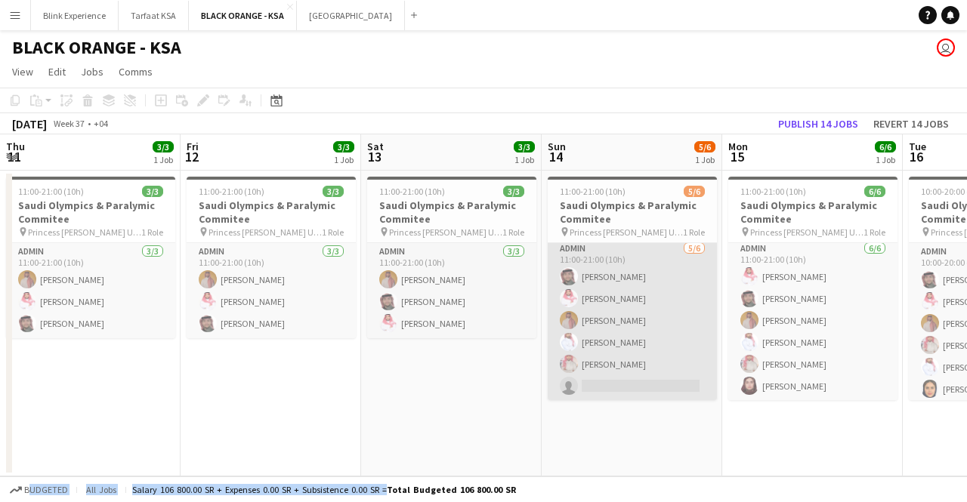
scroll to position [3, 0]
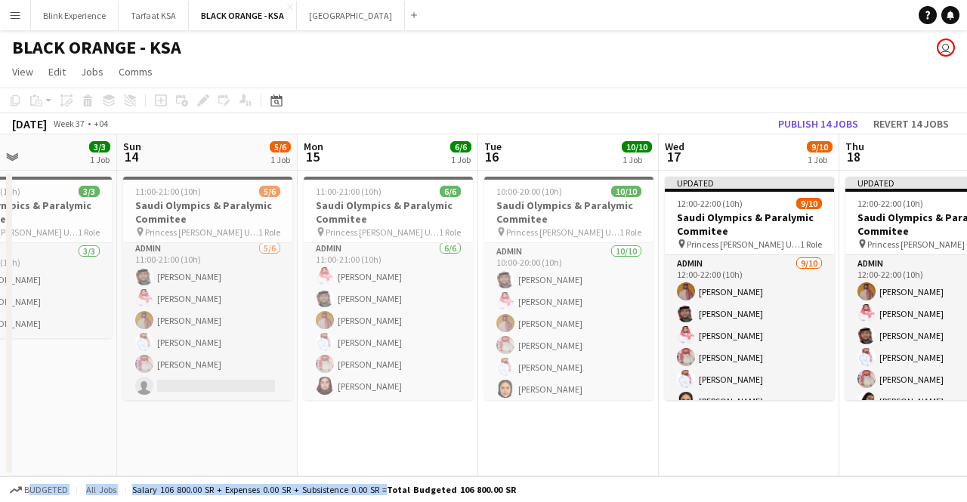
drag, startPoint x: 424, startPoint y: 400, endPoint x: 0, endPoint y: 416, distance: 424.7
click at [0, 416] on app-calendar-viewport "Thu 11 3/3 1 Job Fri 12 3/3 1 Job Sat 13 3/3 1 Job Sun 14 5/6 1 Job Mon 15 6/6 …" at bounding box center [483, 305] width 967 height 342
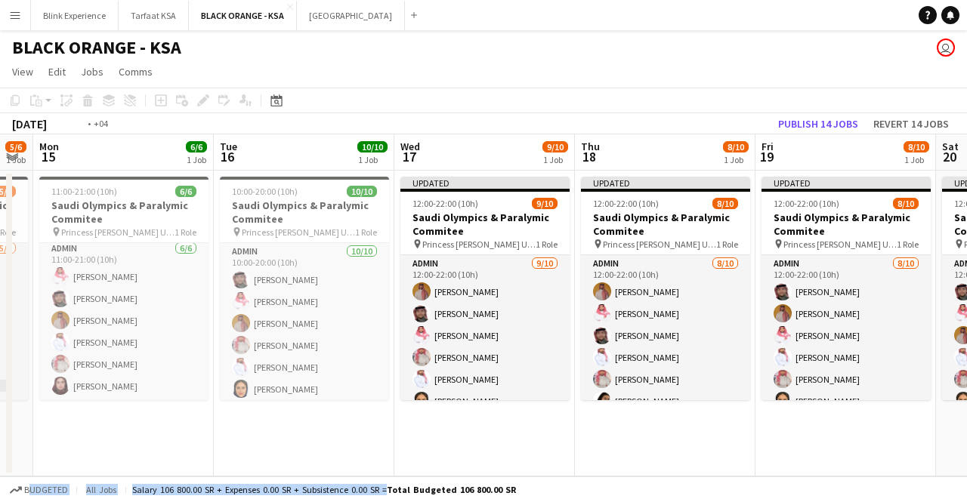
scroll to position [0, 375]
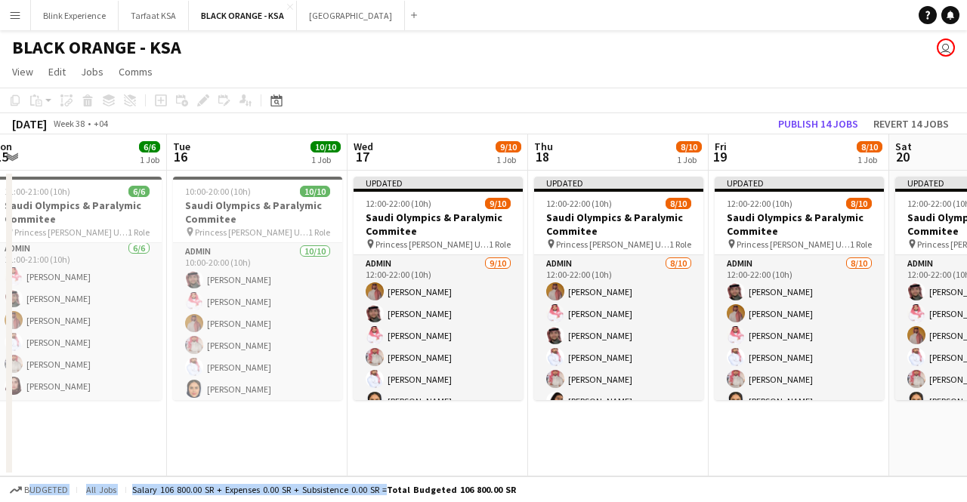
drag, startPoint x: 566, startPoint y: 418, endPoint x: 256, endPoint y: 425, distance: 310.5
click at [256, 425] on app-calendar-viewport "Sat 13 3/3 1 Job Sun 14 5/6 1 Job Mon 15 6/6 1 Job Tue 16 10/10 1 Job Wed 17 9/…" at bounding box center [483, 305] width 967 height 342
click at [23, 7] on button "Menu" at bounding box center [15, 15] width 30 height 30
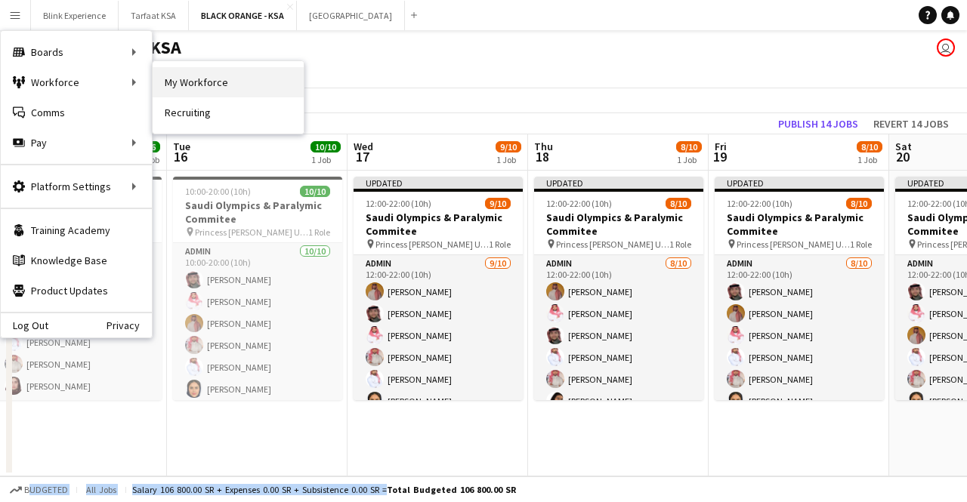
click at [193, 81] on link "My Workforce" at bounding box center [228, 82] width 151 height 30
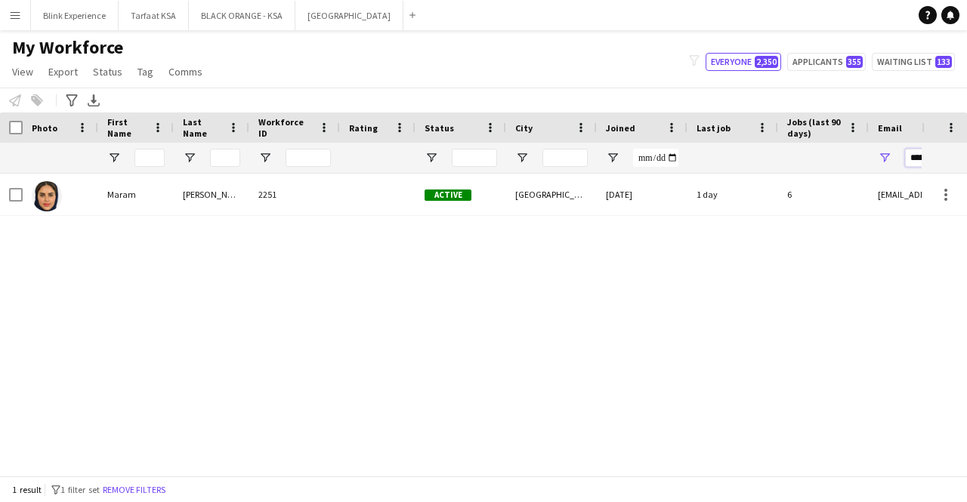
paste input "**"
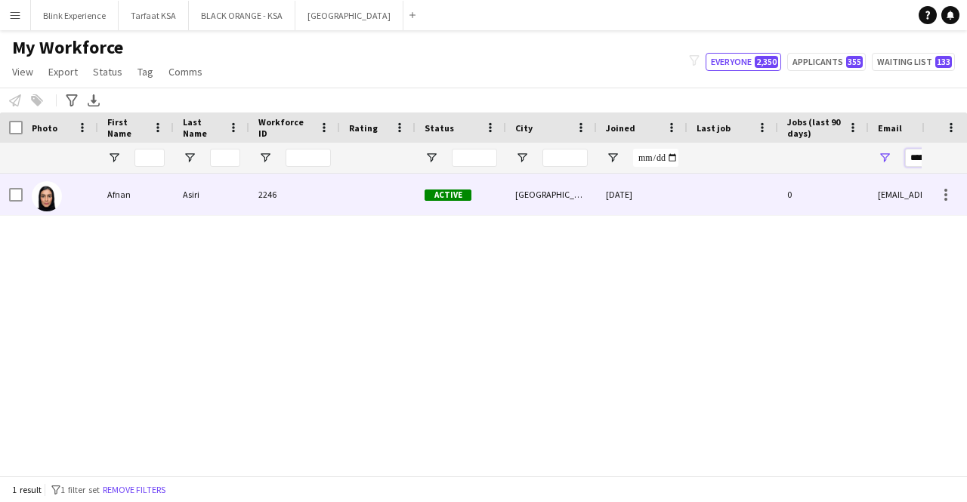
type input "**********"
click at [110, 196] on div "Afnan" at bounding box center [136, 195] width 76 height 42
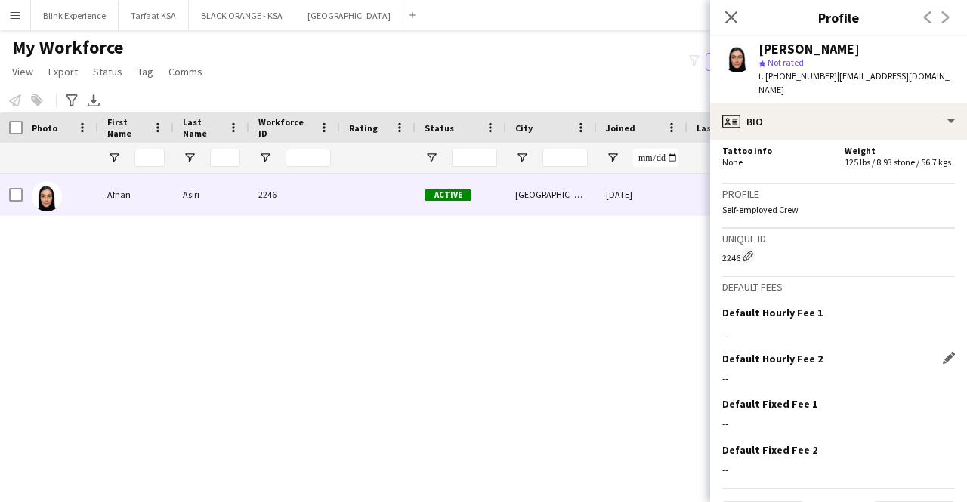
scroll to position [1459, 0]
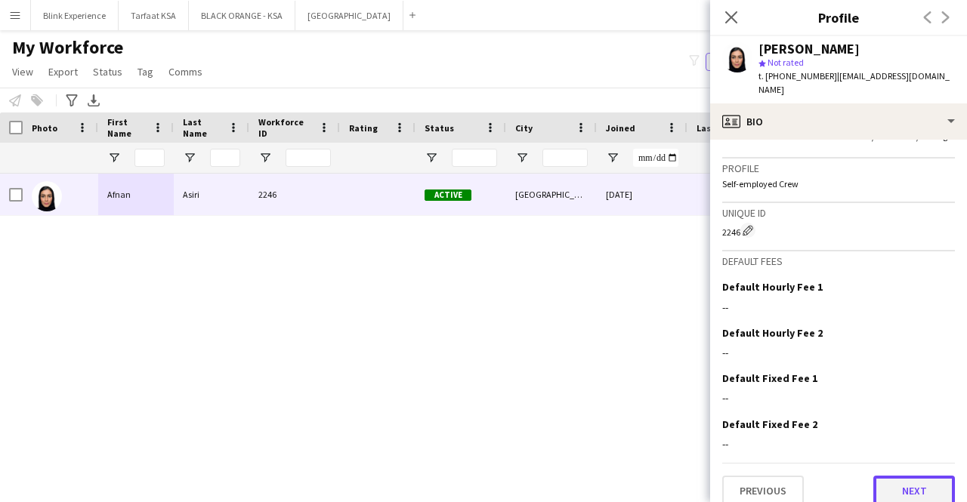
click at [911, 476] on button "Next" at bounding box center [914, 491] width 82 height 30
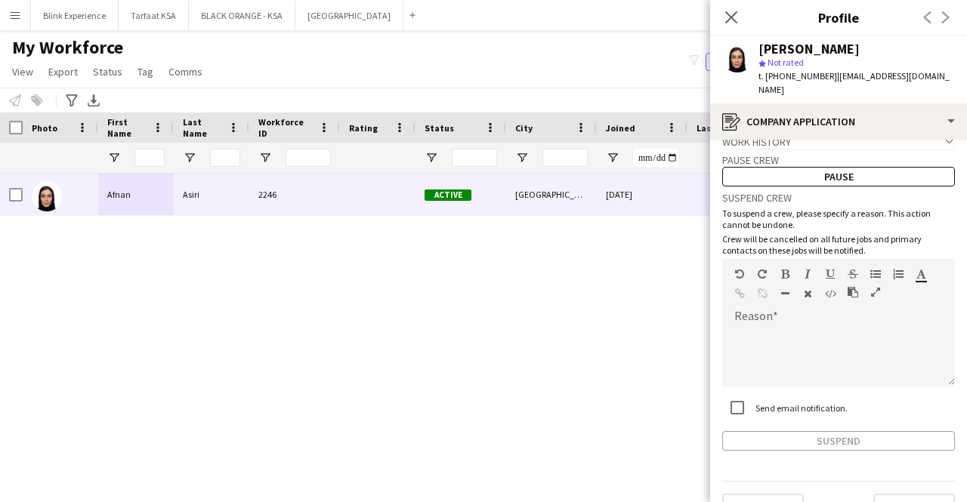
scroll to position [39, 0]
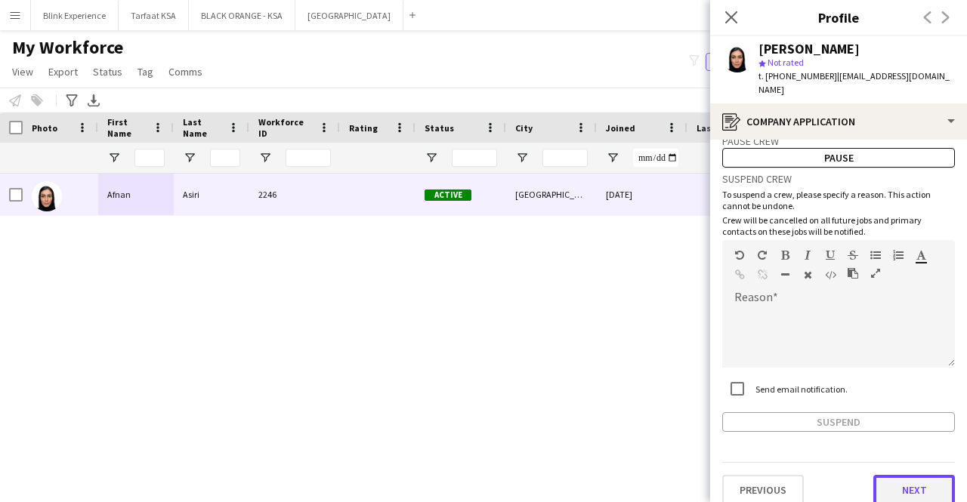
click at [909, 475] on button "Next" at bounding box center [914, 490] width 82 height 30
